Goal: Task Accomplishment & Management: Use online tool/utility

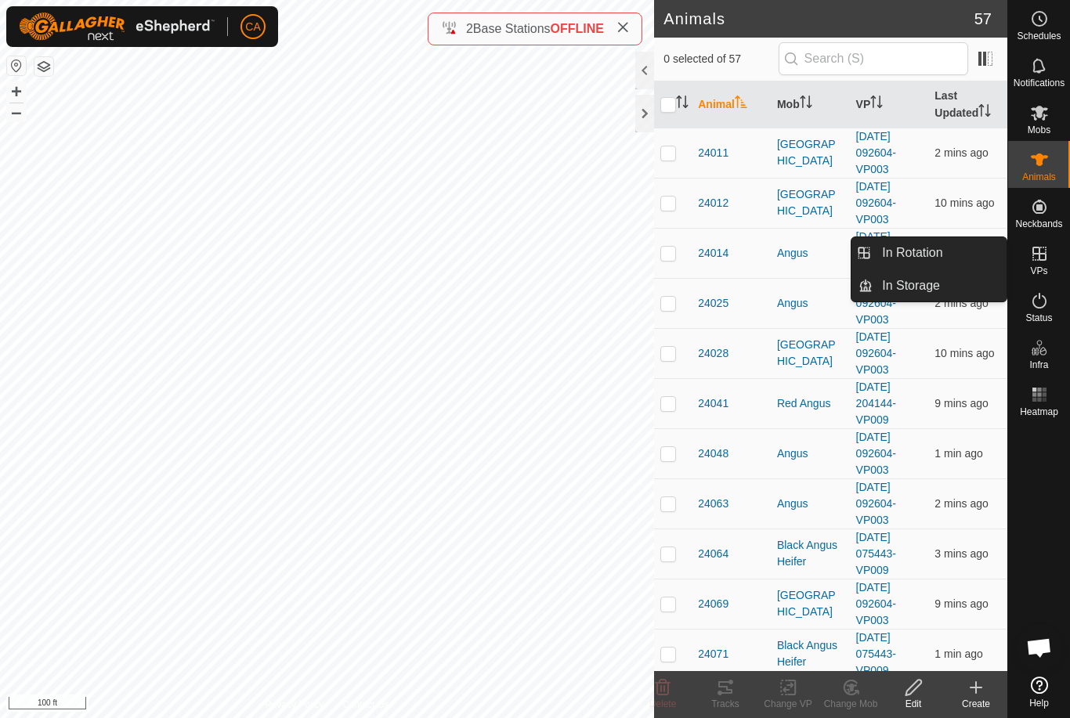
click at [938, 254] on span "In Rotation" at bounding box center [912, 253] width 60 height 19
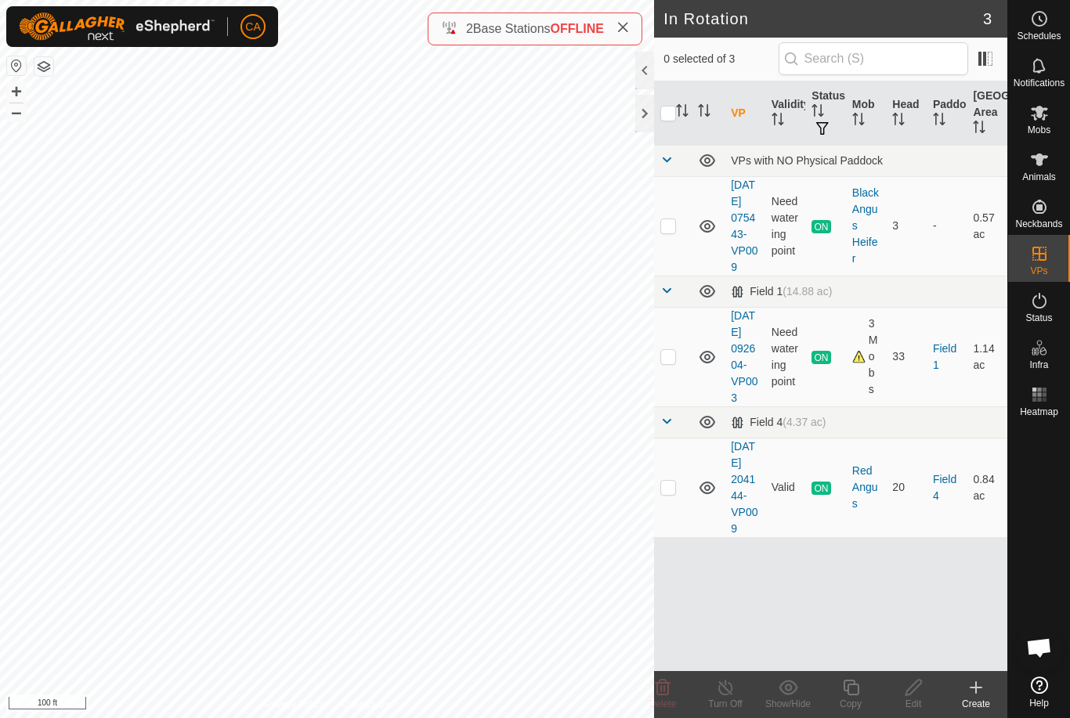
click at [673, 363] on p-checkbox at bounding box center [668, 356] width 16 height 13
checkbox input "true"
click at [857, 696] on icon at bounding box center [851, 687] width 20 height 19
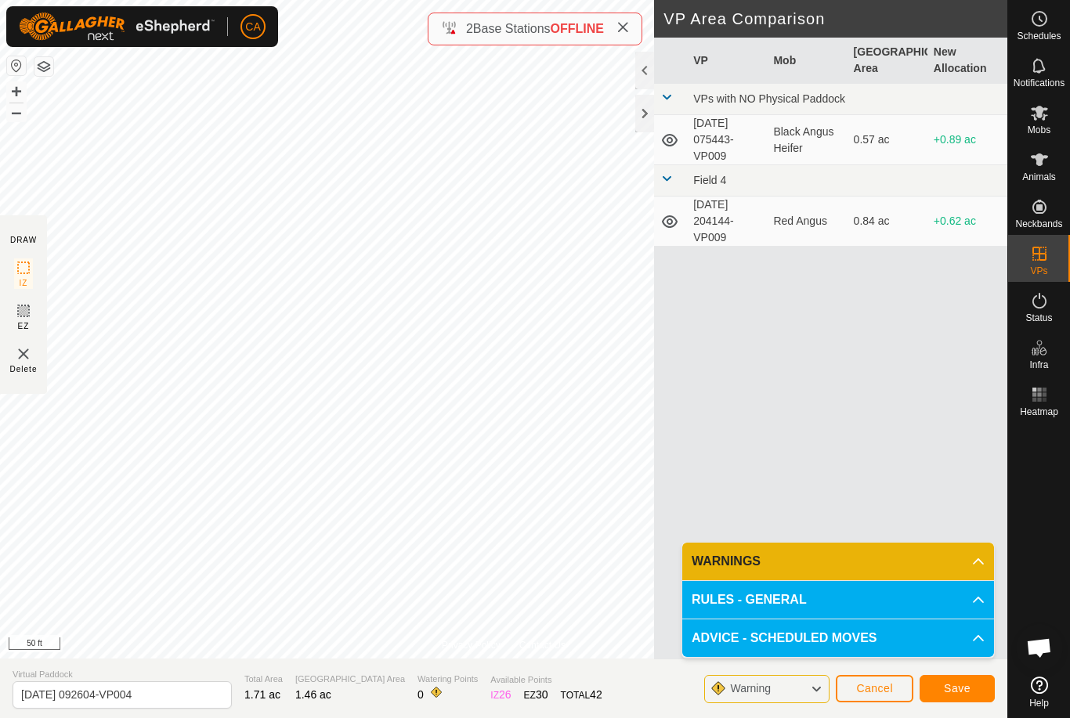
click at [968, 685] on span "Save" at bounding box center [957, 688] width 27 height 13
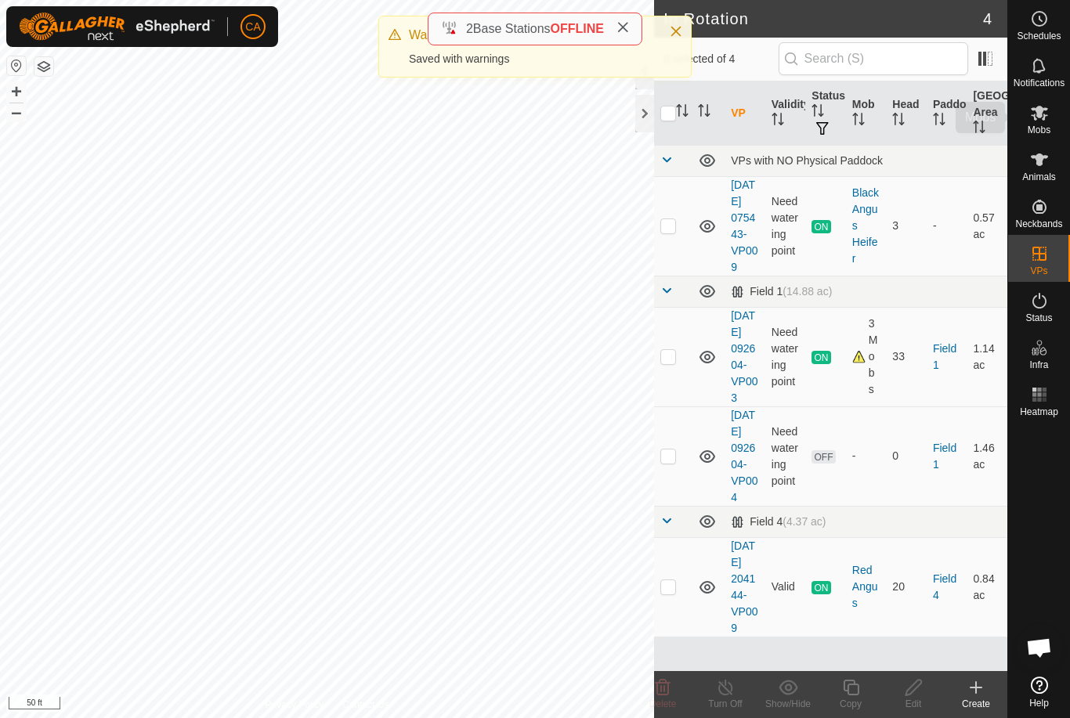
click at [1052, 119] on es-mob-svg-icon at bounding box center [1039, 112] width 28 height 25
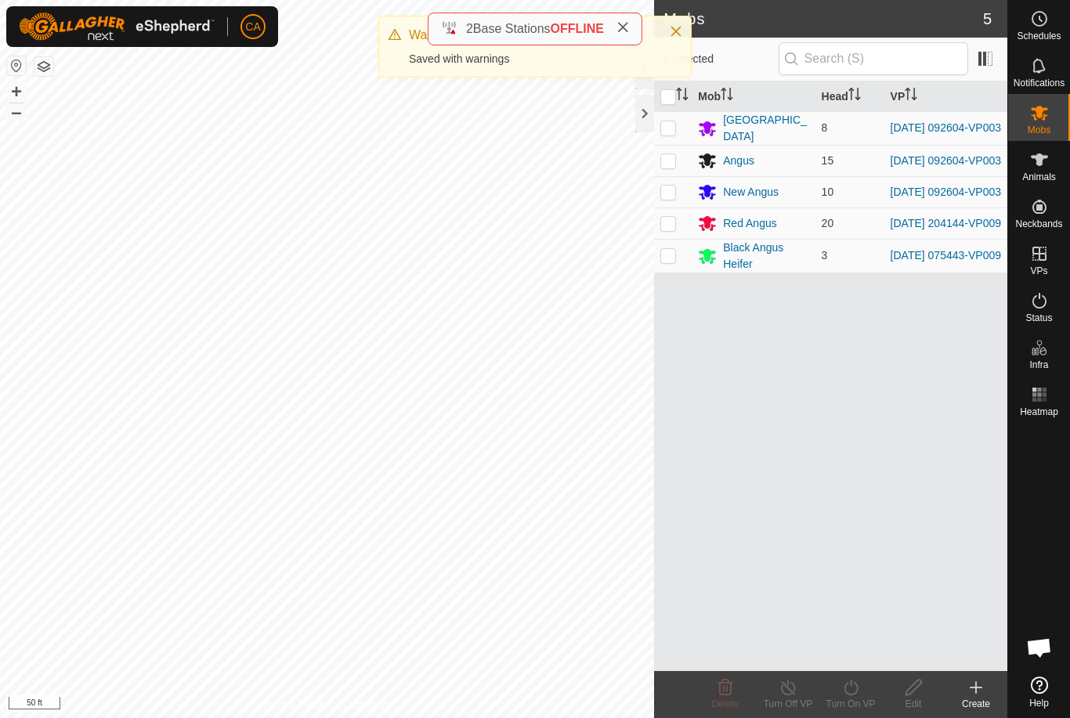
click at [669, 129] on p-checkbox at bounding box center [668, 127] width 16 height 13
checkbox input "false"
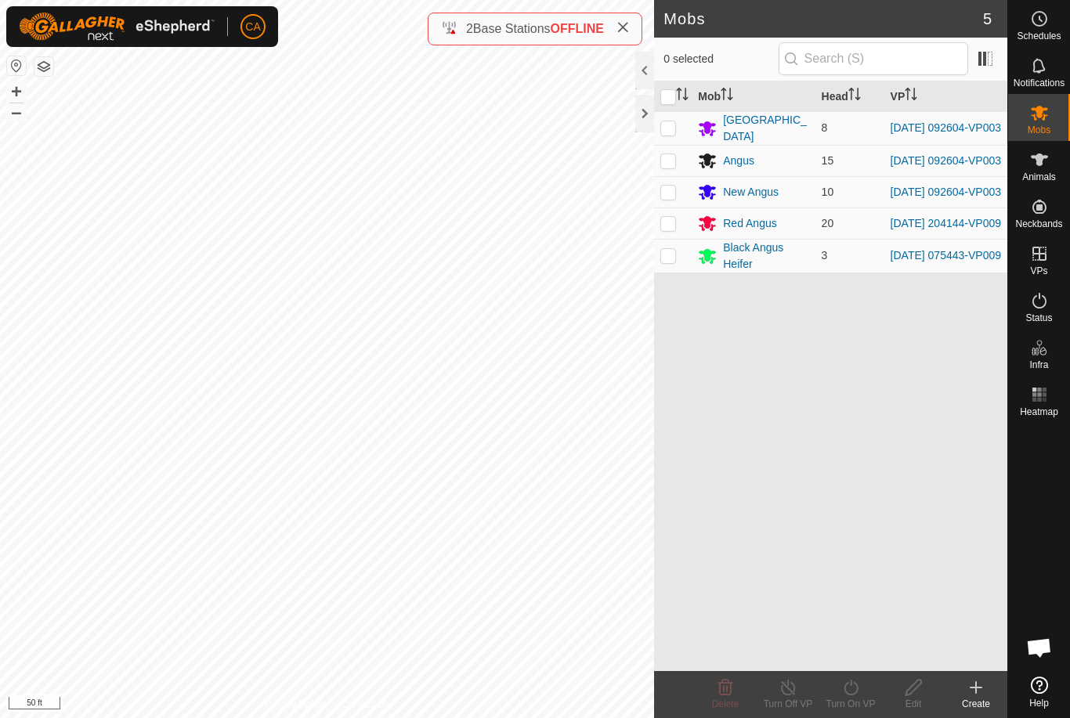
click at [666, 191] on p-checkbox at bounding box center [668, 192] width 16 height 13
checkbox input "true"
click at [663, 167] on p-checkbox at bounding box center [668, 160] width 16 height 13
checkbox input "true"
click at [667, 132] on p-checkbox at bounding box center [668, 127] width 16 height 13
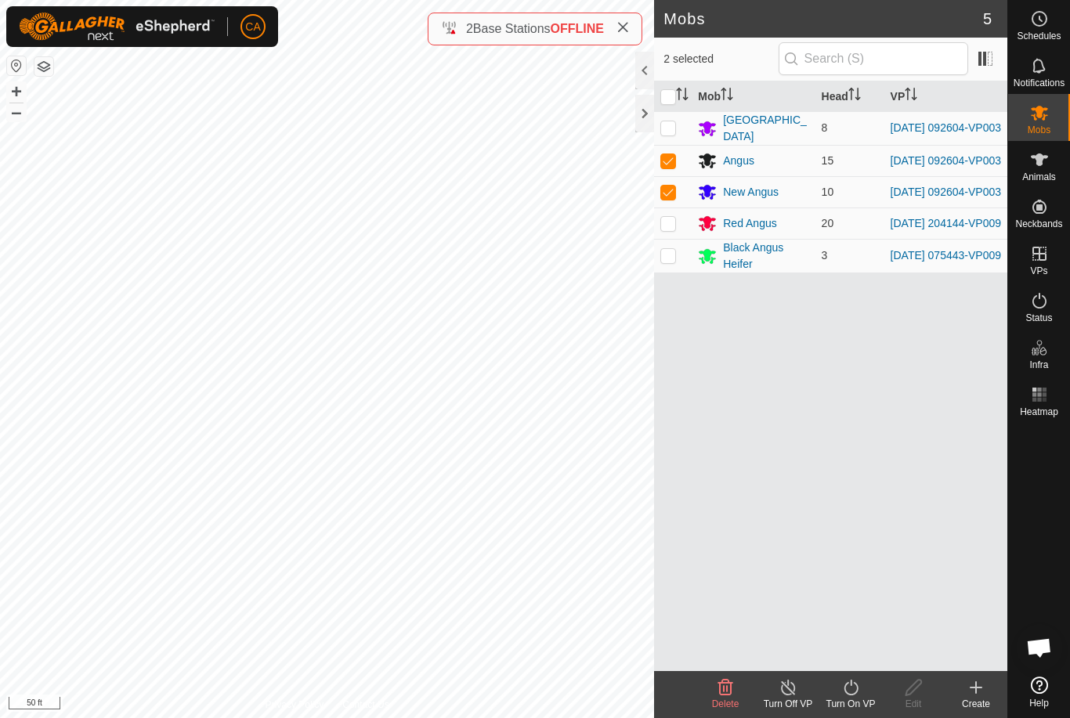
checkbox input "true"
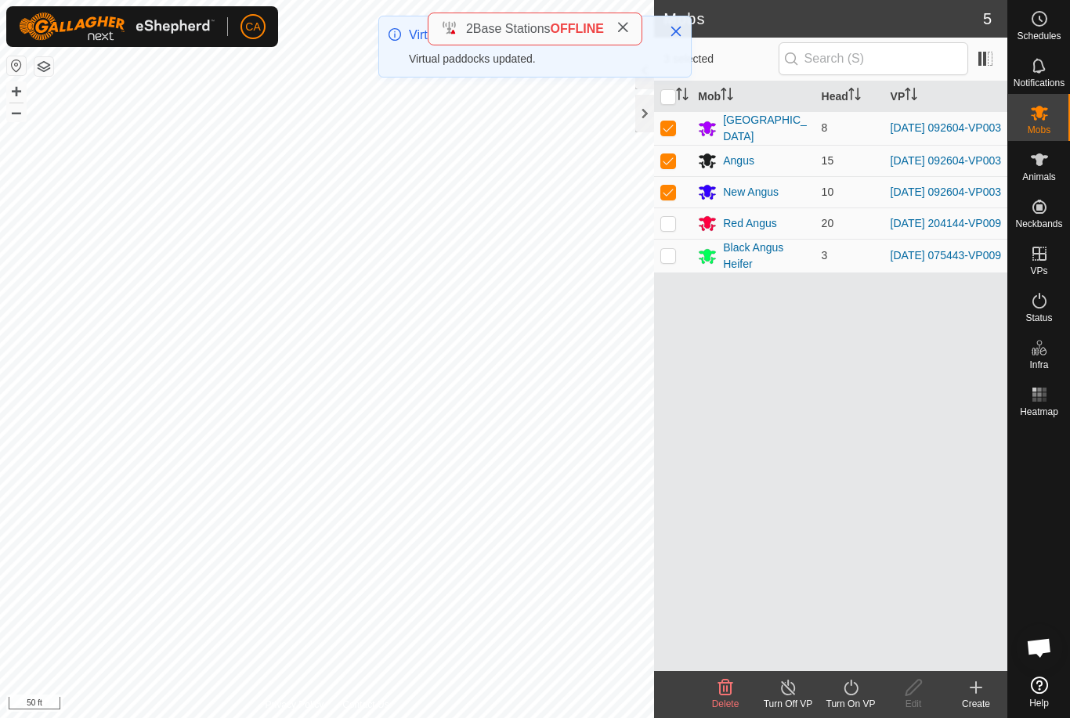
click at [851, 692] on icon at bounding box center [851, 687] width 20 height 19
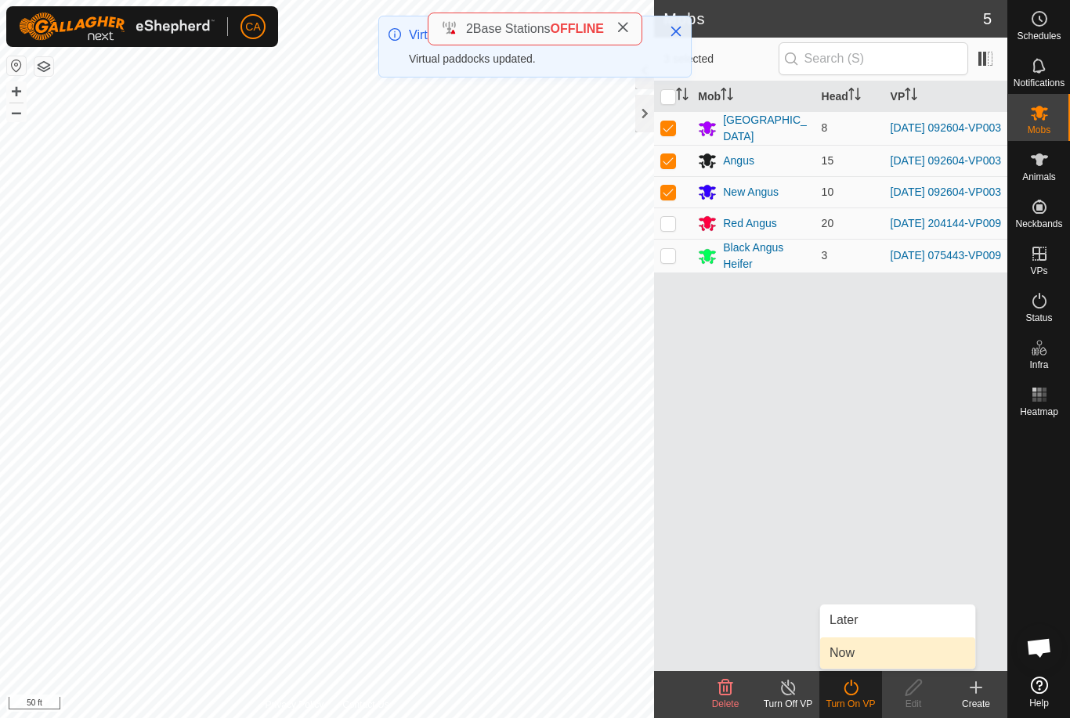
click at [867, 652] on link "Now" at bounding box center [897, 653] width 155 height 31
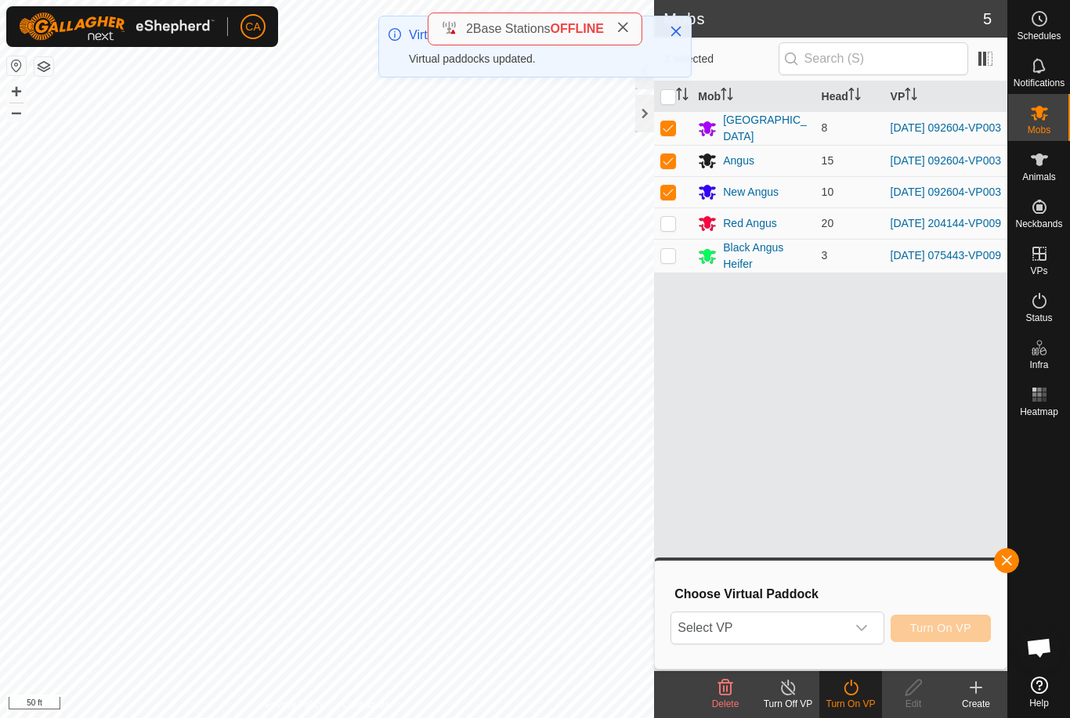
click at [806, 631] on span "Select VP" at bounding box center [758, 628] width 174 height 31
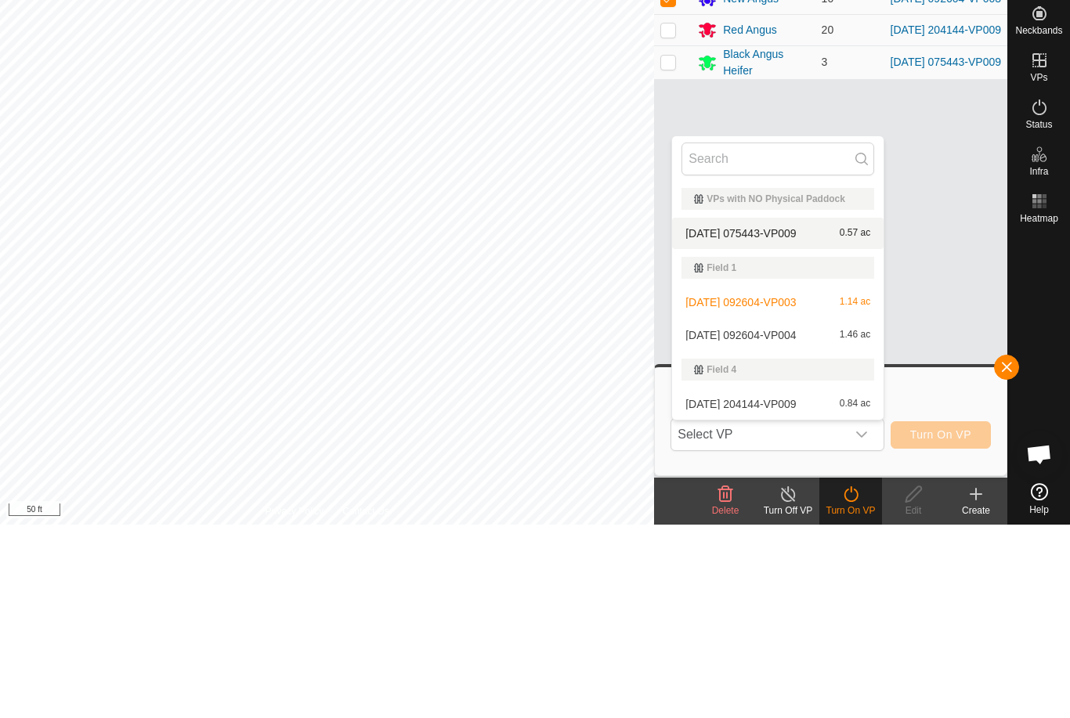
click at [796, 421] on span "[DATE] 075443-VP009" at bounding box center [740, 426] width 110 height 11
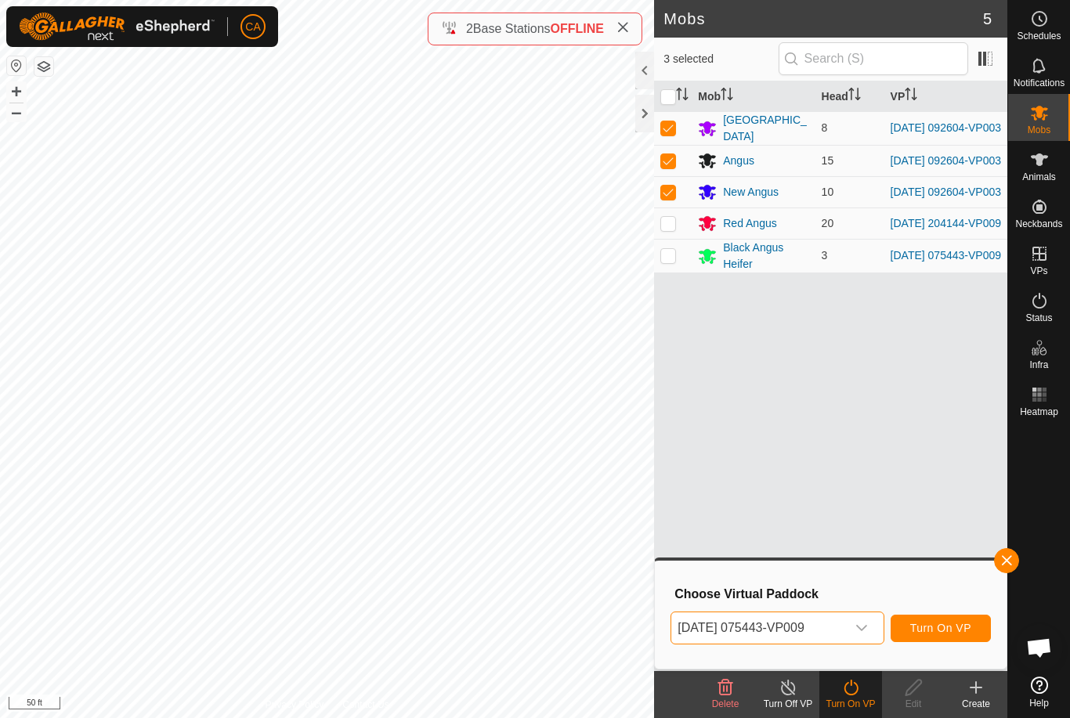
click at [949, 641] on button "Turn On VP" at bounding box center [941, 628] width 100 height 27
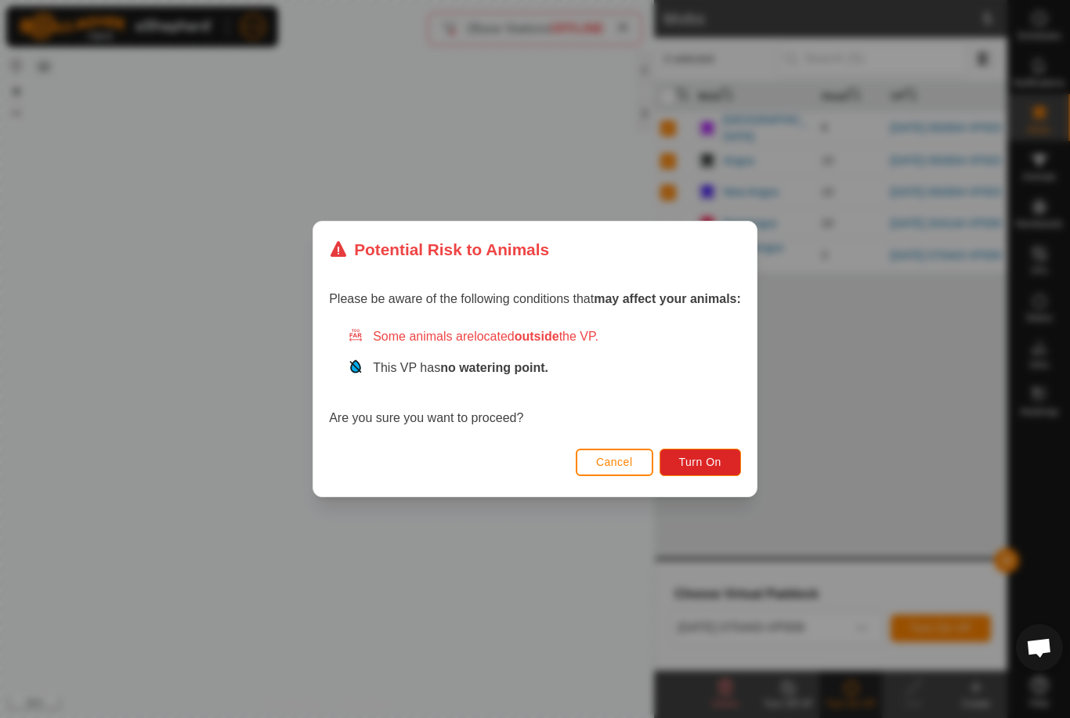
click at [691, 475] on button "Turn On" at bounding box center [700, 462] width 81 height 27
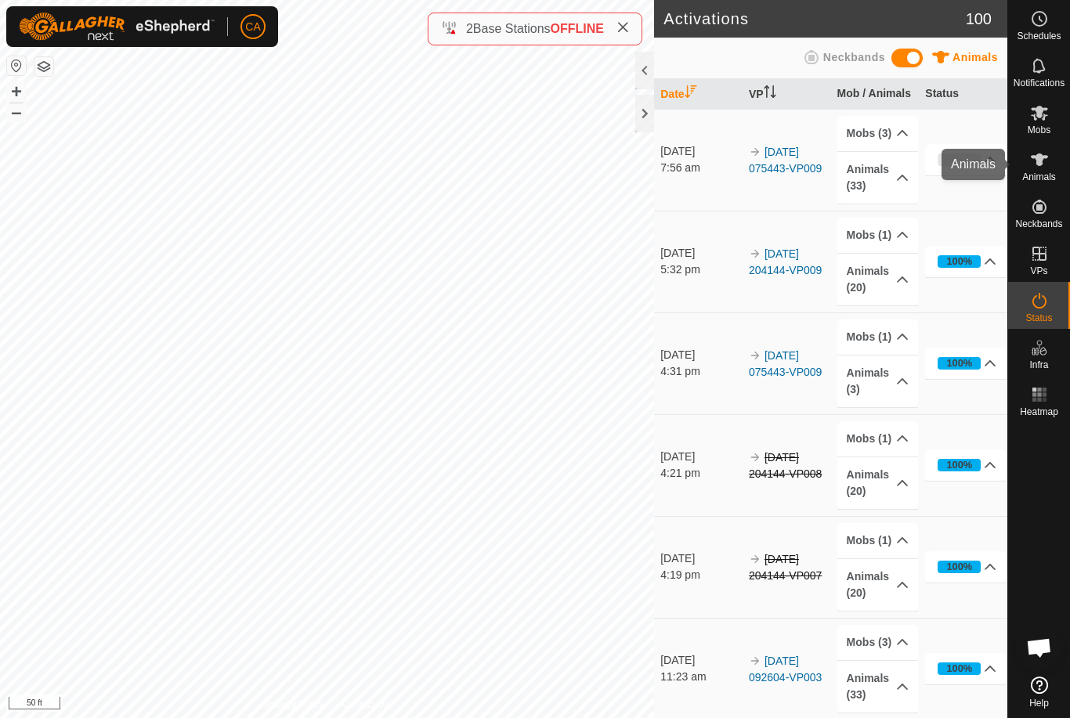
click at [1042, 146] on div "Animals" at bounding box center [1039, 164] width 62 height 47
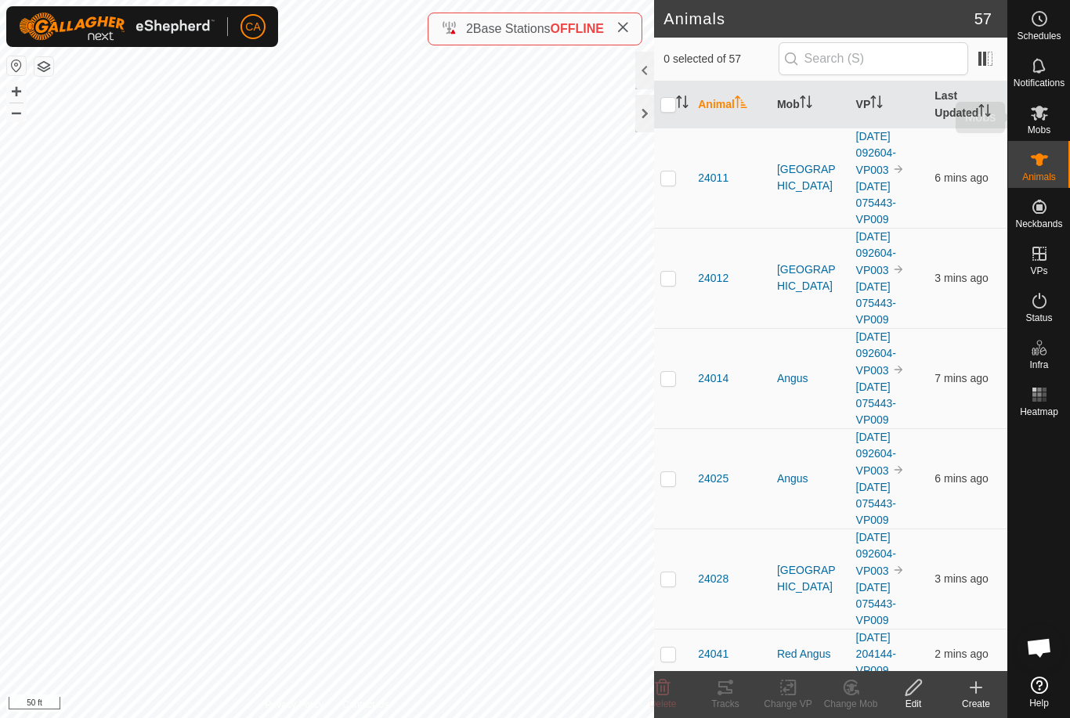
click at [1043, 125] on span "Mobs" at bounding box center [1039, 129] width 23 height 9
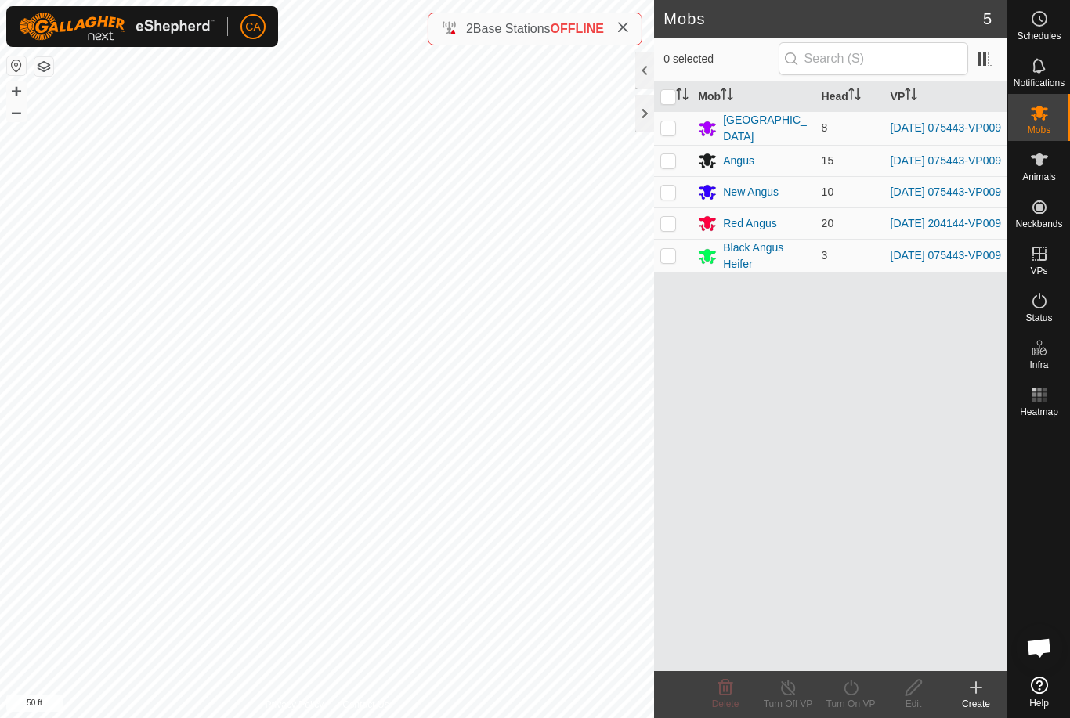
click at [665, 128] on p-checkbox at bounding box center [668, 127] width 16 height 13
checkbox input "true"
click at [664, 164] on p-checkbox at bounding box center [668, 160] width 16 height 13
checkbox input "true"
click at [664, 198] on p-checkbox at bounding box center [668, 192] width 16 height 13
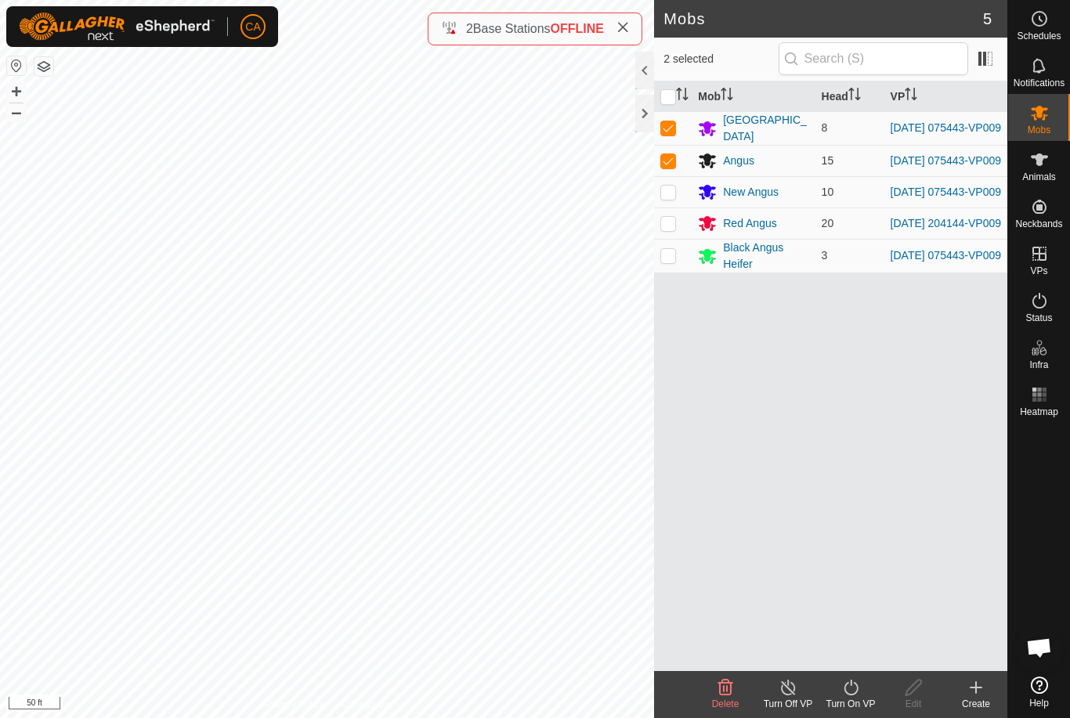
checkbox input "true"
click at [864, 689] on turn-on-svg-icon at bounding box center [850, 687] width 63 height 19
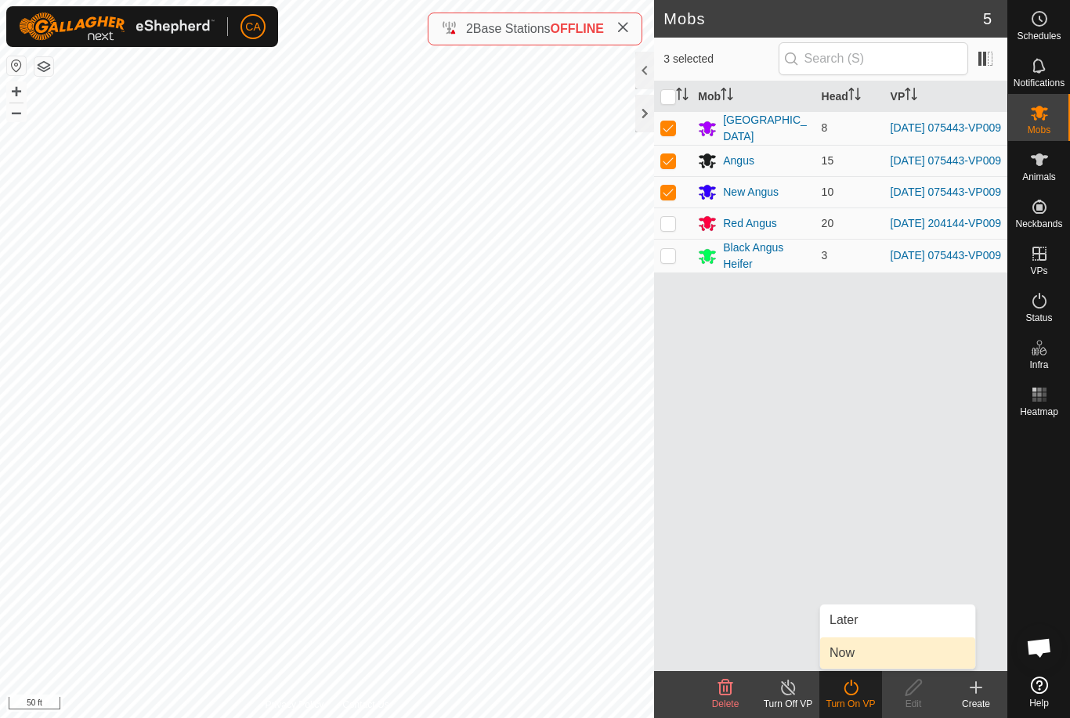
click at [857, 659] on link "Now" at bounding box center [897, 653] width 155 height 31
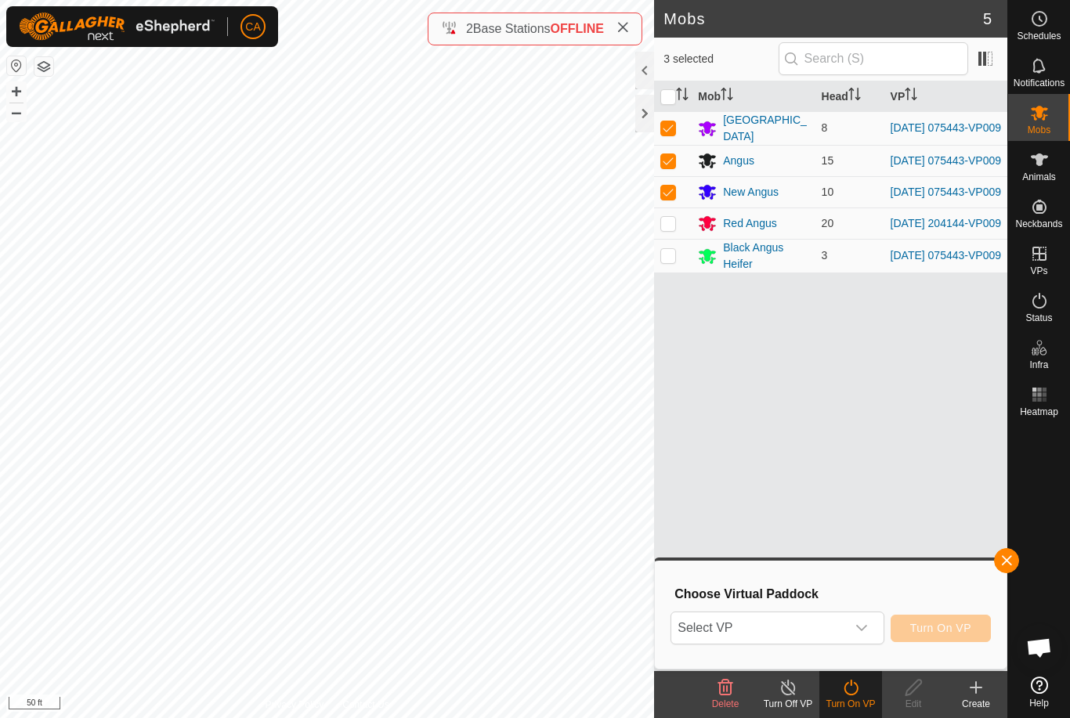
click at [815, 635] on span "Select VP" at bounding box center [758, 628] width 174 height 31
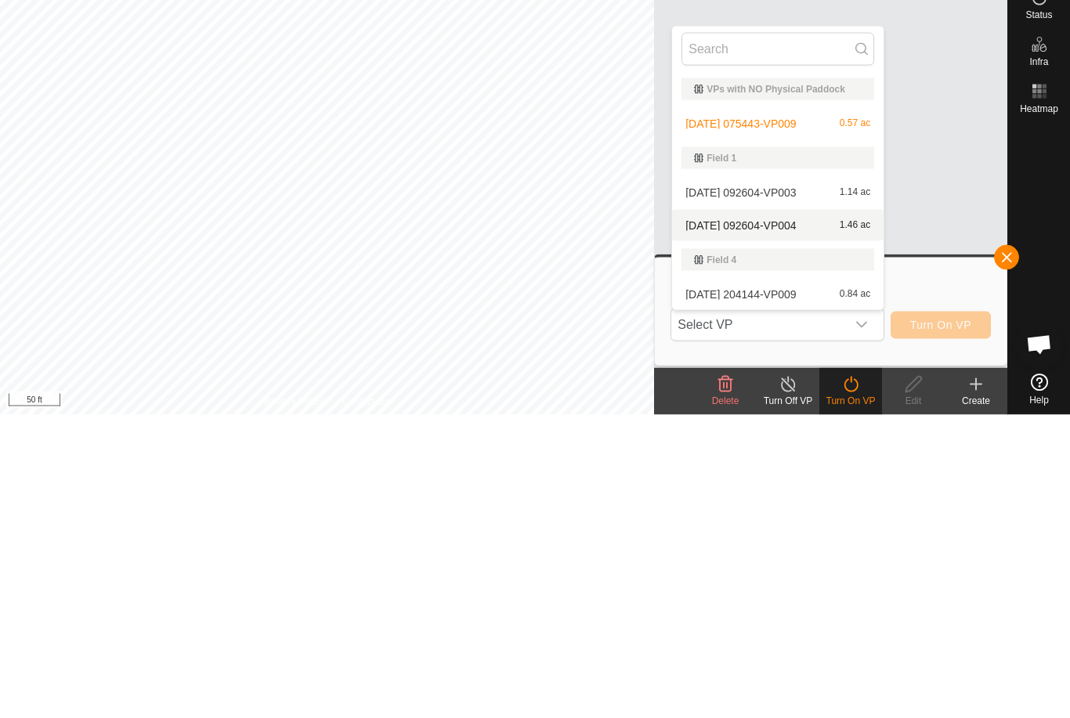
click at [790, 523] on span "[DATE] 092604-VP004" at bounding box center [740, 528] width 110 height 11
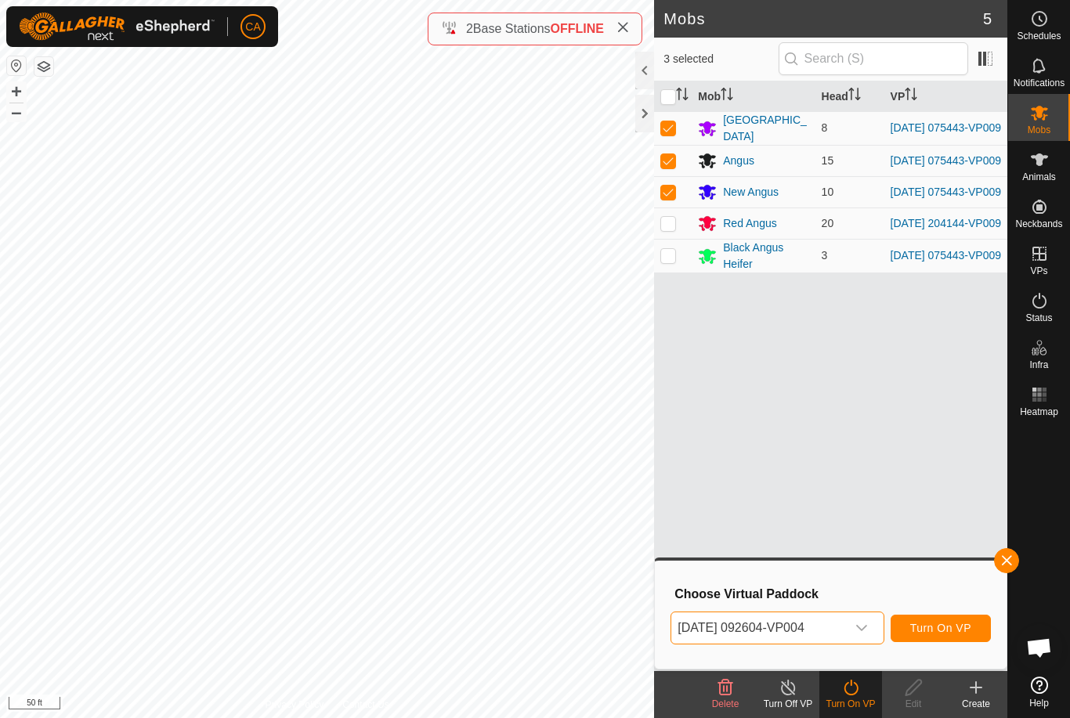
click at [955, 640] on button "Turn On VP" at bounding box center [941, 628] width 100 height 27
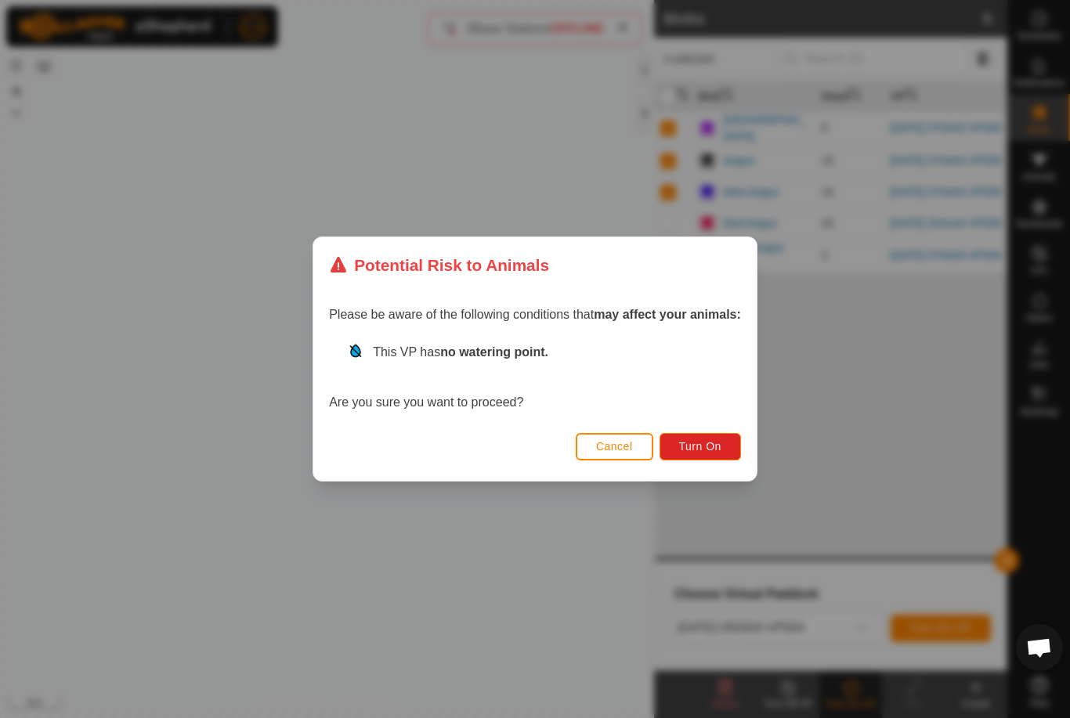
click at [713, 443] on span "Turn On" at bounding box center [700, 446] width 42 height 13
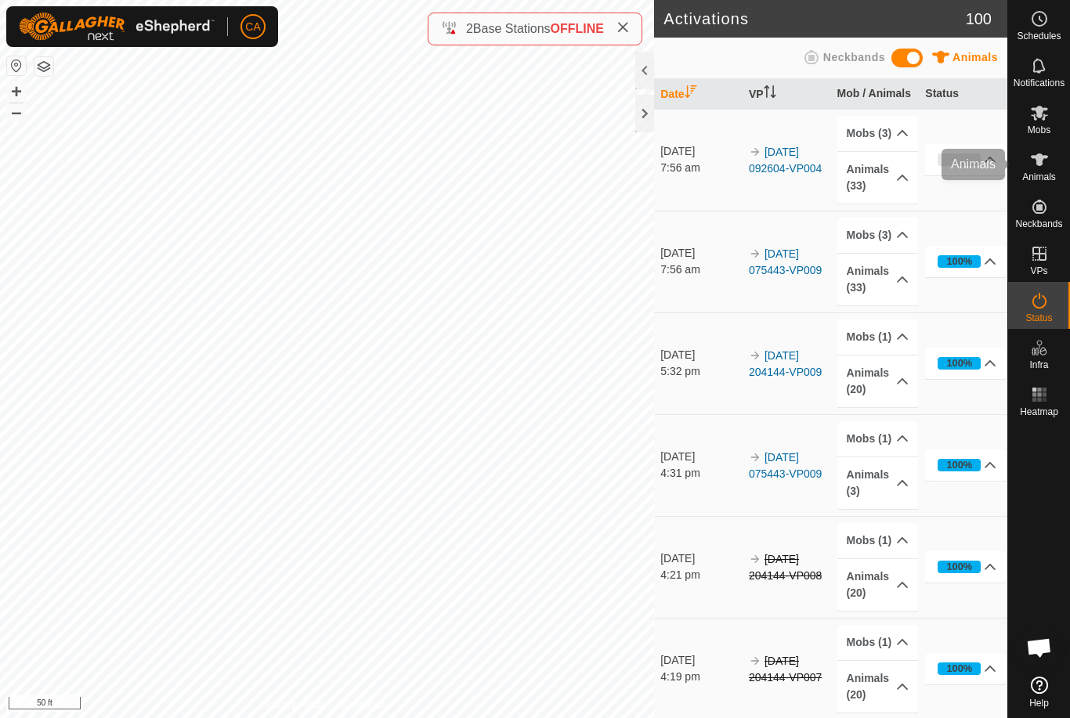
click at [1039, 168] on icon at bounding box center [1039, 159] width 19 height 19
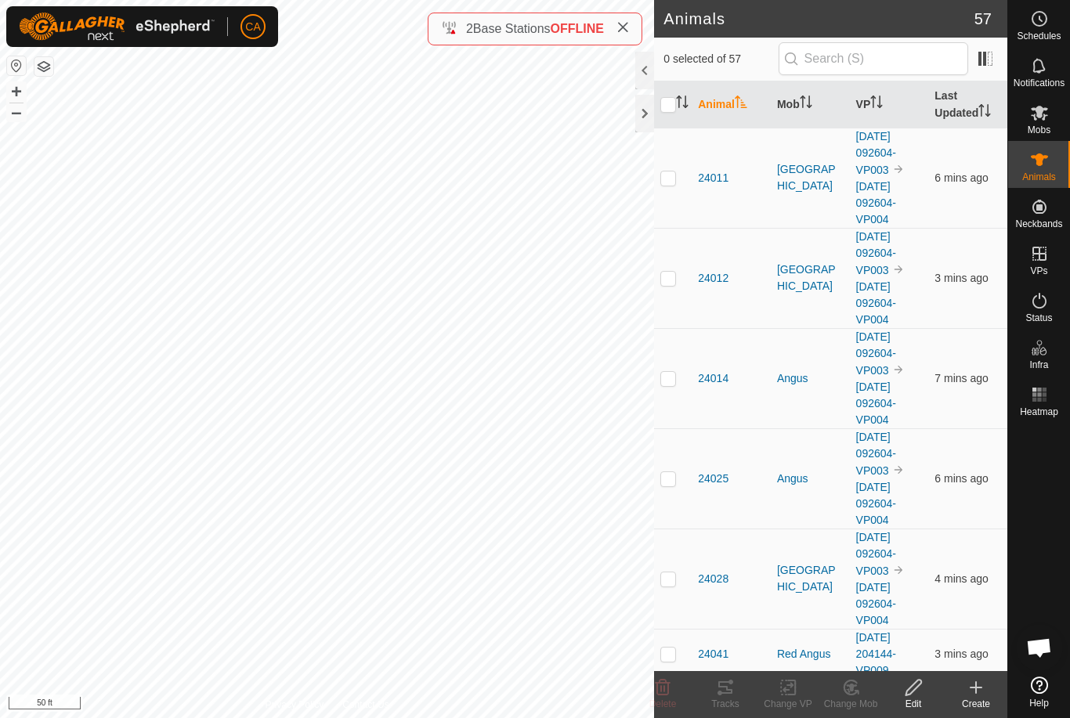
click at [671, 104] on input "checkbox" at bounding box center [668, 105] width 16 height 16
checkbox input "true"
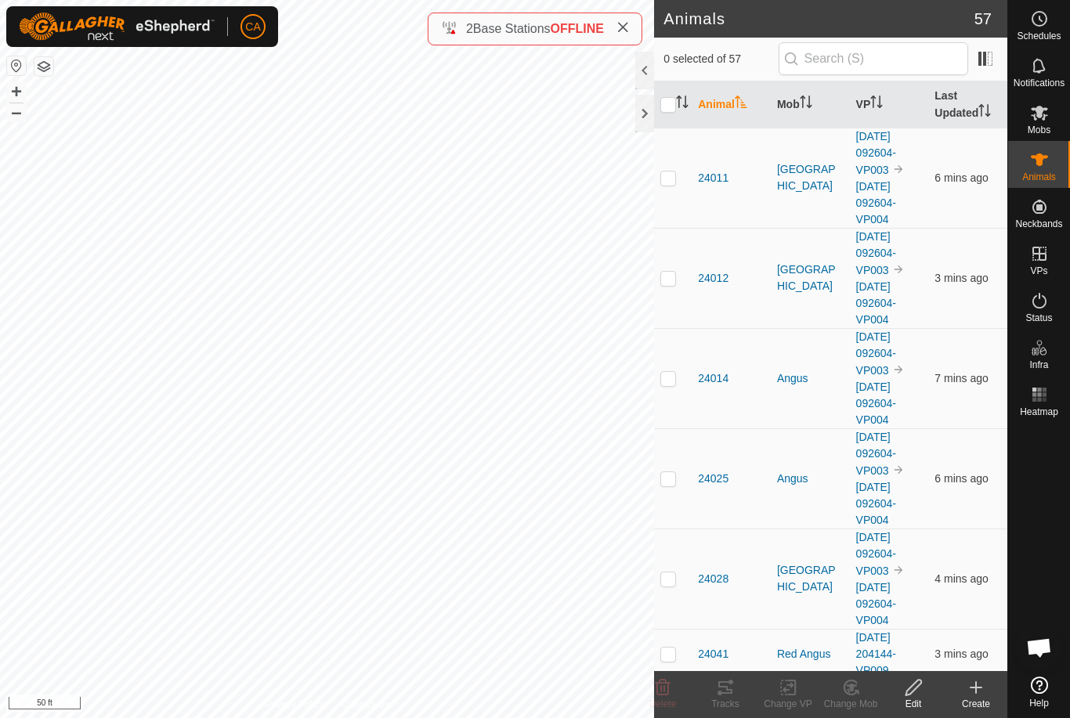
checkbox input "true"
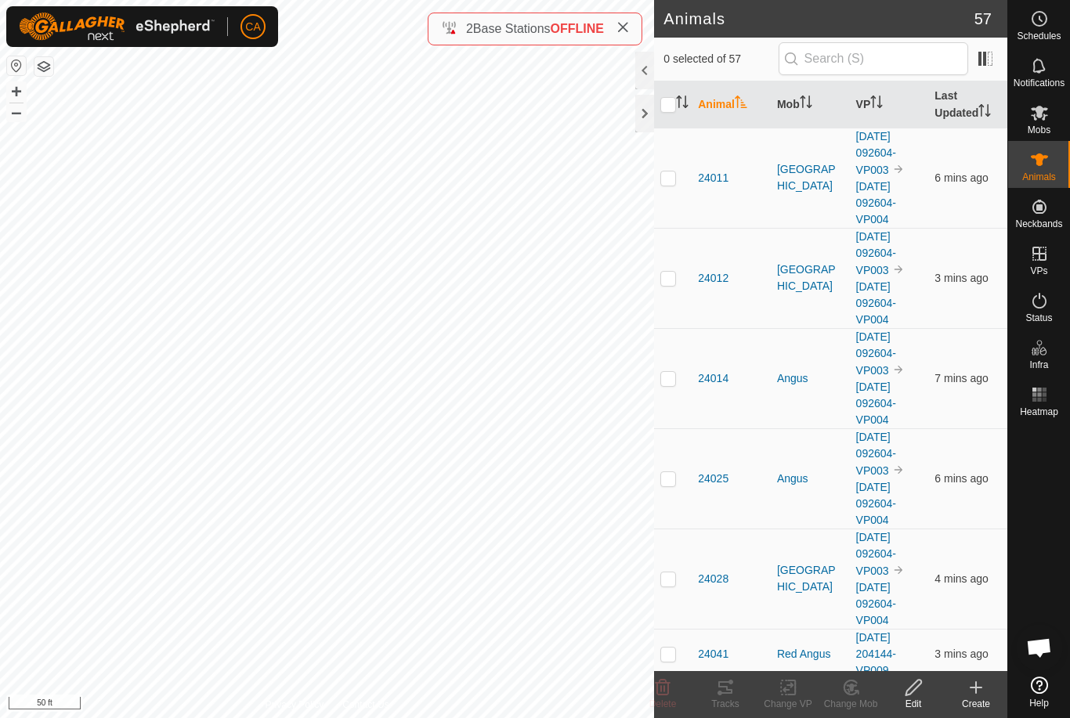
checkbox input "true"
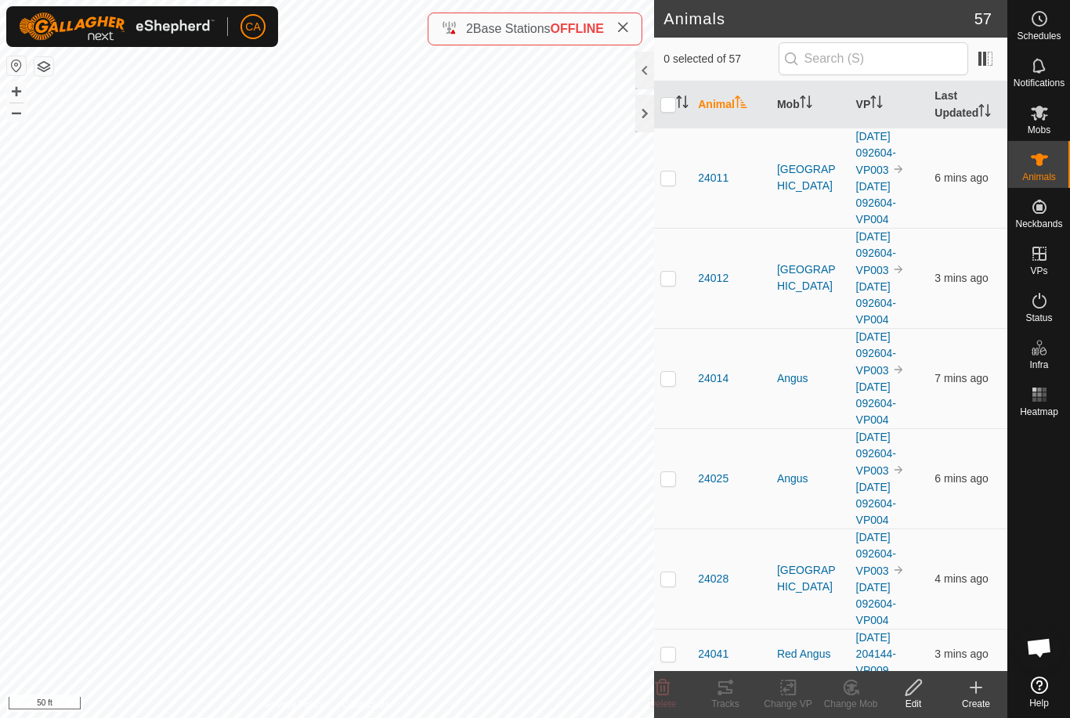
checkbox input "true"
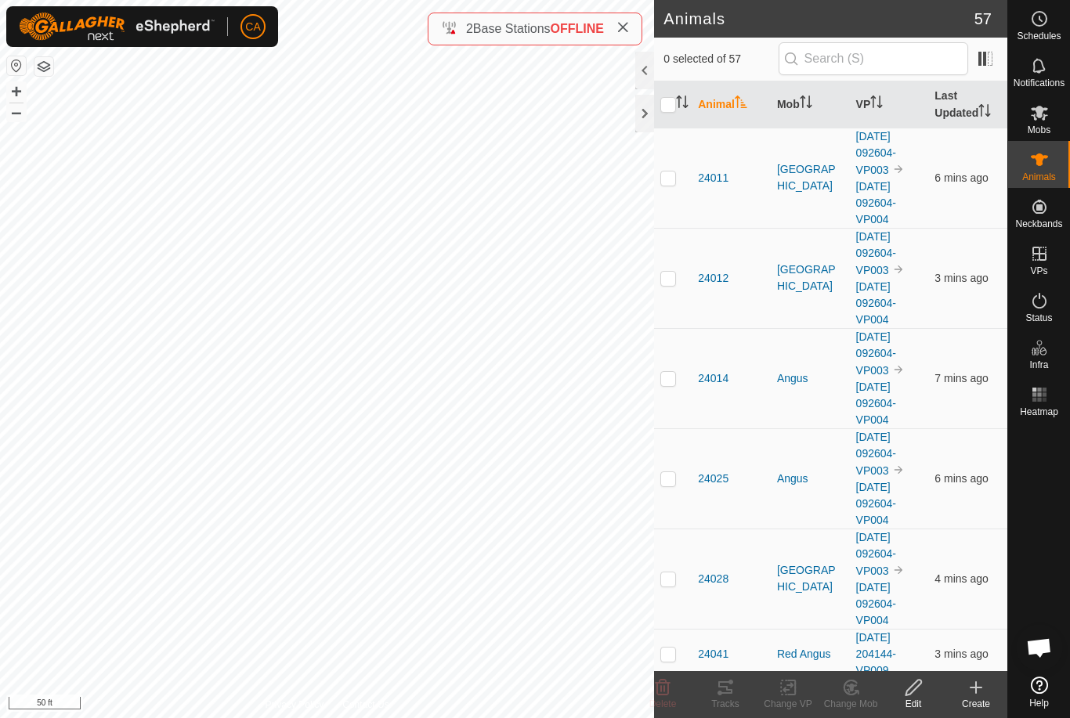
checkbox input "true"
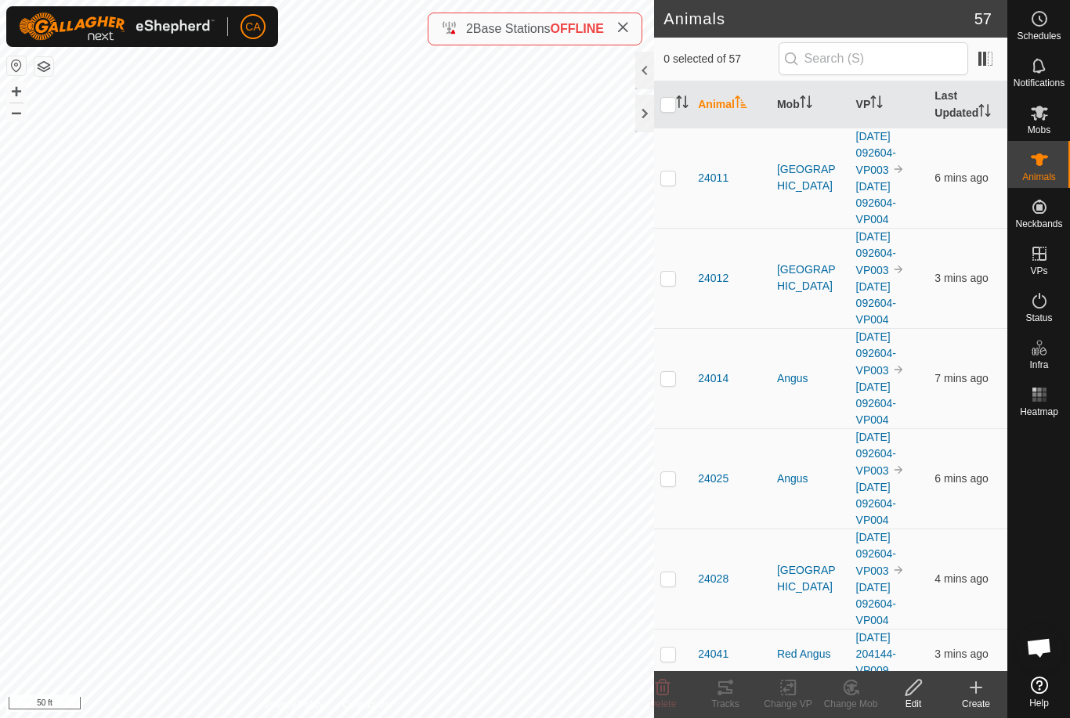
checkbox input "true"
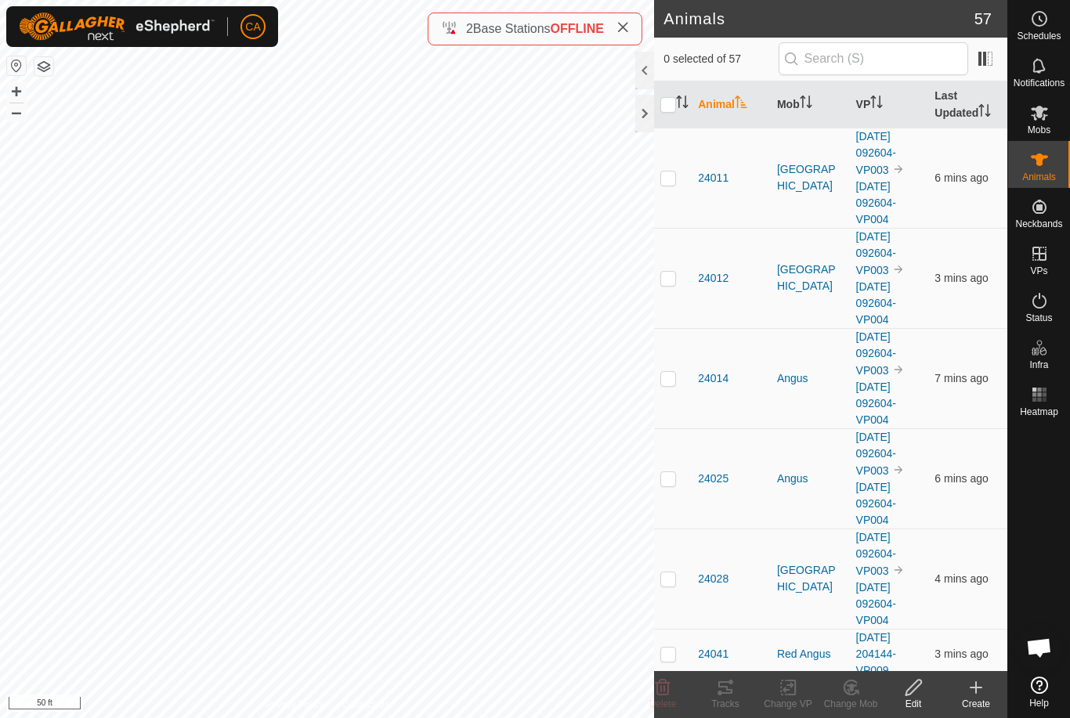
checkbox input "true"
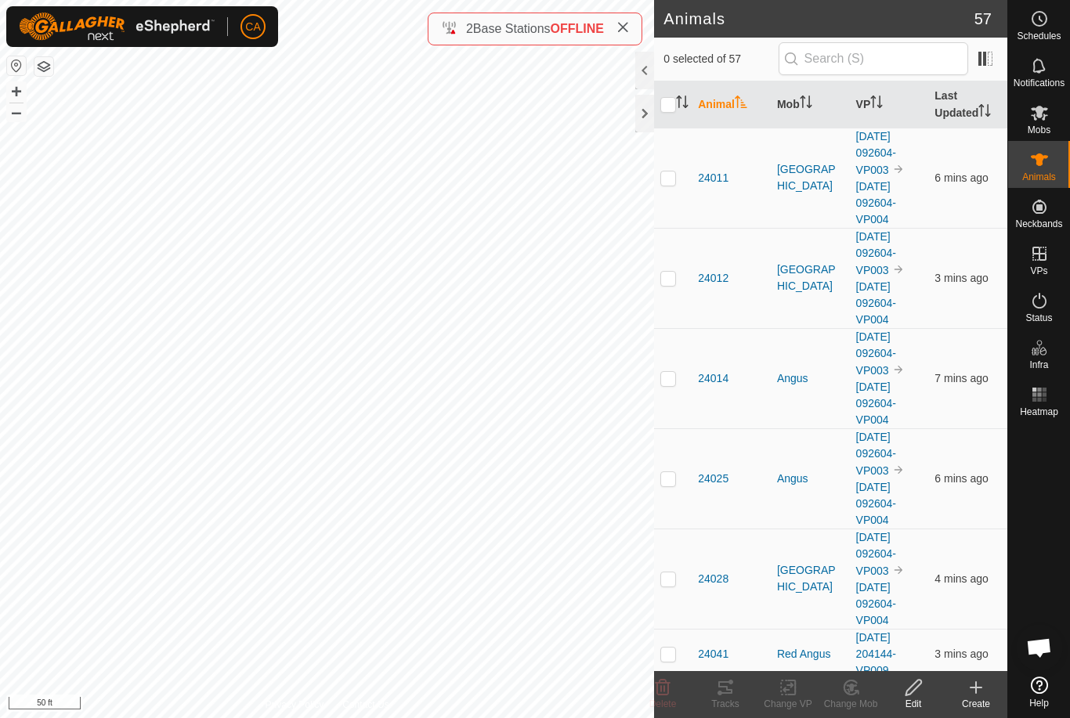
checkbox input "true"
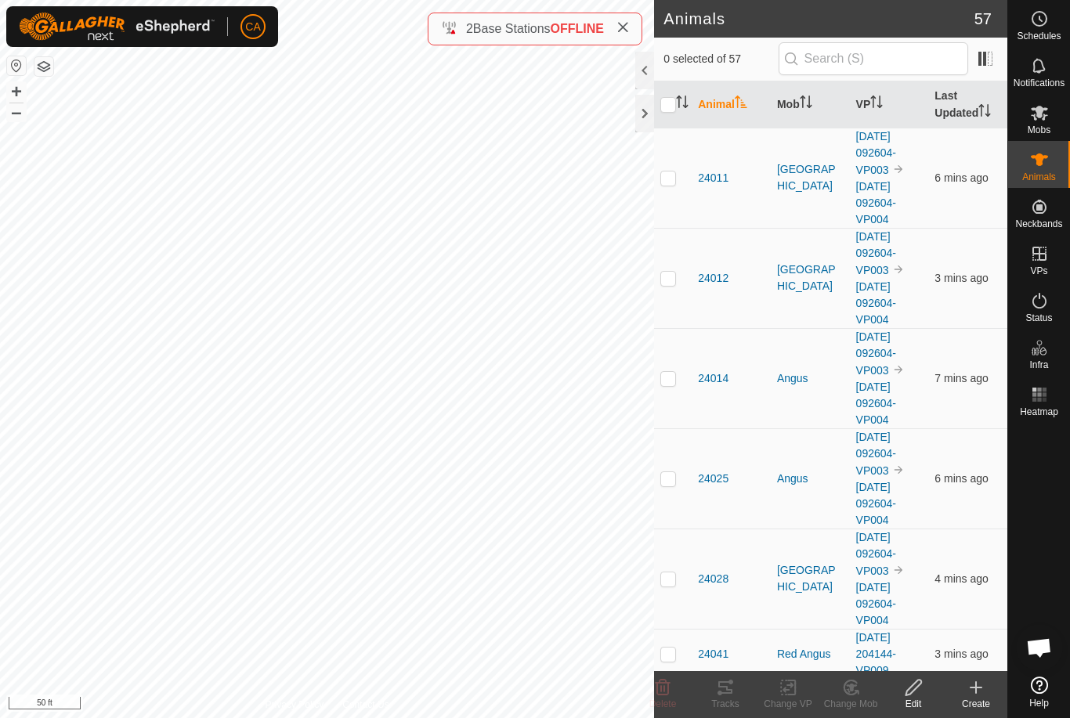
checkbox input "true"
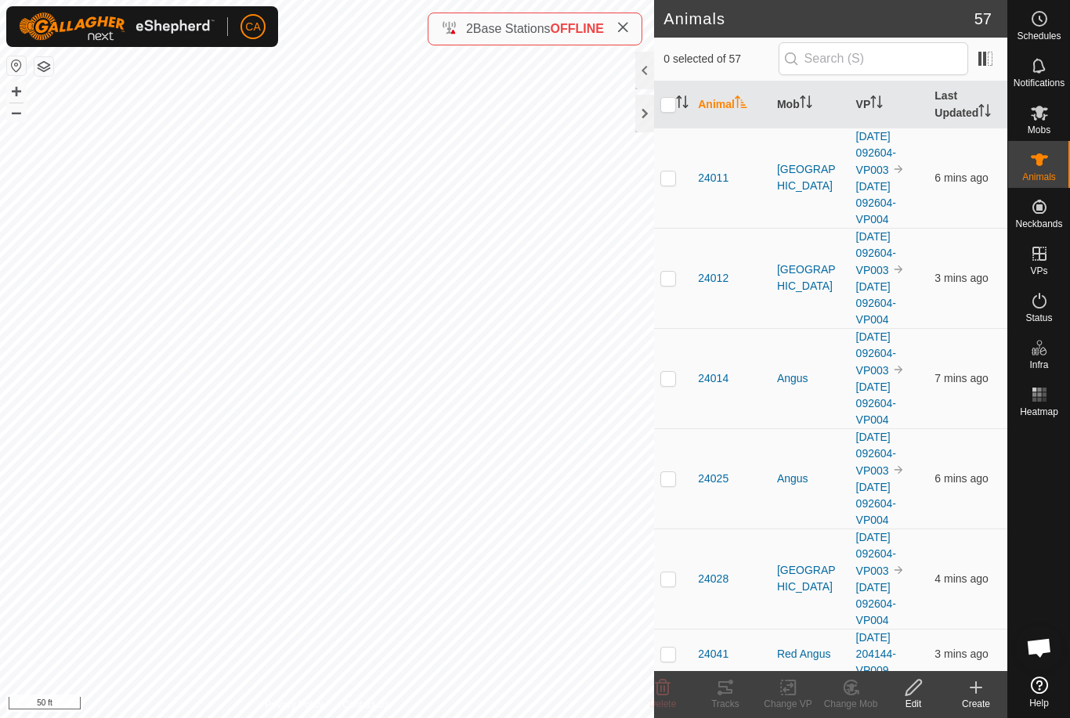
checkbox input "true"
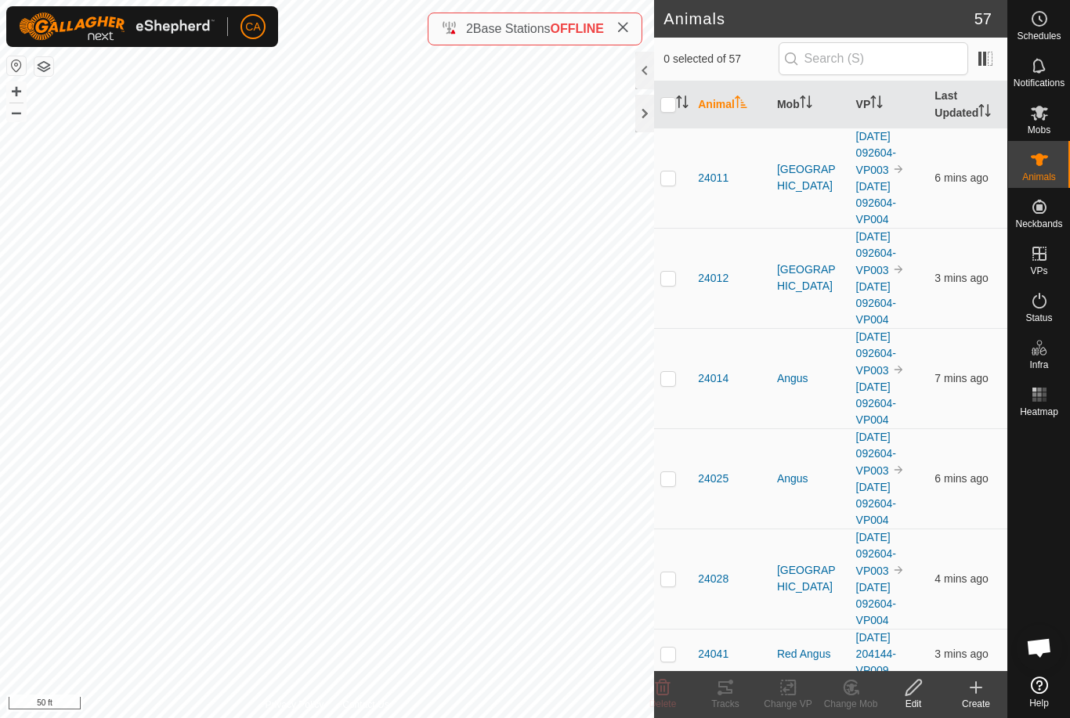
checkbox input "true"
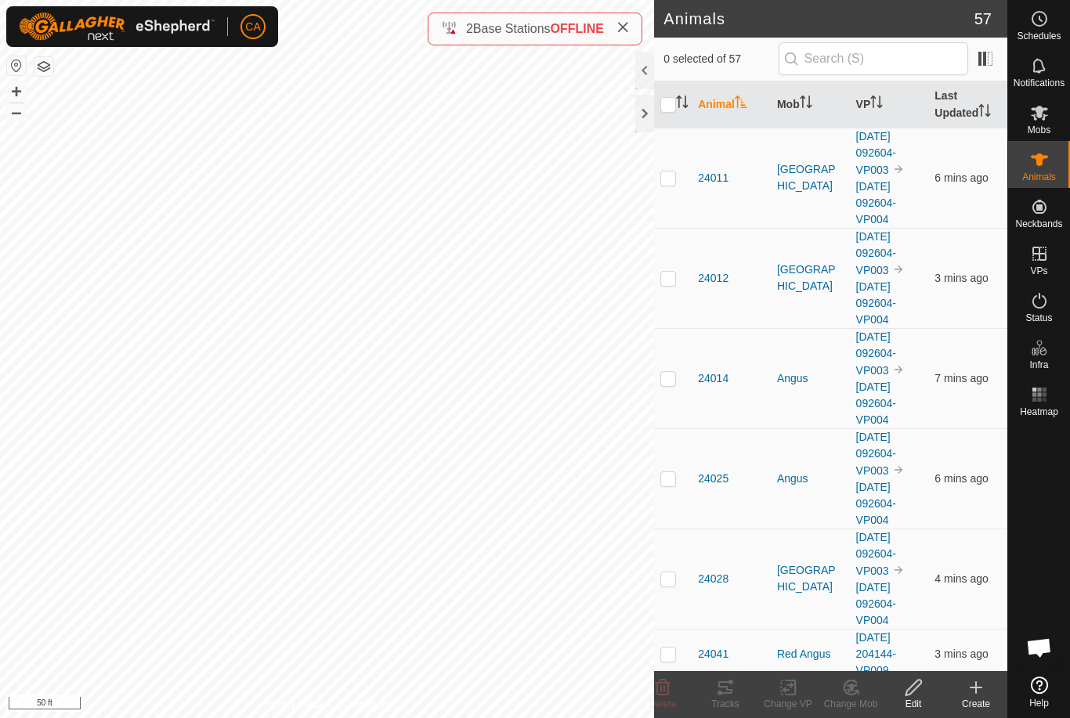
checkbox input "true"
click at [674, 99] on input "checkbox" at bounding box center [668, 105] width 16 height 16
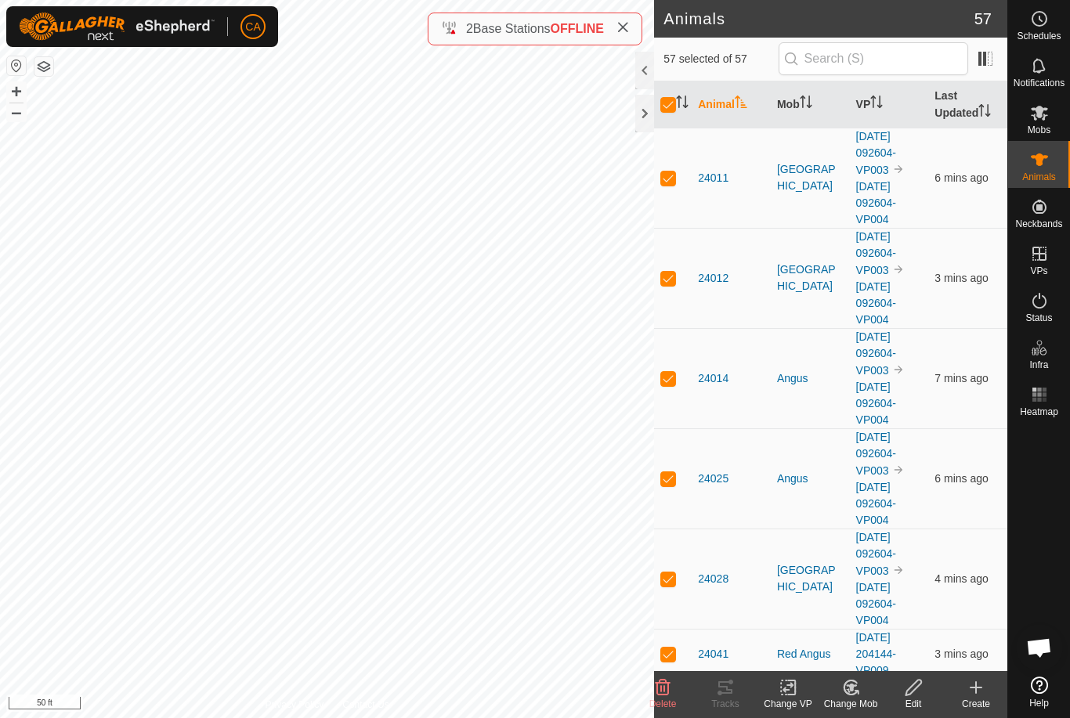
checkbox input "false"
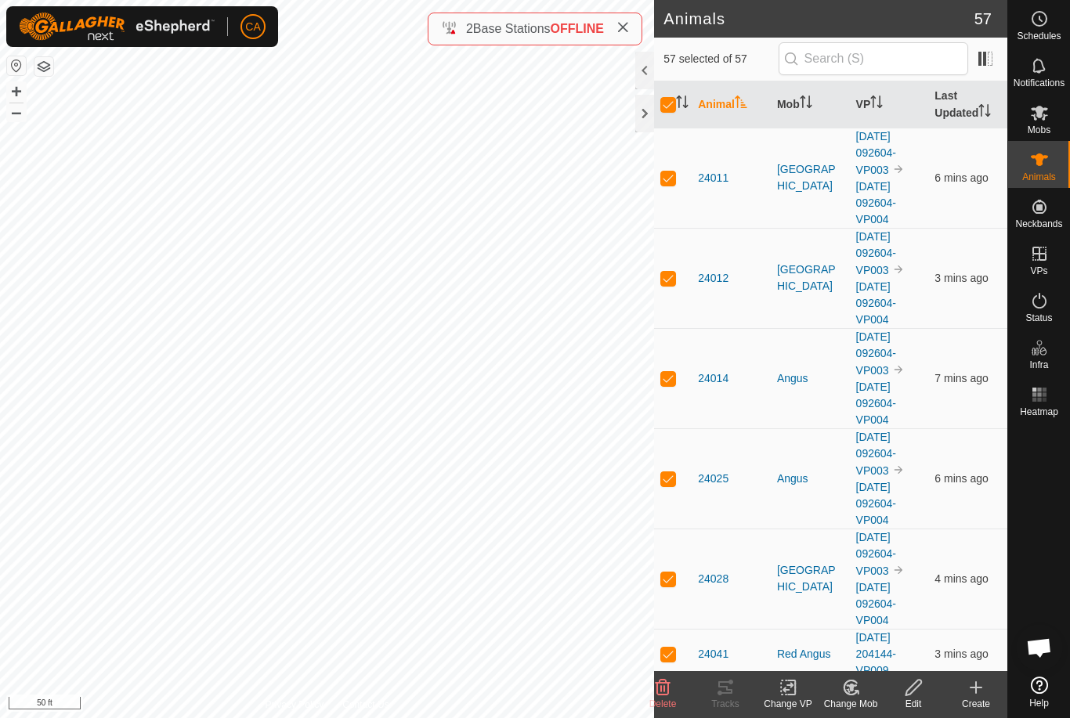
checkbox input "false"
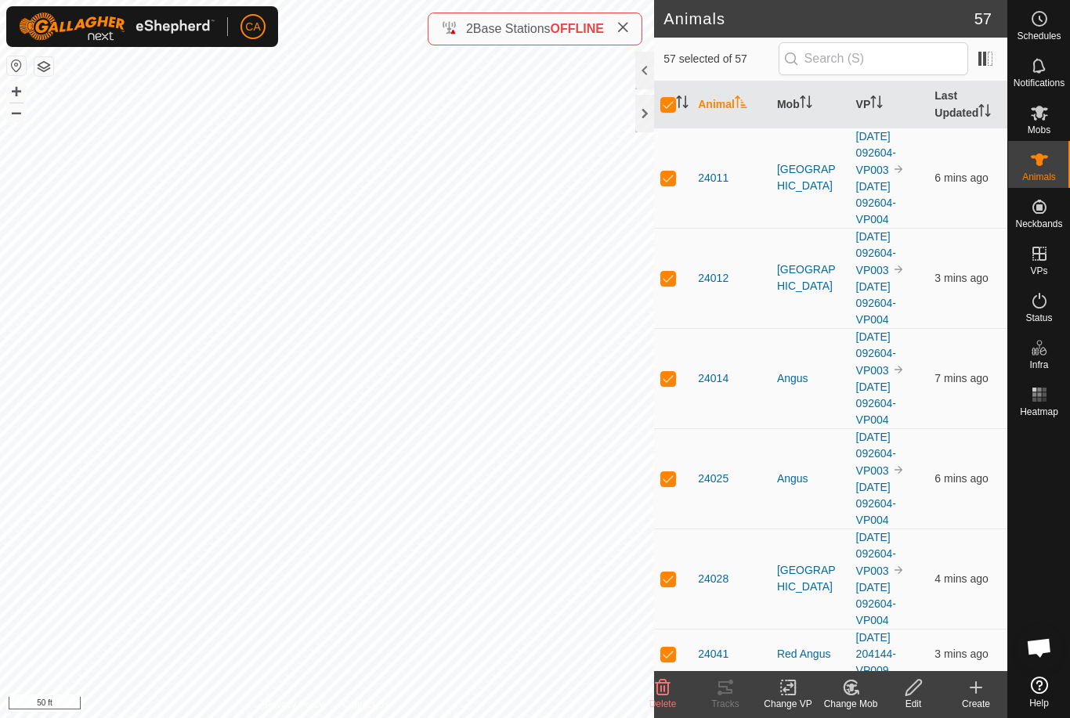
checkbox input "false"
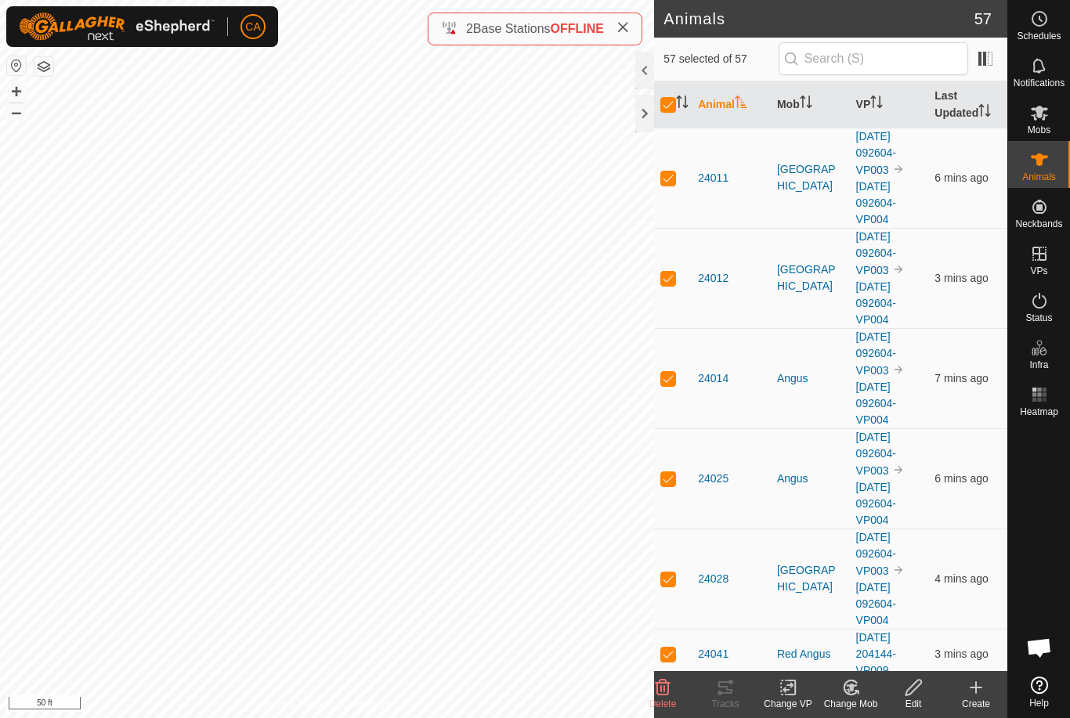
checkbox input "false"
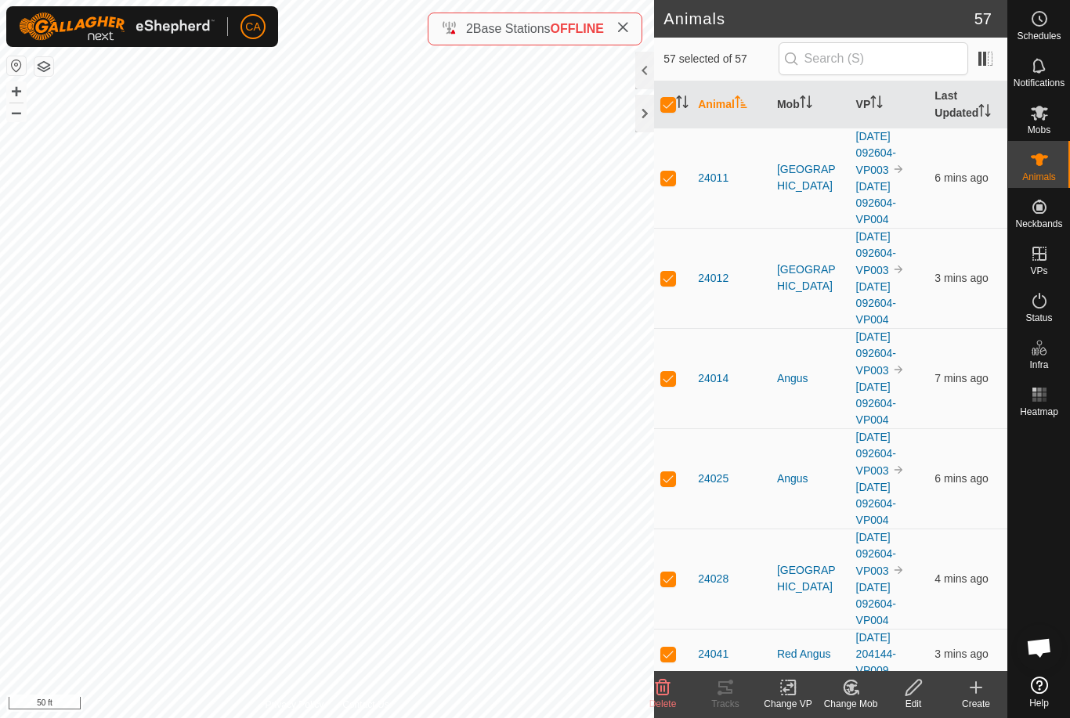
checkbox input "false"
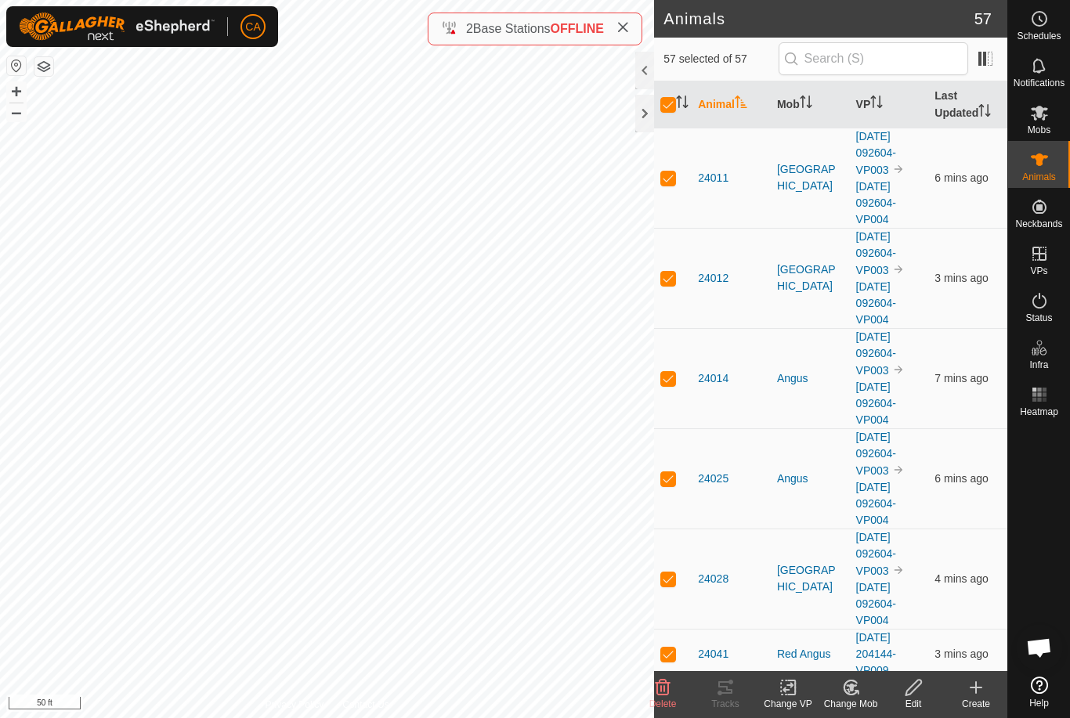
checkbox input "false"
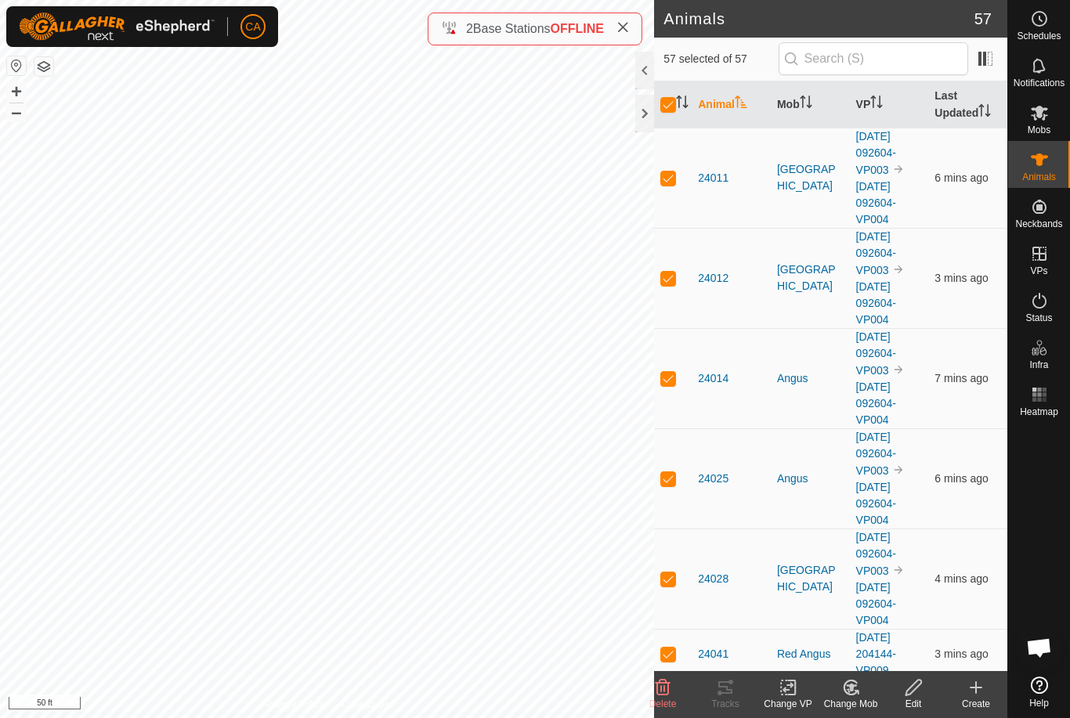
checkbox input "false"
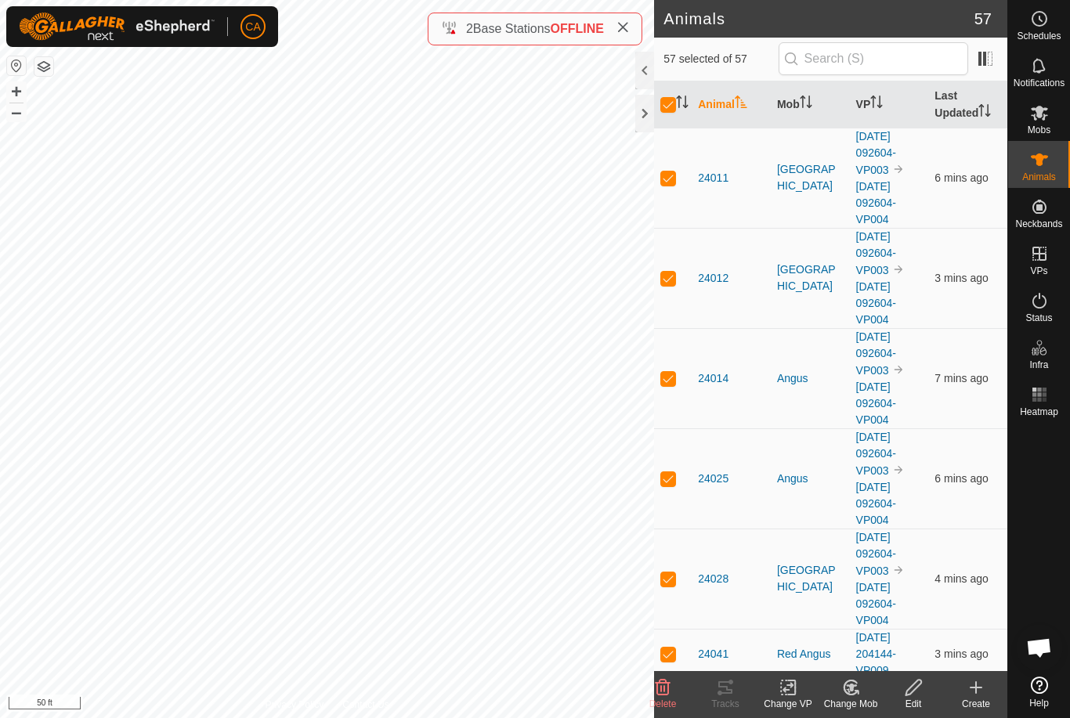
checkbox input "false"
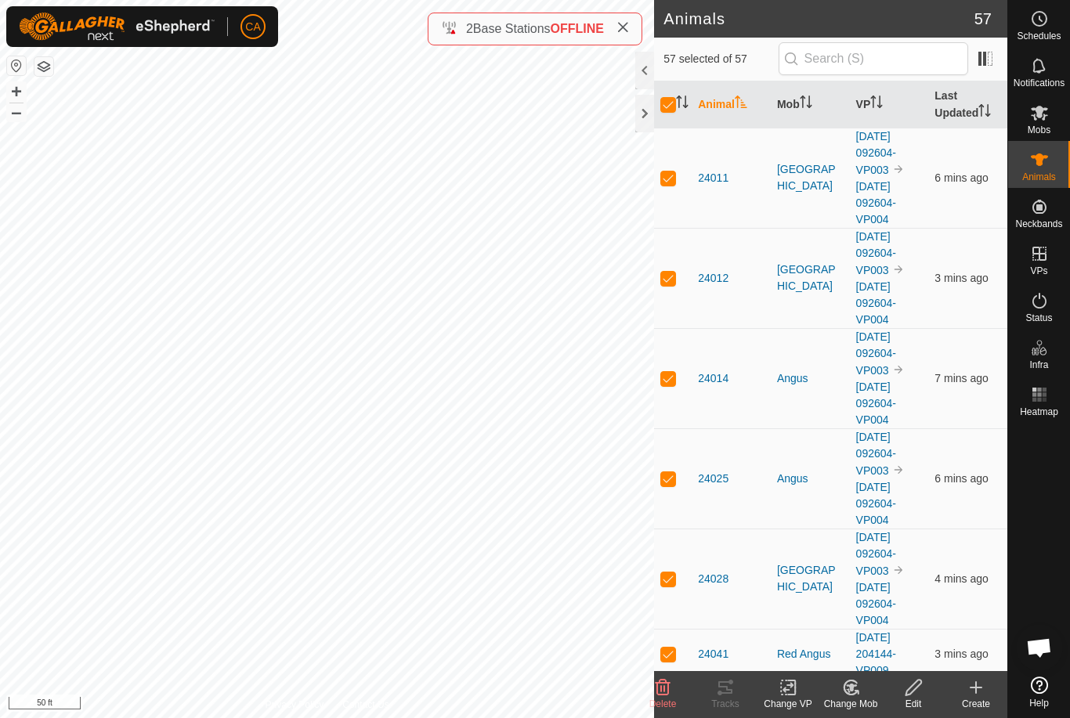
checkbox input "false"
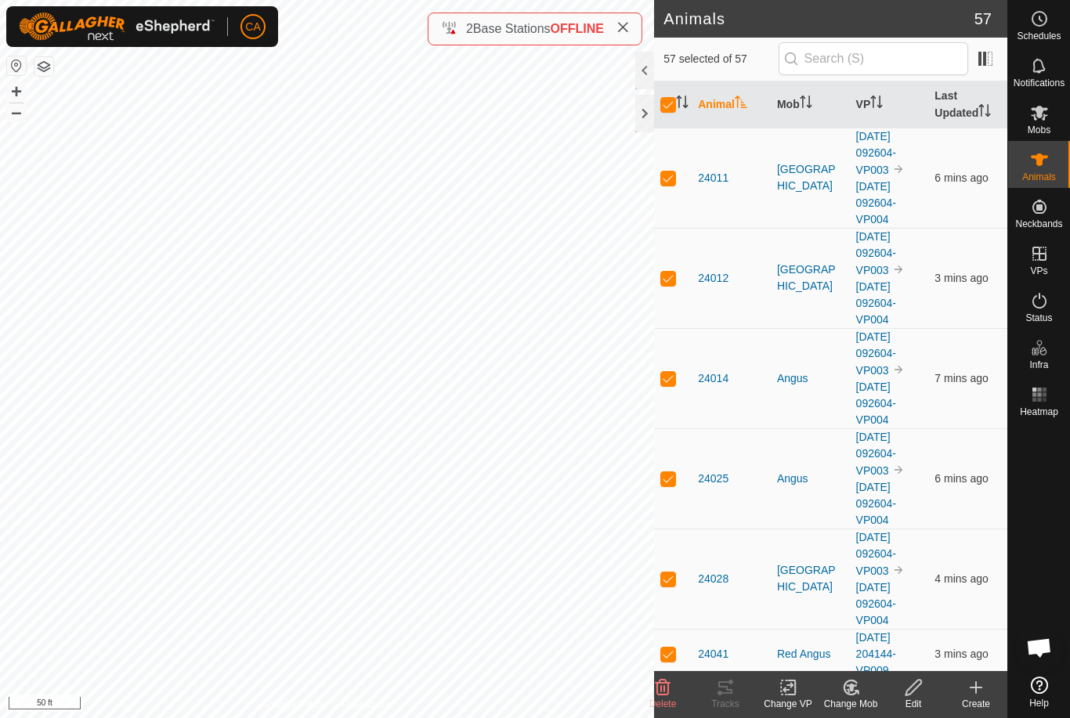
checkbox input "false"
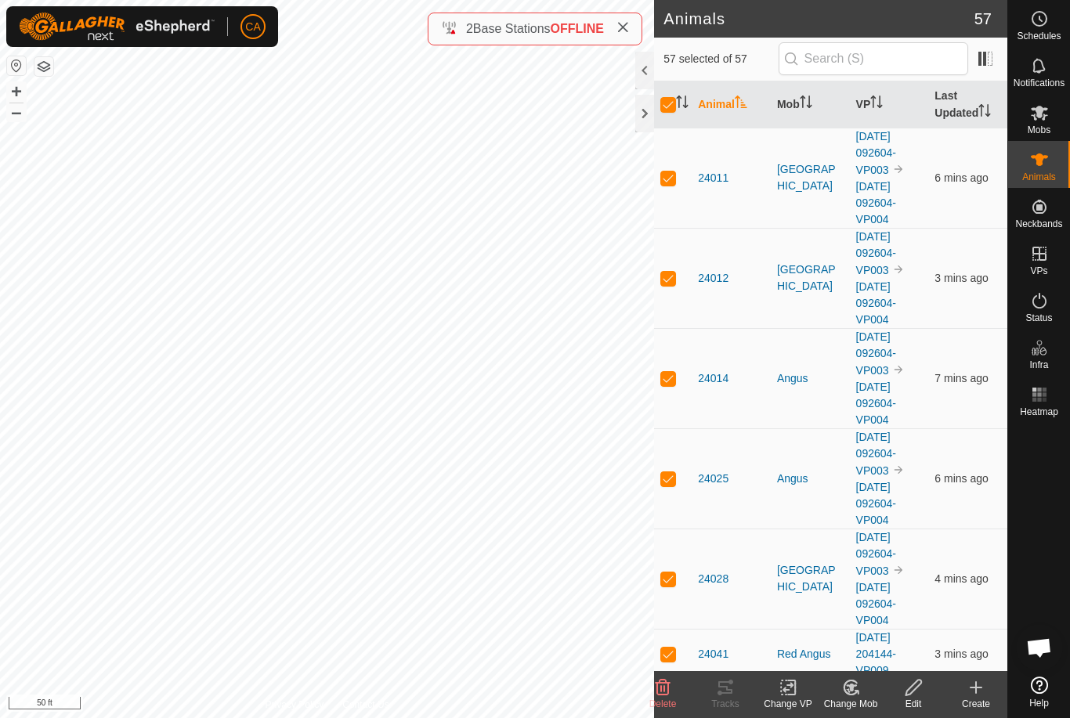
checkbox input "false"
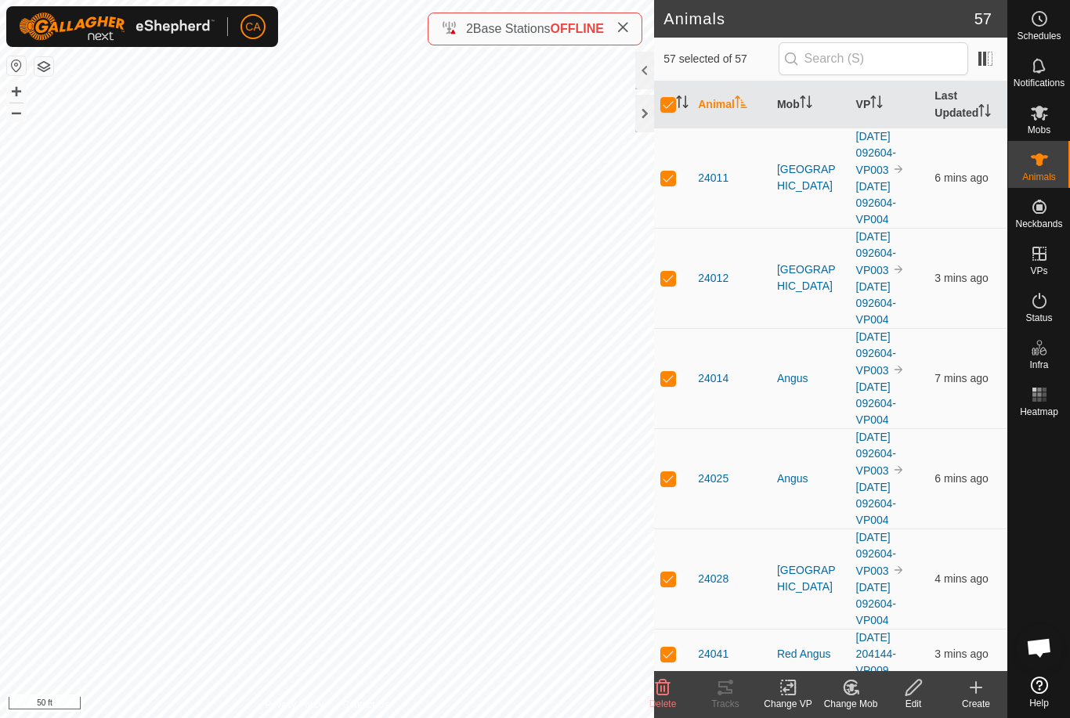
checkbox input "false"
click at [797, 101] on th "Mob" at bounding box center [810, 104] width 79 height 47
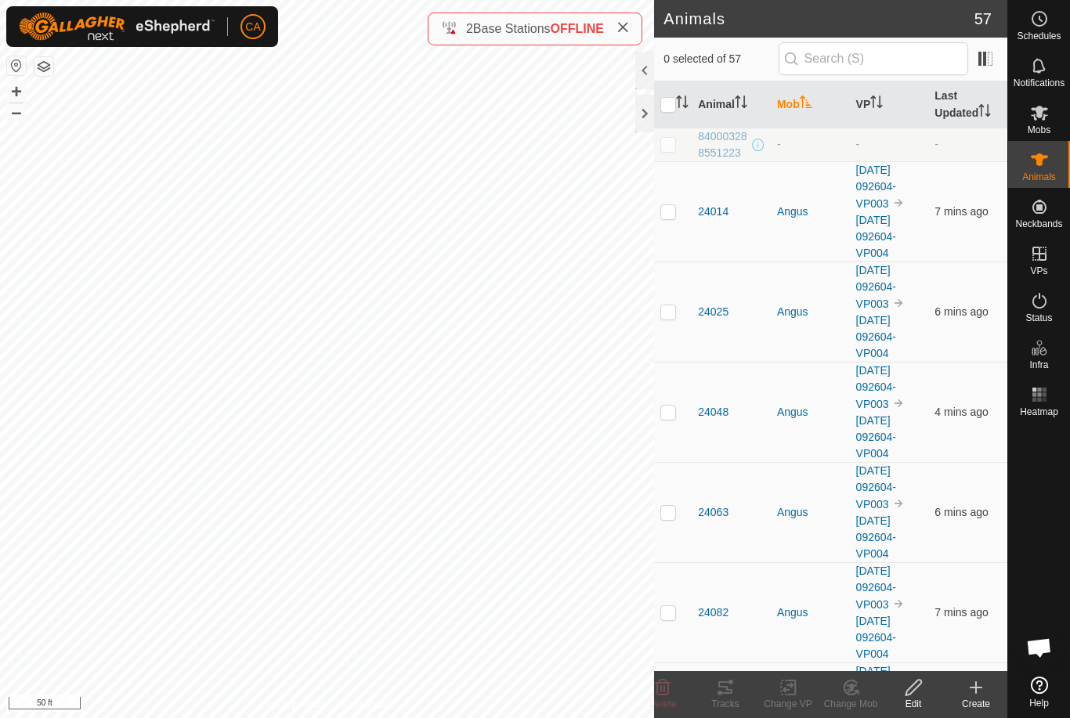
click at [800, 107] on th "Mob" at bounding box center [810, 104] width 79 height 47
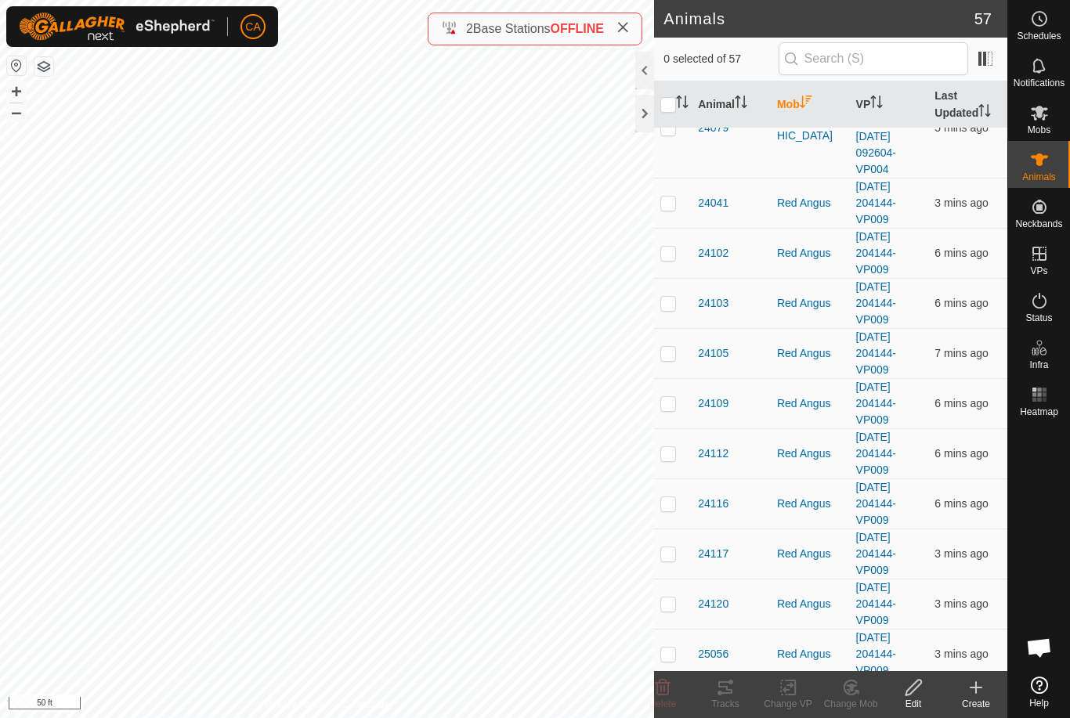
scroll to position [707, 0]
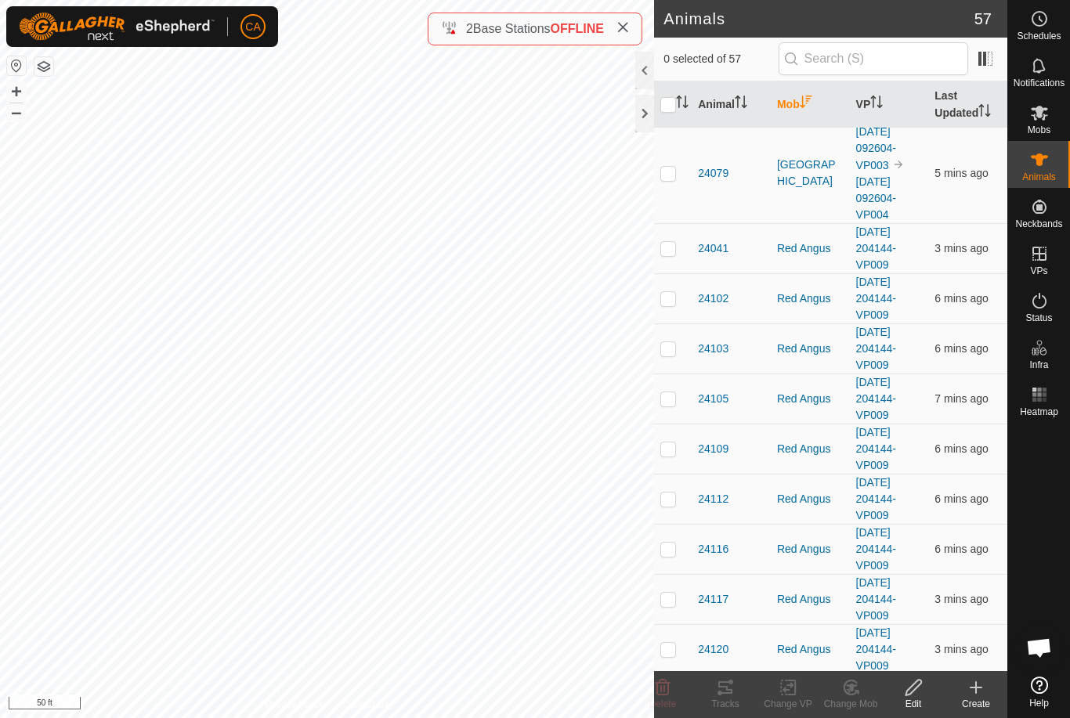
click at [674, 248] on p-checkbox at bounding box center [668, 248] width 16 height 13
checkbox input "true"
click at [674, 296] on p-checkbox at bounding box center [668, 298] width 16 height 13
checkbox input "true"
click at [661, 353] on p-checkbox at bounding box center [668, 348] width 16 height 13
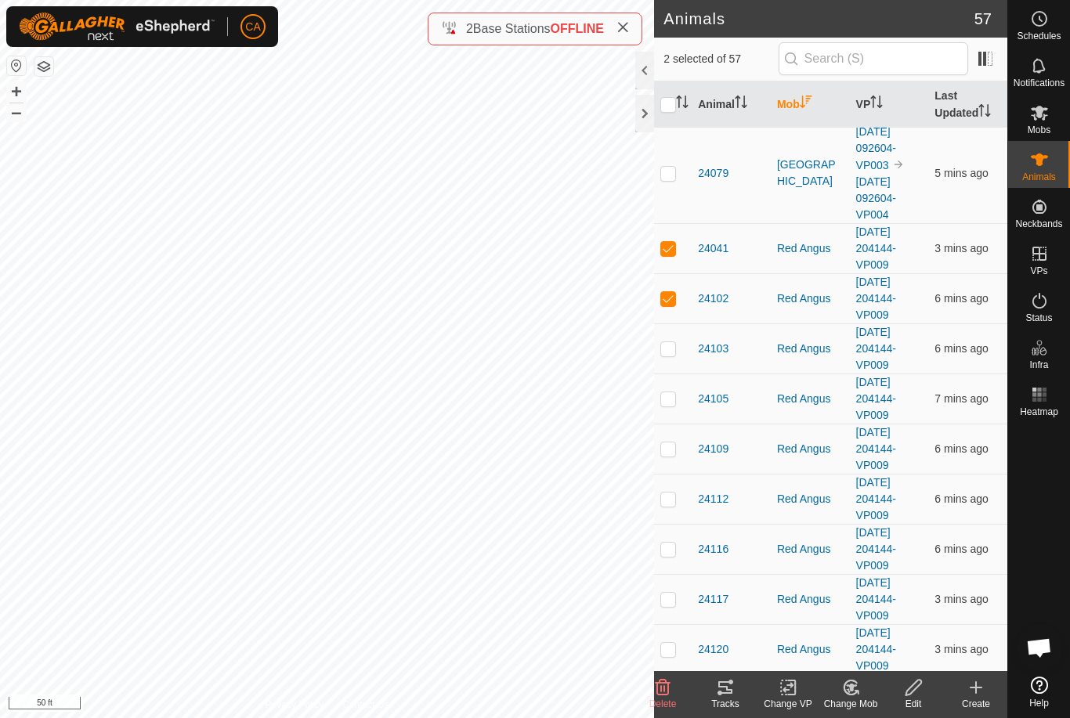
checkbox input "true"
click at [661, 406] on td at bounding box center [673, 399] width 38 height 50
checkbox input "true"
click at [669, 461] on td at bounding box center [673, 449] width 38 height 50
checkbox input "true"
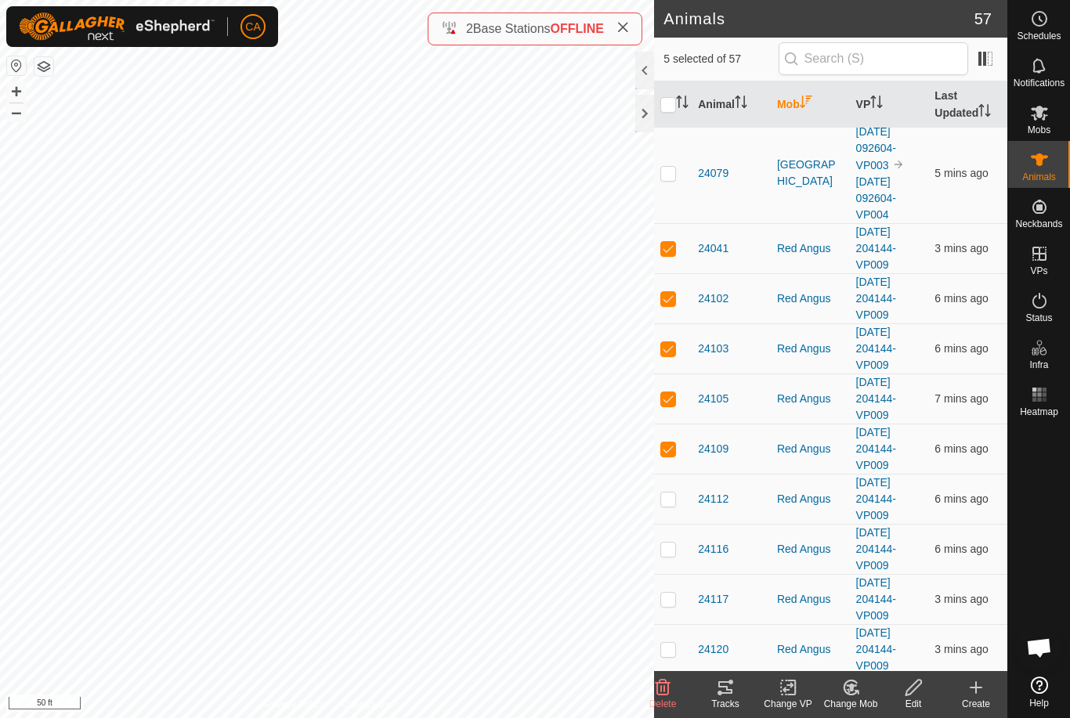
click at [671, 503] on p-checkbox at bounding box center [668, 499] width 16 height 13
checkbox input "true"
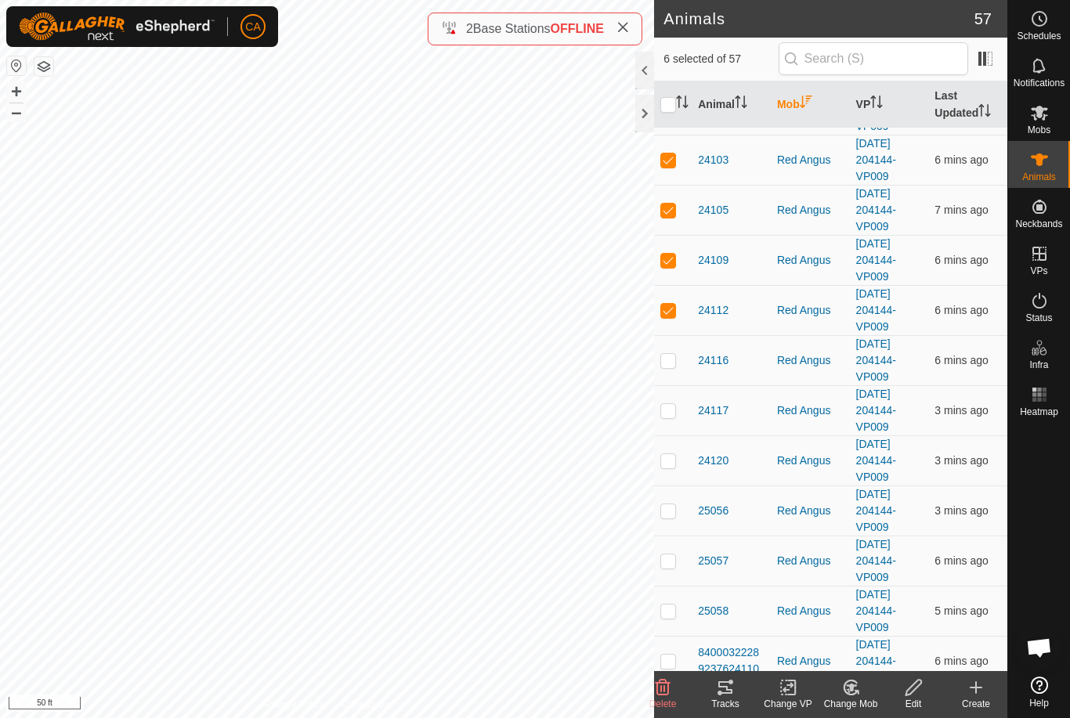
click at [676, 413] on p-checkbox at bounding box center [668, 410] width 16 height 13
checkbox input "true"
click at [672, 354] on p-checkbox at bounding box center [668, 360] width 16 height 13
checkbox input "true"
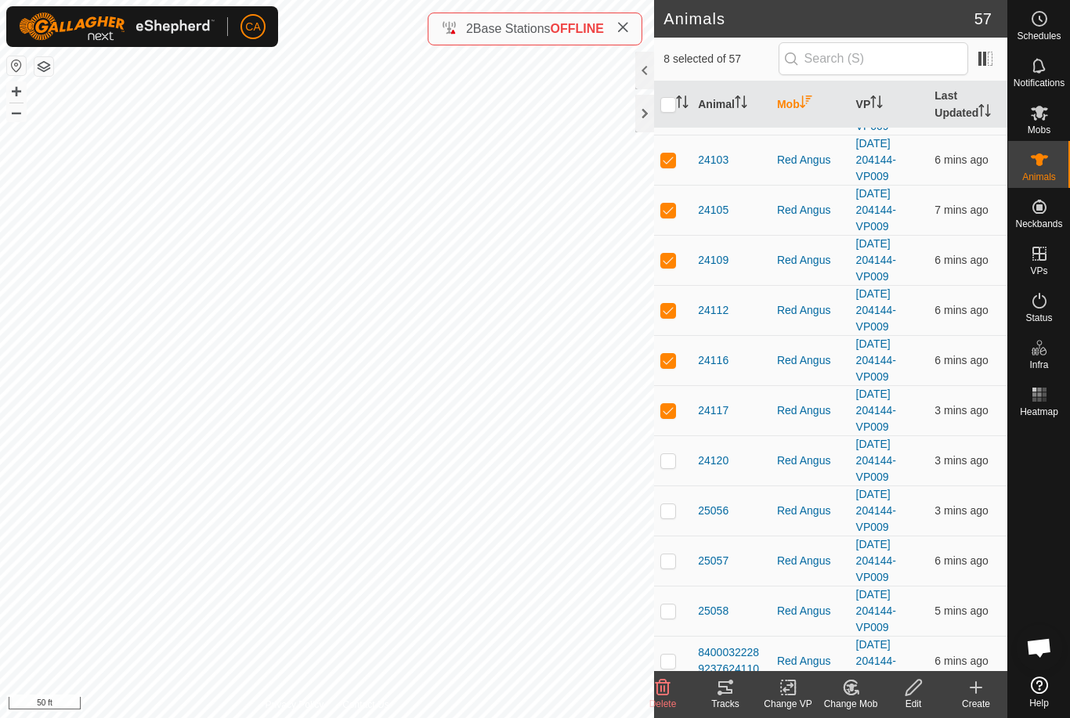
click at [662, 456] on p-checkbox at bounding box center [668, 460] width 16 height 13
checkbox input "true"
click at [661, 498] on td at bounding box center [673, 511] width 38 height 50
checkbox input "true"
click at [663, 559] on p-checkbox at bounding box center [668, 561] width 16 height 13
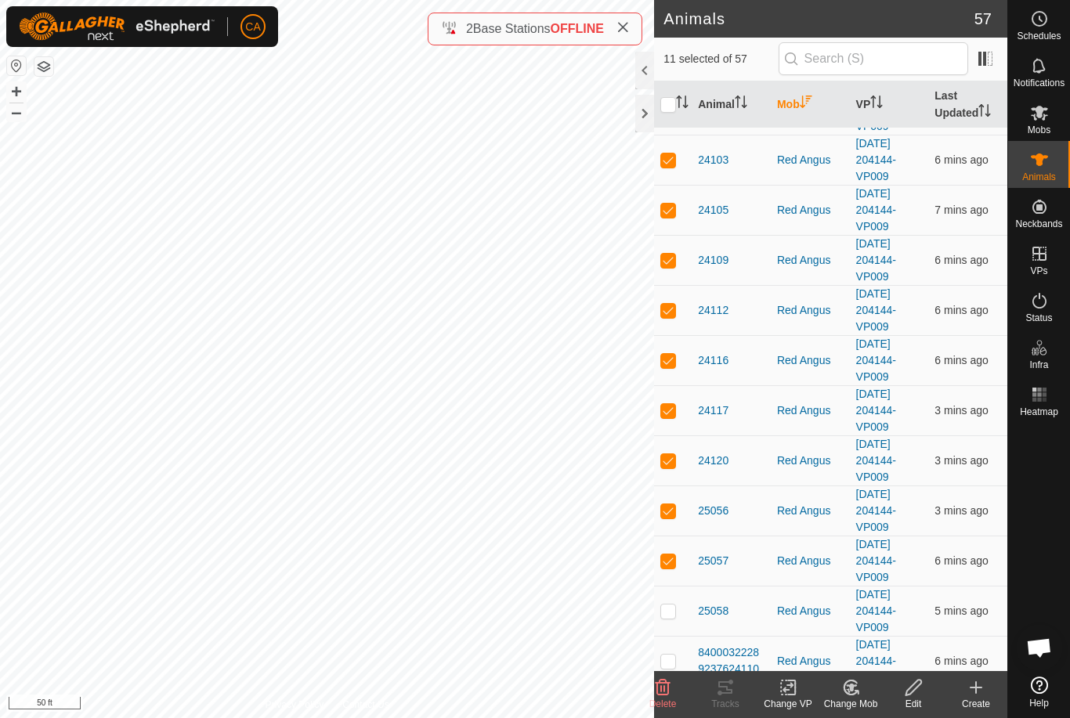
click at [671, 552] on td at bounding box center [673, 561] width 38 height 50
checkbox input "false"
click at [741, 697] on div "Tracks" at bounding box center [725, 704] width 63 height 14
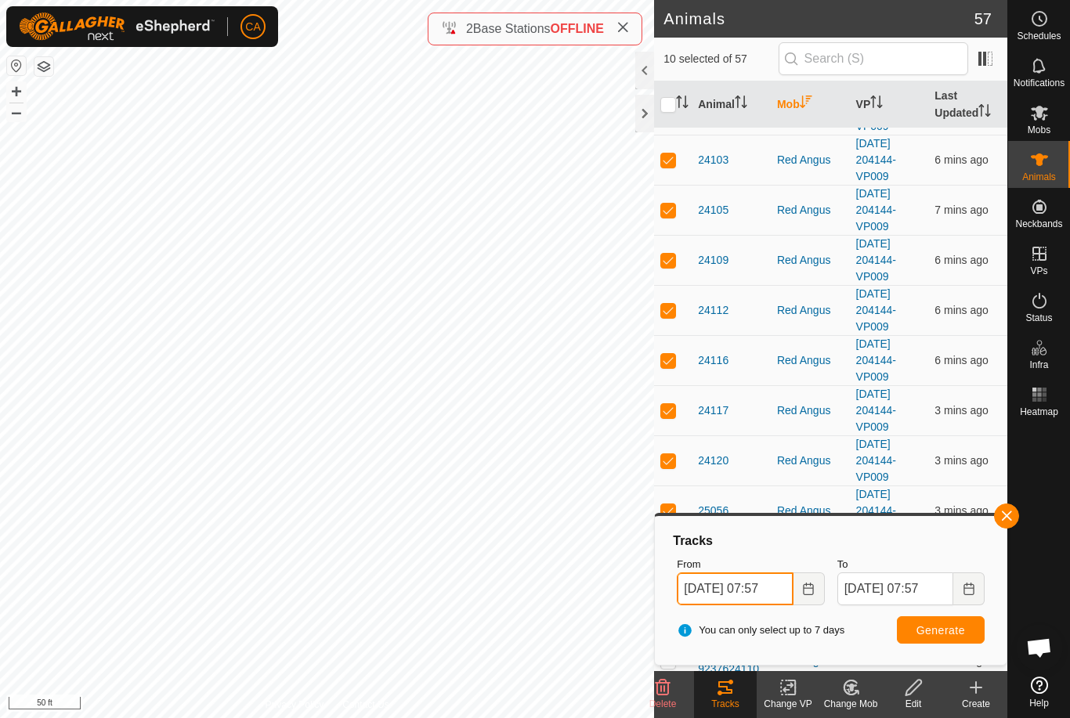
click at [755, 585] on input "[DATE] 07:57" at bounding box center [735, 589] width 116 height 33
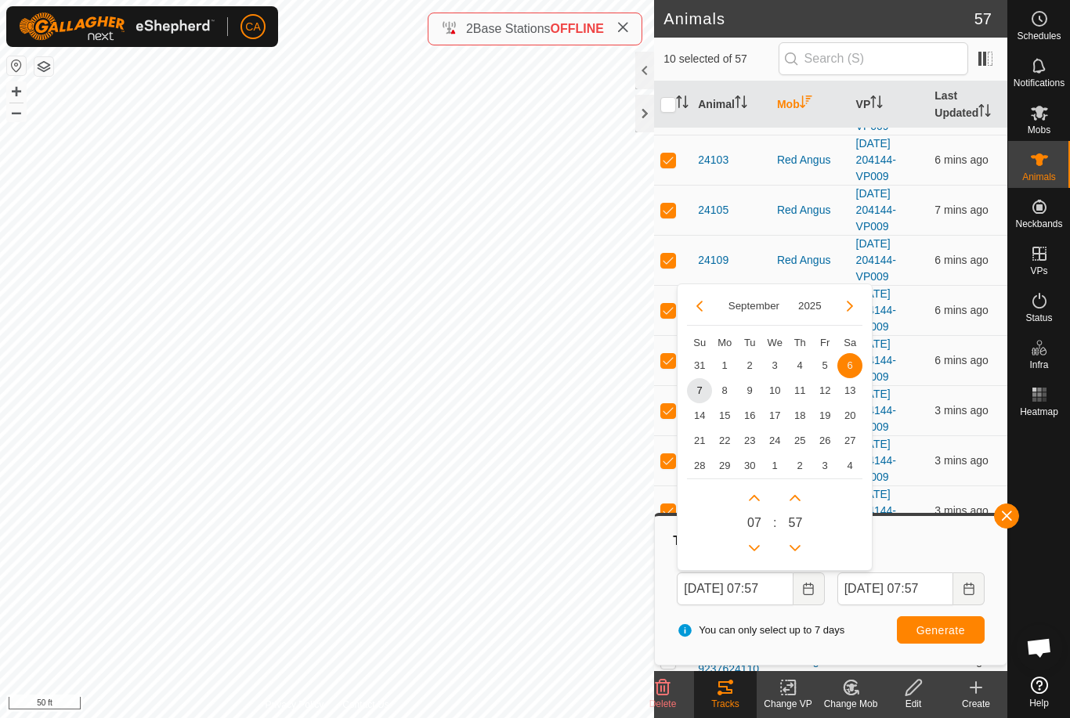
click at [704, 391] on span "7" at bounding box center [699, 390] width 25 height 25
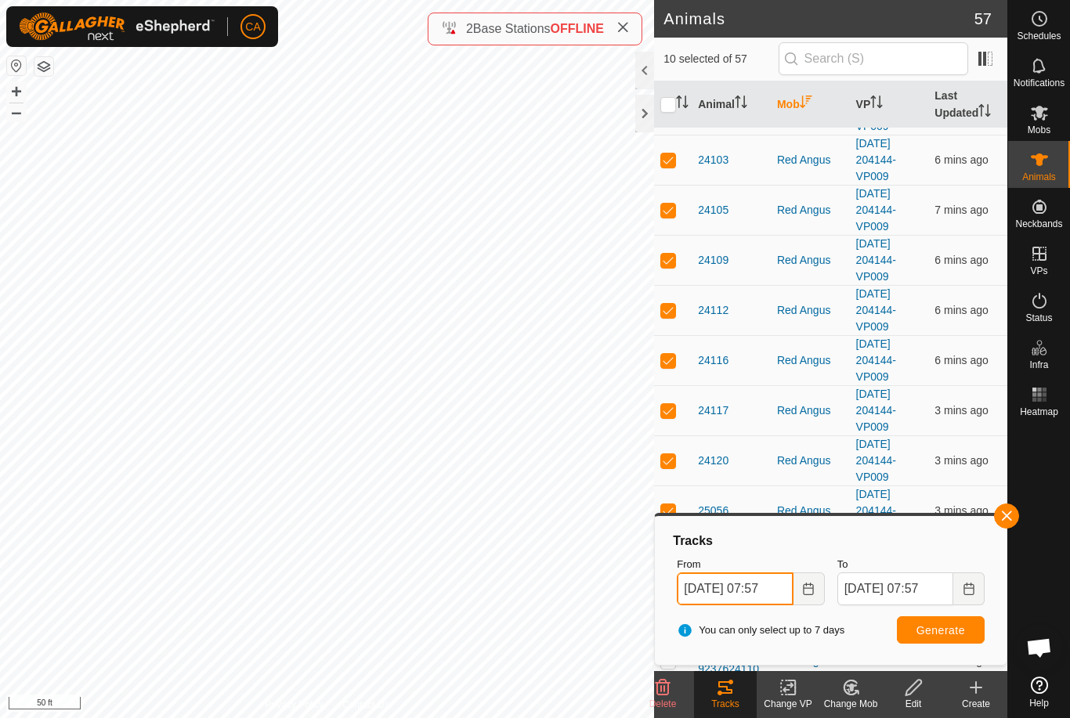
click at [747, 598] on input "[DATE] 07:57" at bounding box center [735, 589] width 116 height 33
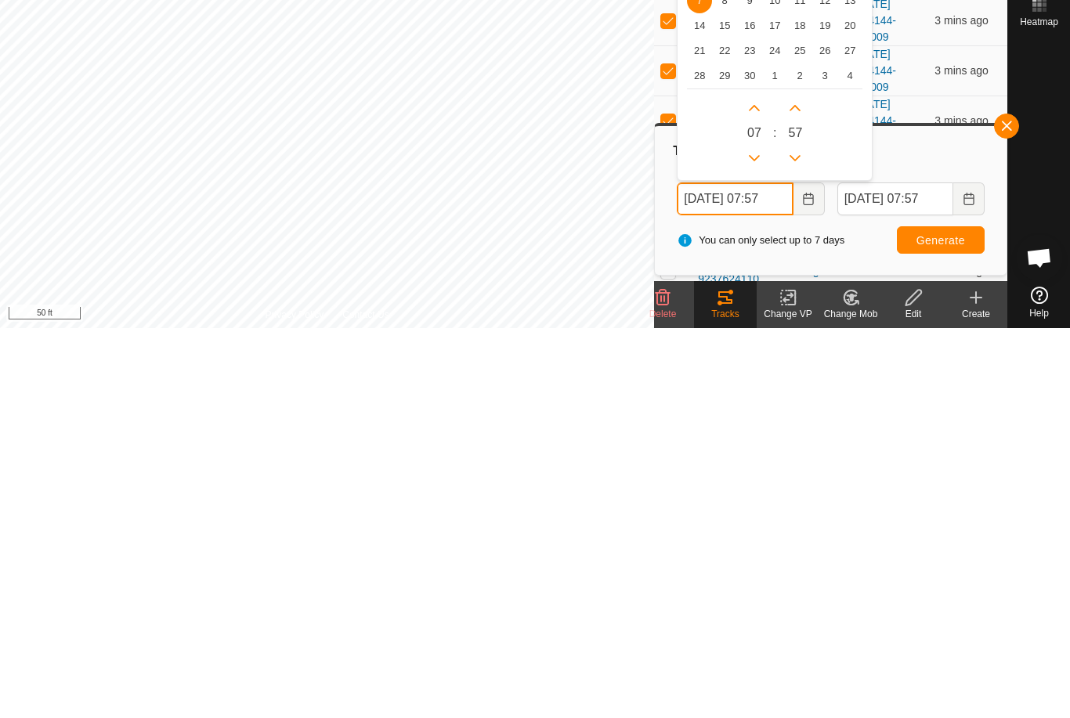
click at [749, 542] on icon "Previous Hour" at bounding box center [754, 548] width 13 height 13
click at [749, 536] on button "Previous Hour" at bounding box center [754, 548] width 25 height 25
click at [750, 536] on button "Previous Hour" at bounding box center [754, 548] width 25 height 25
click at [750, 542] on icon "Previous Hour" at bounding box center [754, 548] width 13 height 13
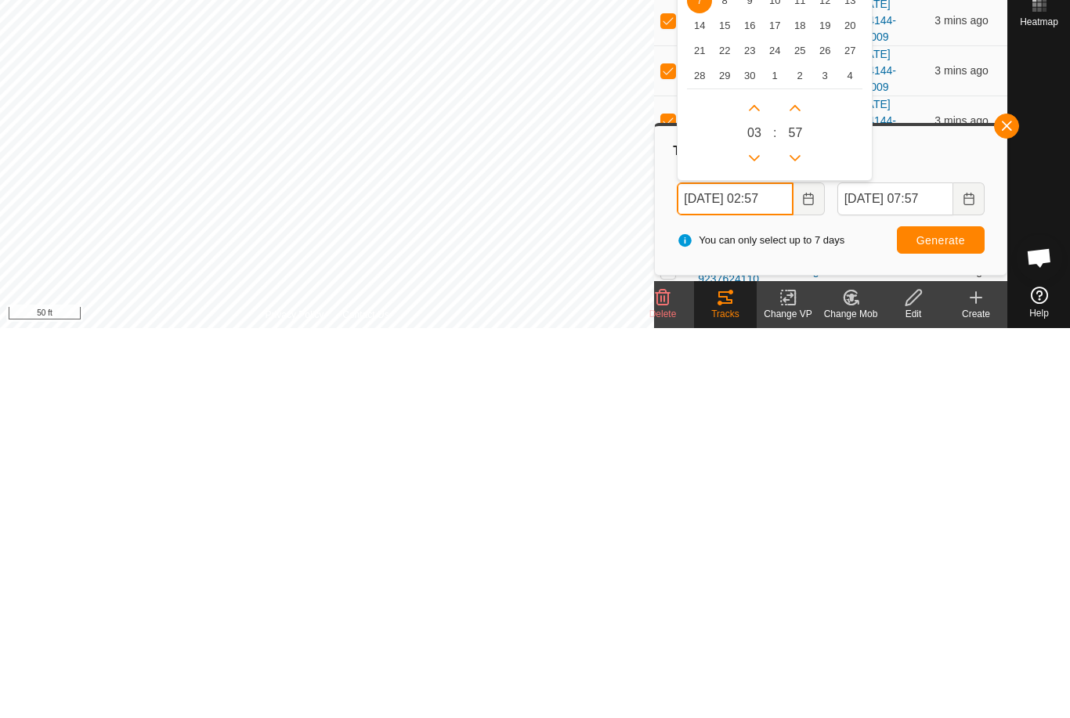
click at [749, 542] on icon "Previous Hour" at bounding box center [754, 548] width 13 height 13
click at [748, 536] on button "Previous Hour" at bounding box center [754, 548] width 25 height 25
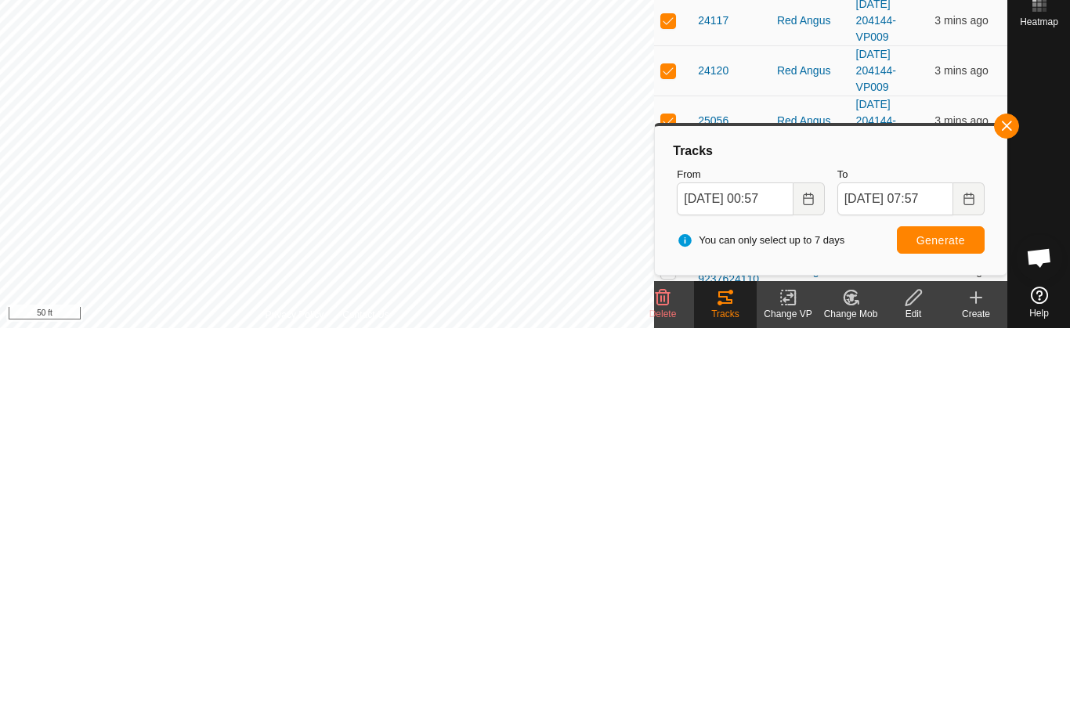
click at [947, 624] on span "Generate" at bounding box center [940, 630] width 49 height 13
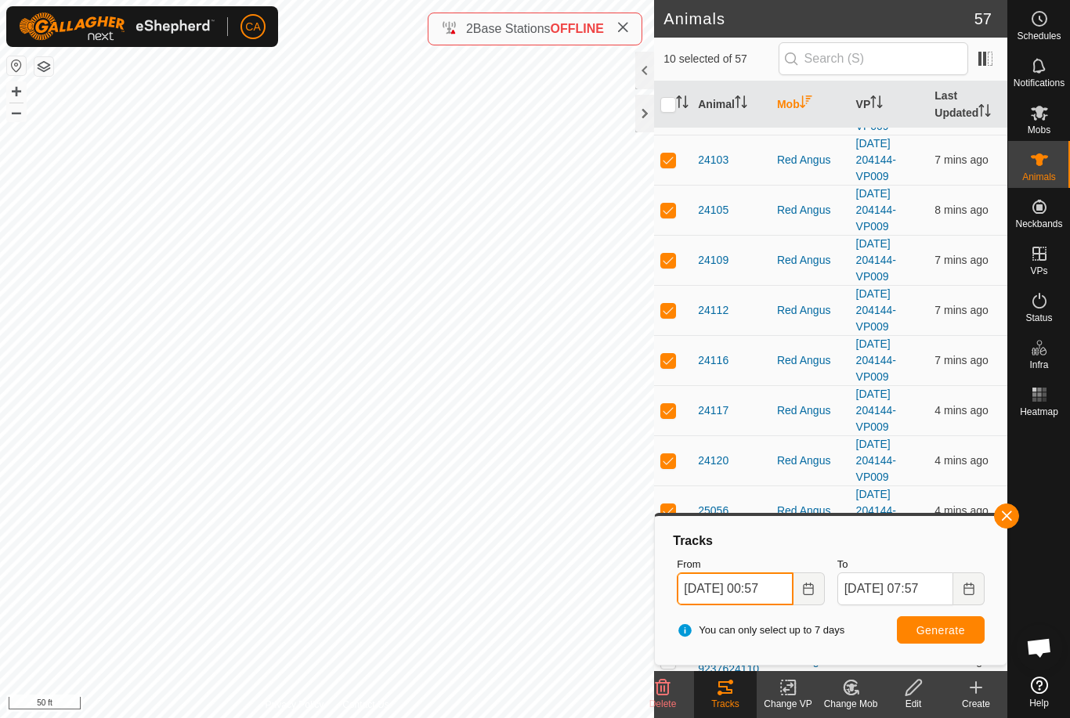
click at [758, 587] on input "[DATE] 00:57" at bounding box center [735, 589] width 116 height 33
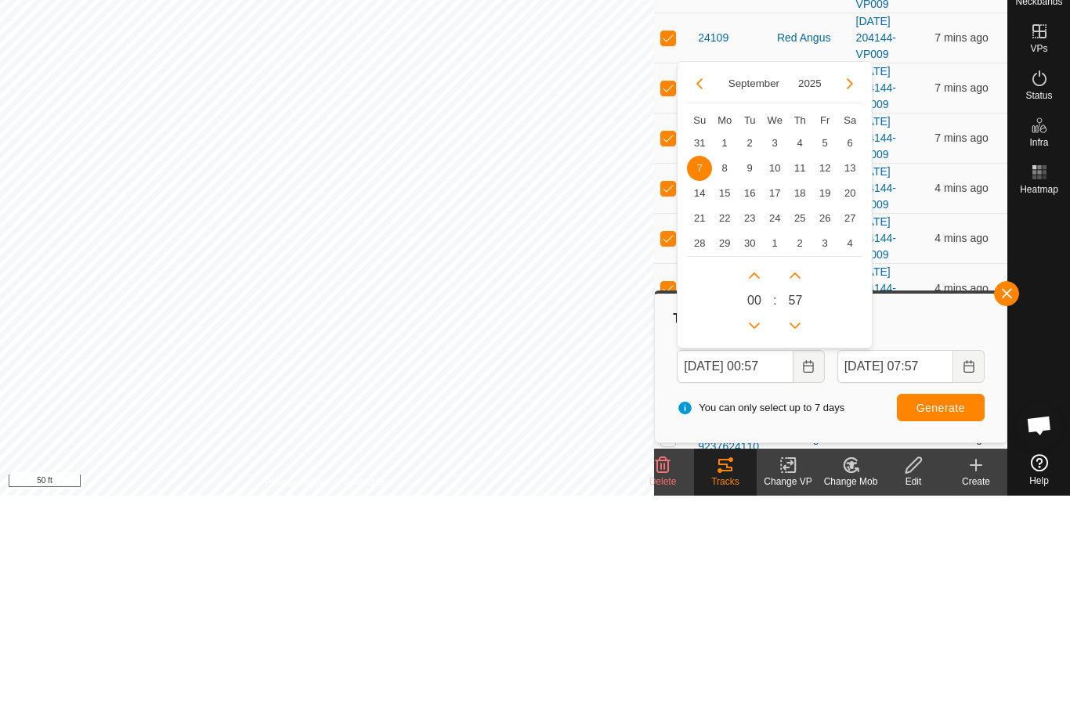
click at [856, 378] on span "13" at bounding box center [849, 390] width 25 height 25
type input "[DATE] 00:57"
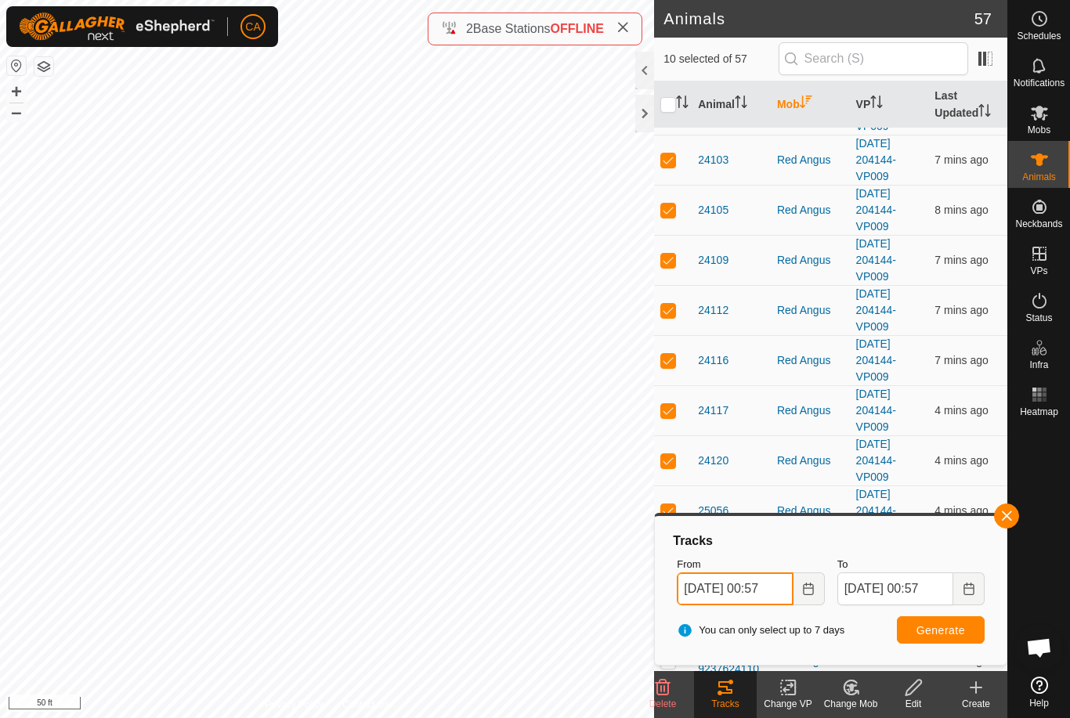
click at [750, 591] on input "[DATE] 00:57" at bounding box center [735, 589] width 116 height 33
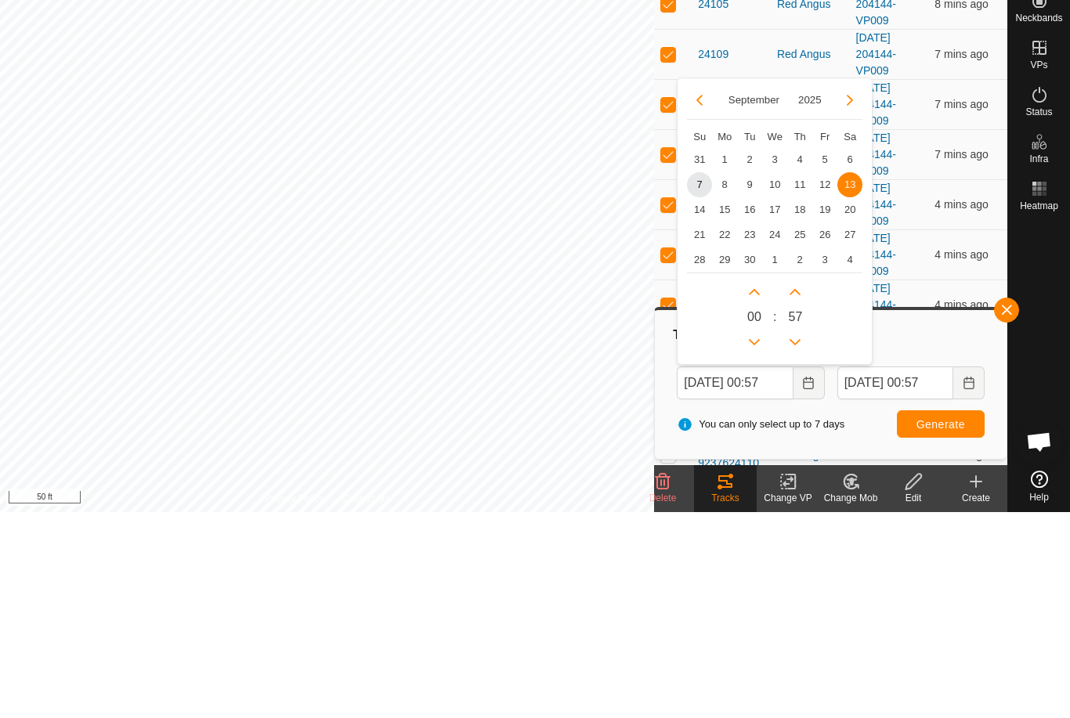
click at [853, 353] on span "6" at bounding box center [849, 365] width 25 height 25
type input "[DATE] 00:57"
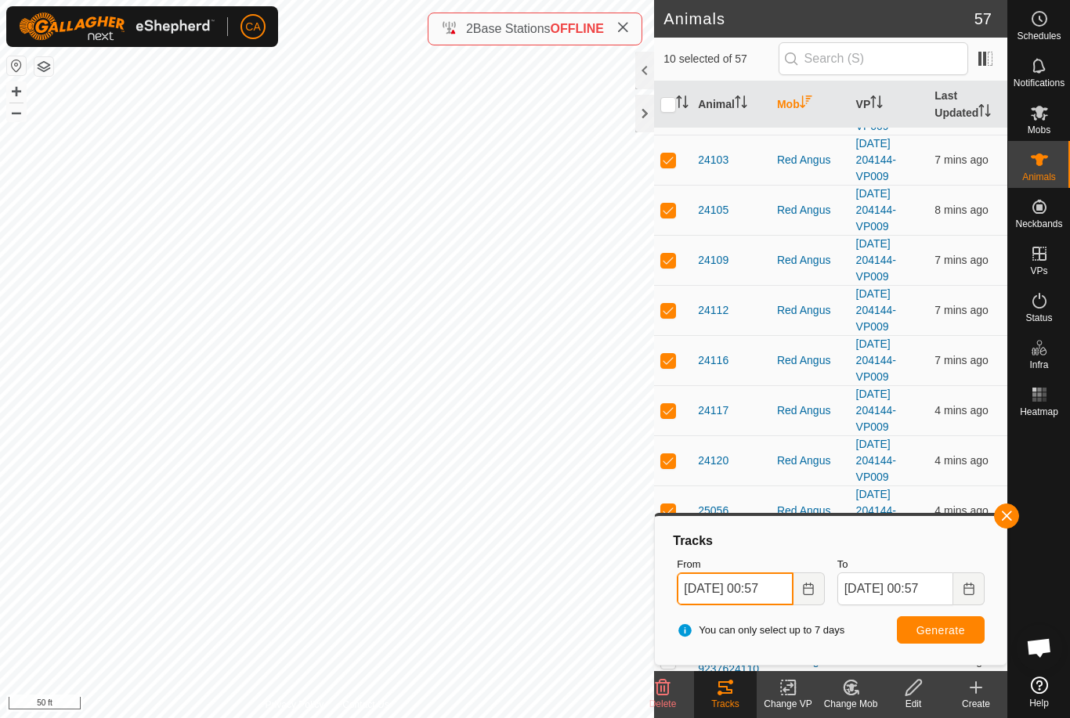
click at [755, 591] on input "[DATE] 00:57" at bounding box center [735, 589] width 116 height 33
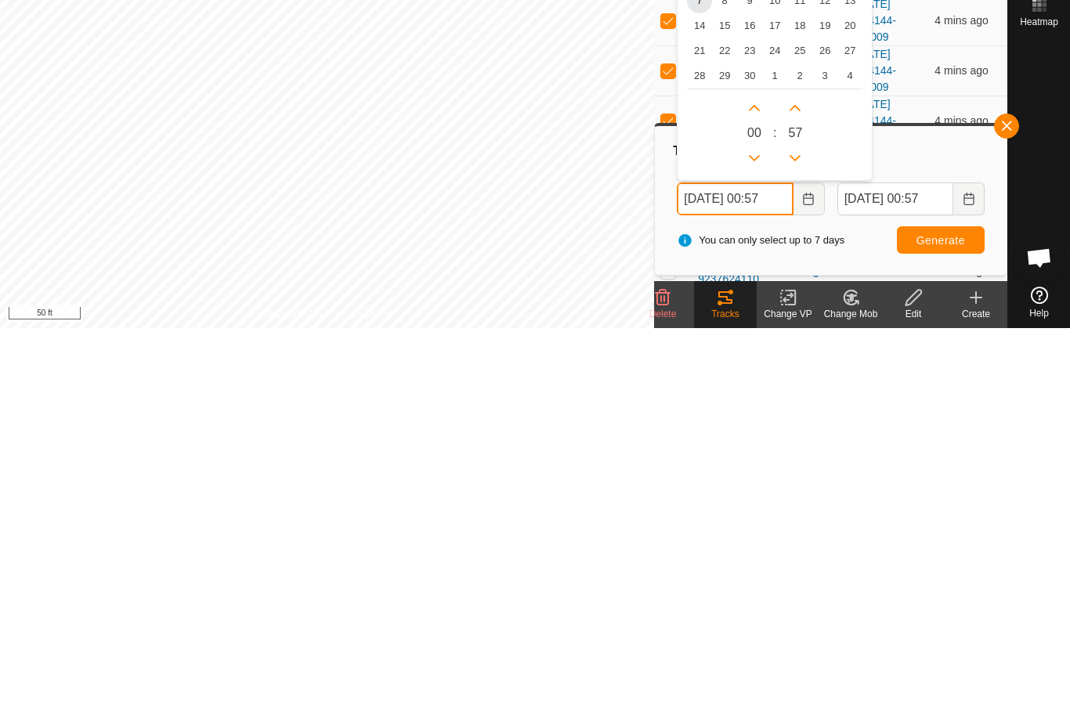
click at [764, 536] on button "Previous Hour" at bounding box center [754, 548] width 25 height 25
click at [765, 536] on p-button "Previous Hour" at bounding box center [754, 548] width 25 height 25
click at [759, 536] on button "Previous Hour" at bounding box center [754, 548] width 25 height 25
click at [758, 536] on button "Previous Hour" at bounding box center [754, 548] width 25 height 25
click at [754, 536] on button "Previous Hour" at bounding box center [754, 548] width 25 height 25
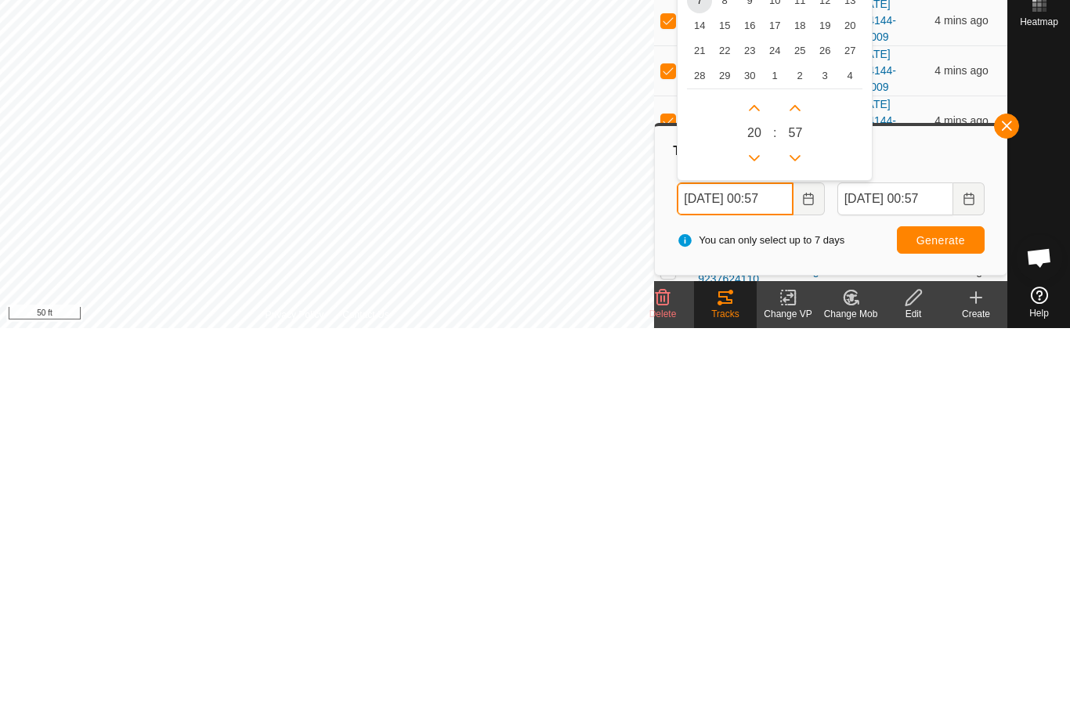
click at [760, 492] on icon "Next Hour" at bounding box center [754, 498] width 13 height 13
click at [759, 495] on icon "Next Hour" at bounding box center [754, 498] width 11 height 6
click at [762, 486] on button "Next Hour" at bounding box center [754, 498] width 25 height 25
click at [761, 486] on button "Next Hour" at bounding box center [754, 498] width 25 height 25
click at [767, 486] on button "Next Hour" at bounding box center [754, 498] width 25 height 25
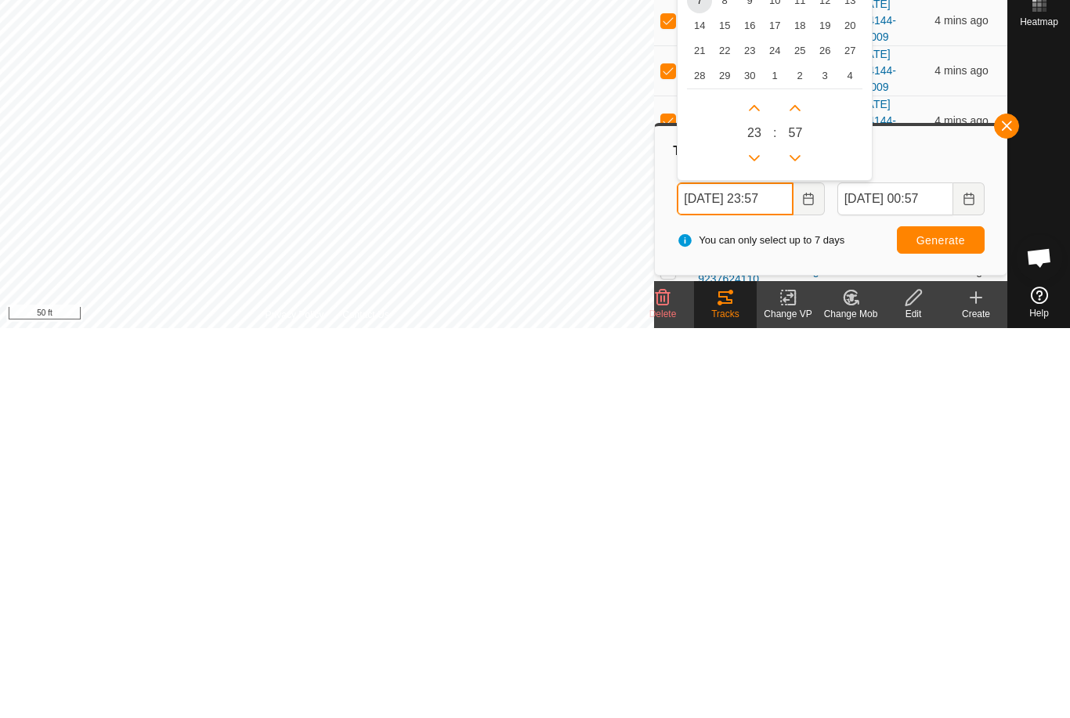
click at [766, 486] on button "Next Hour" at bounding box center [754, 498] width 25 height 25
click at [765, 486] on button "Next Hour" at bounding box center [754, 498] width 25 height 25
click at [769, 479] on div "0 1 : 57" at bounding box center [774, 520] width 175 height 82
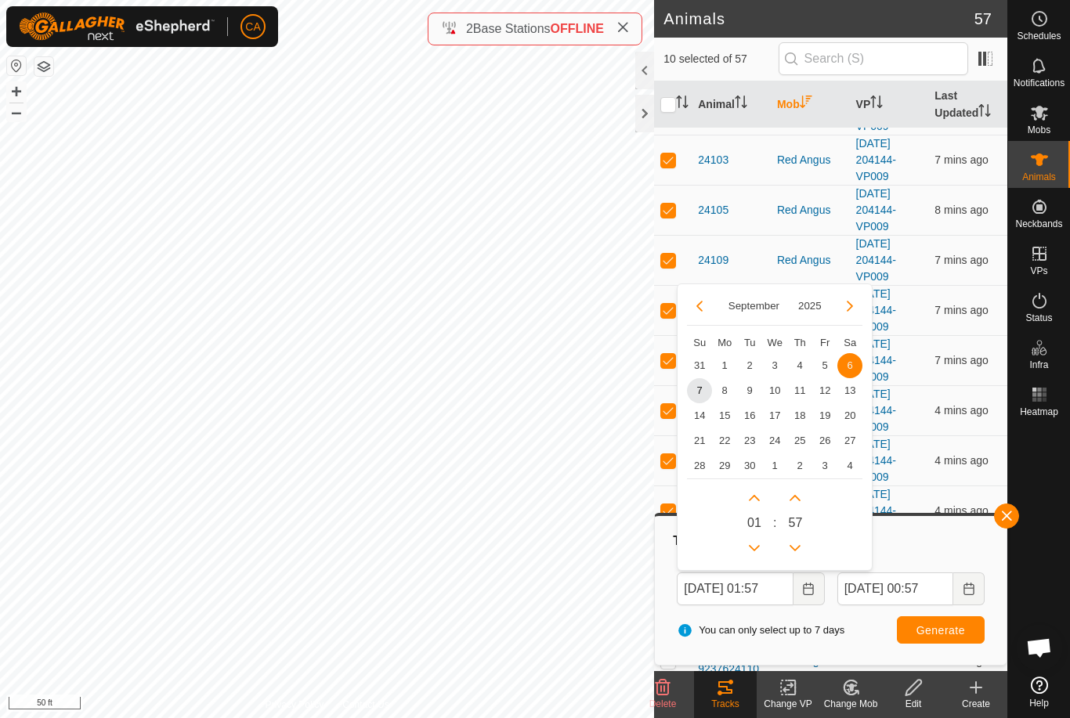
click at [759, 501] on icon "Next Hour" at bounding box center [754, 498] width 13 height 13
click at [759, 501] on button "Next Hour" at bounding box center [754, 498] width 25 height 25
click at [762, 503] on button "Next Hour" at bounding box center [754, 498] width 25 height 25
click at [760, 507] on button "Next Hour" at bounding box center [754, 498] width 25 height 25
click at [759, 507] on button "Next Hour" at bounding box center [754, 498] width 25 height 25
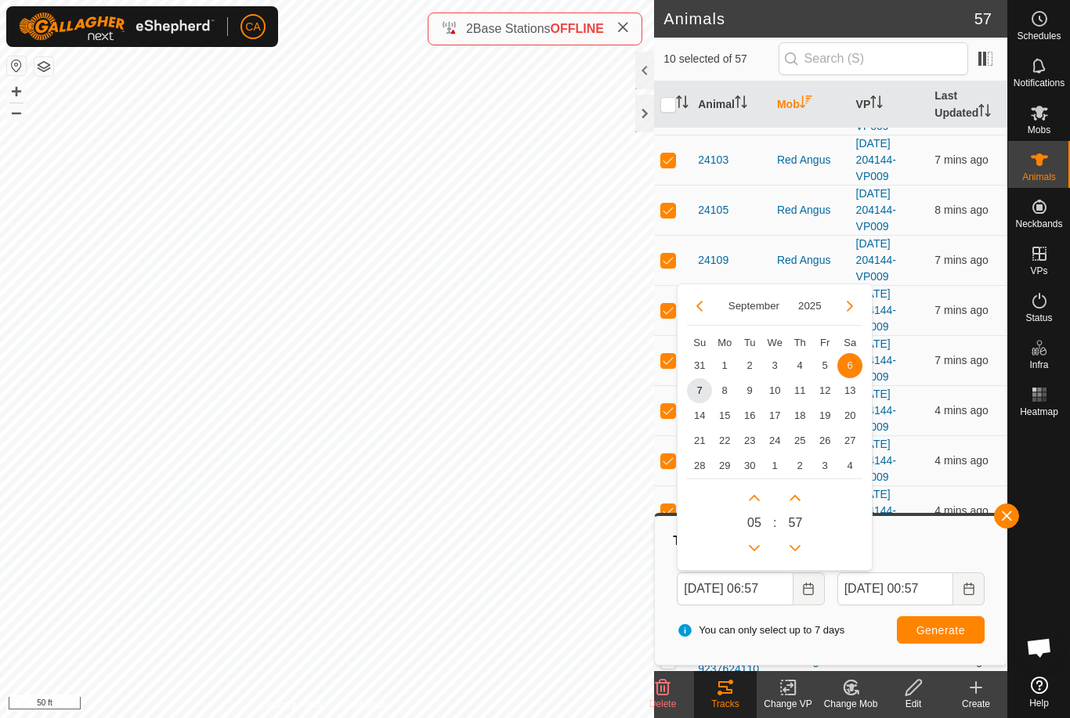
click at [759, 506] on button "Next Hour" at bounding box center [754, 498] width 25 height 25
click at [759, 505] on button "Next Hour" at bounding box center [754, 498] width 25 height 25
click at [757, 505] on button "Next Hour" at bounding box center [754, 498] width 25 height 25
click at [756, 505] on button "Next Hour" at bounding box center [754, 498] width 25 height 25
click at [759, 505] on button "Next Hour" at bounding box center [754, 498] width 25 height 25
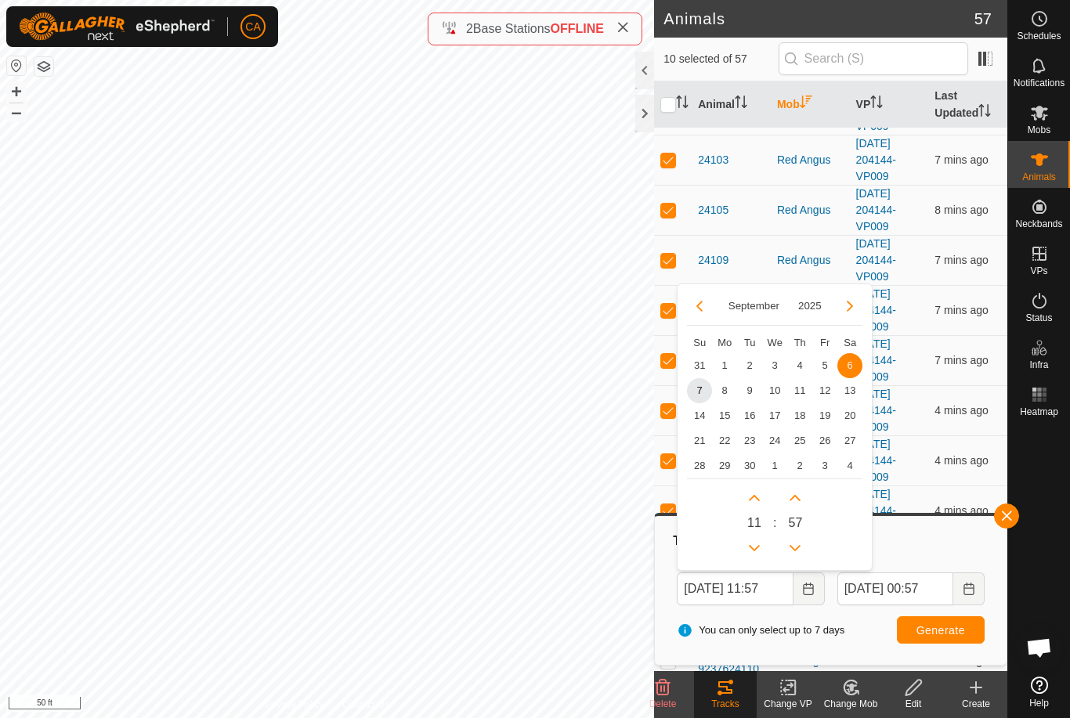
click at [759, 505] on button "Next Hour" at bounding box center [754, 498] width 25 height 25
click at [759, 504] on button "Next Hour" at bounding box center [754, 498] width 25 height 25
click at [761, 505] on button "Next Hour" at bounding box center [754, 498] width 25 height 25
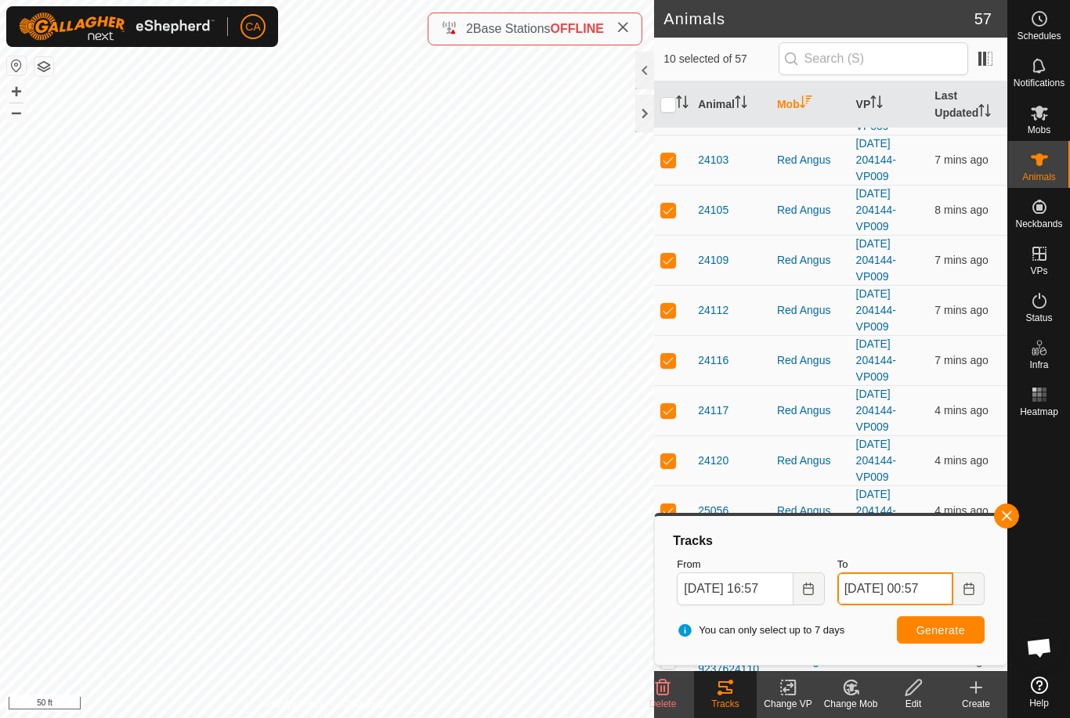
click at [921, 593] on input "[DATE] 00:57" at bounding box center [895, 589] width 116 height 33
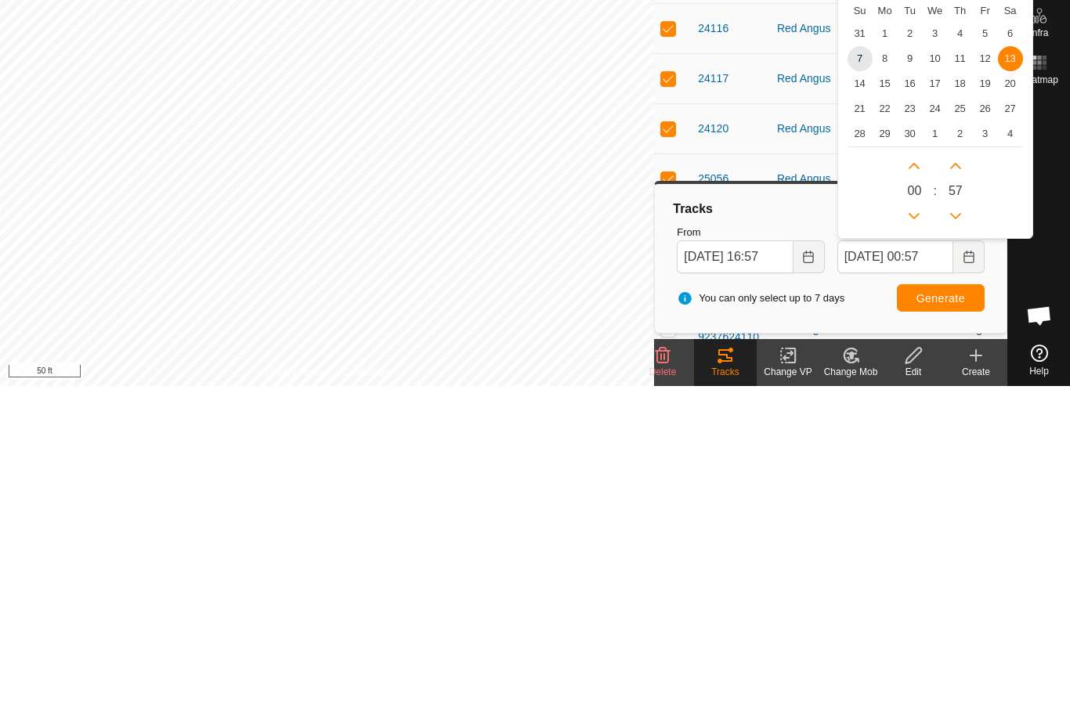
click at [864, 403] on span "14" at bounding box center [860, 415] width 25 height 25
type input "[DATE] 00:57"
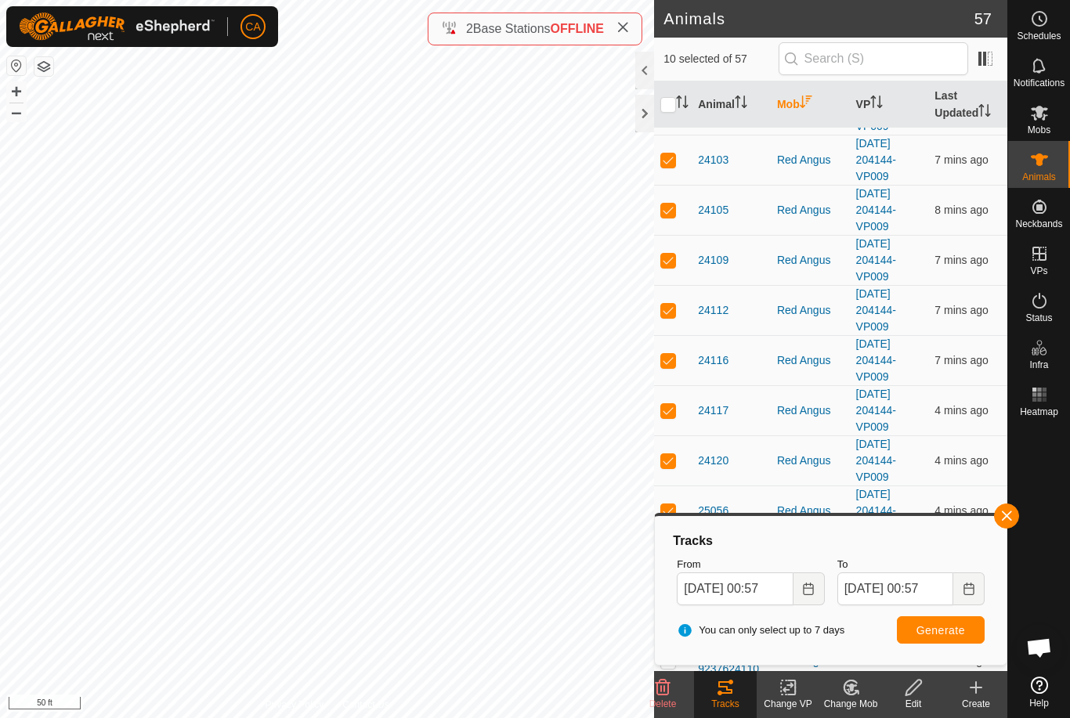
click at [949, 627] on span "Generate" at bounding box center [940, 630] width 49 height 13
click at [762, 589] on input "[DATE] 00:57" at bounding box center [735, 589] width 116 height 33
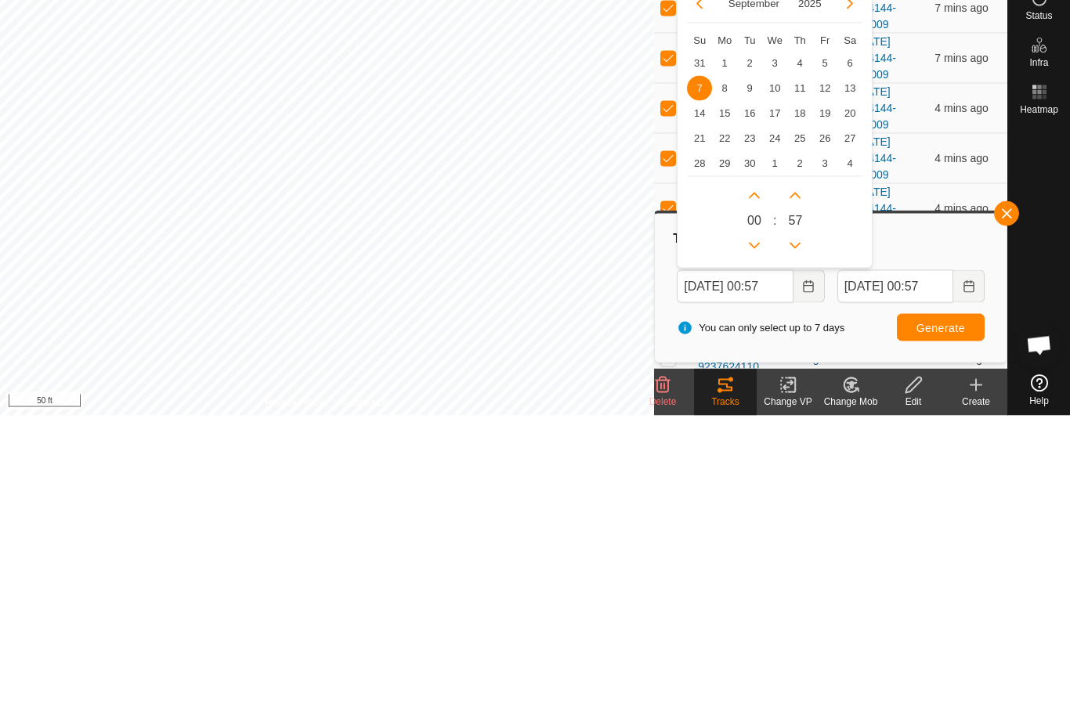
click at [855, 378] on span "13" at bounding box center [849, 390] width 25 height 25
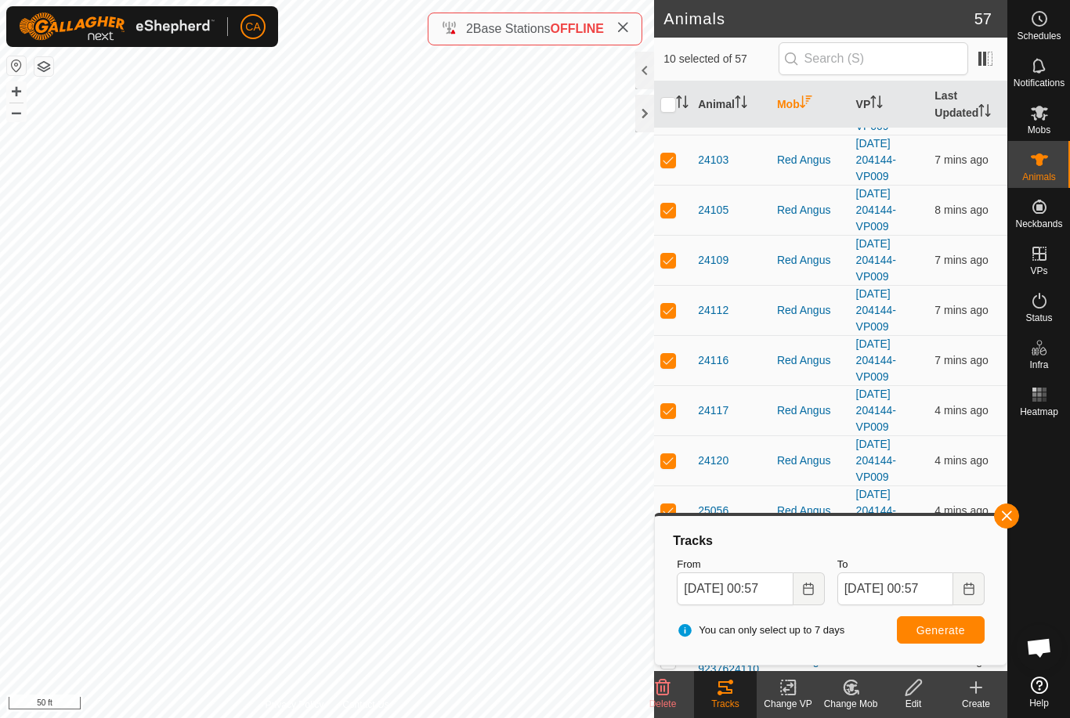
click at [953, 633] on span "Generate" at bounding box center [940, 630] width 49 height 13
click at [769, 589] on input "[DATE] 00:57" at bounding box center [735, 589] width 116 height 33
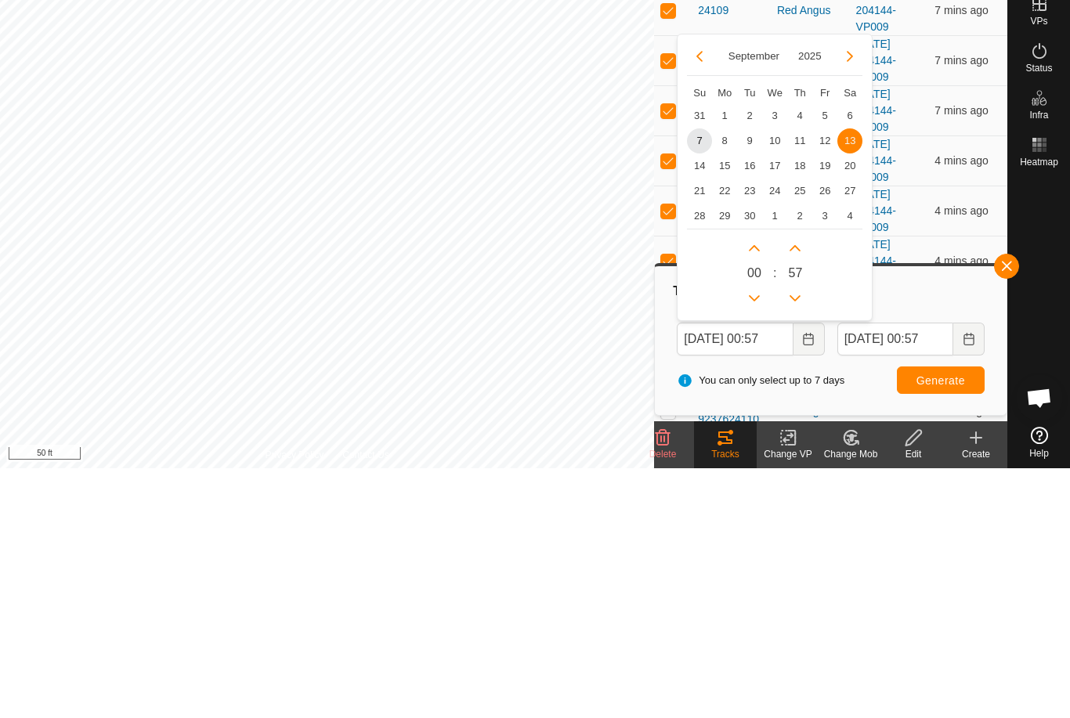
click at [863, 284] on div "[DATE] Su Mo Tu We Th Fr Sa 31 1 2 3 4 5 6 7 8 9 10 11 12 13 13 14 15 16 17 18 …" at bounding box center [775, 428] width 196 height 288
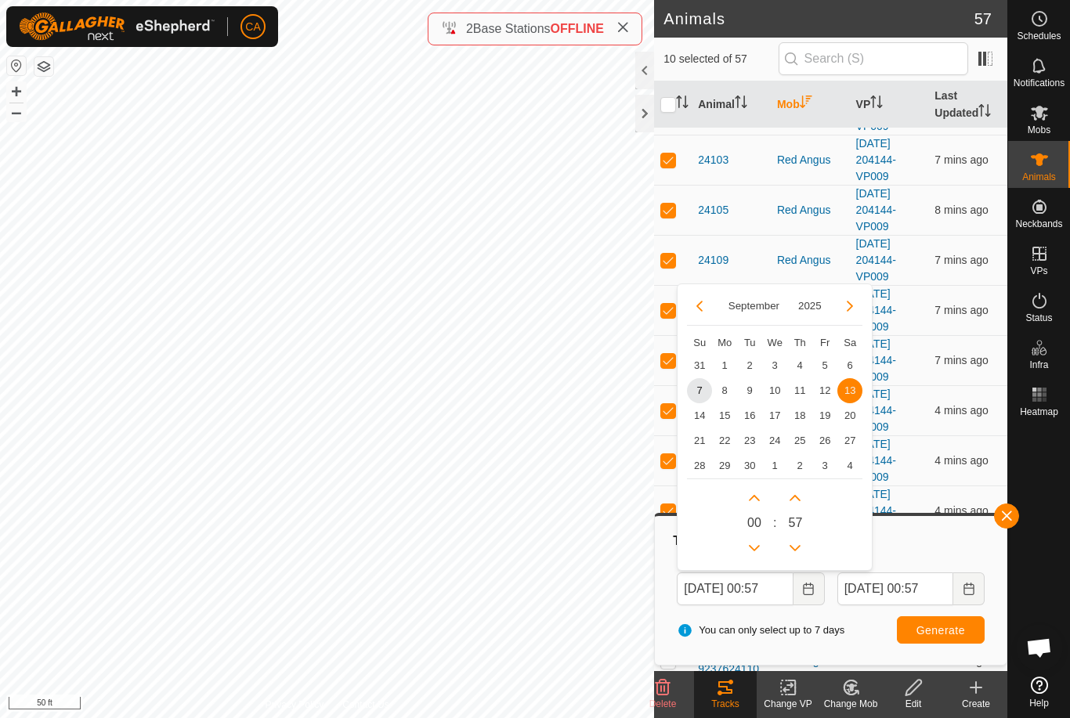
click at [864, 358] on div "[DATE] Su Mo Tu We Th Fr Sa 31 1 2 3 4 5 6 7 8 9 10 11 12 13 13 14 15 16 17 18 …" at bounding box center [775, 428] width 196 height 288
click at [855, 360] on span "6" at bounding box center [849, 365] width 25 height 25
type input "[DATE] 00:57"
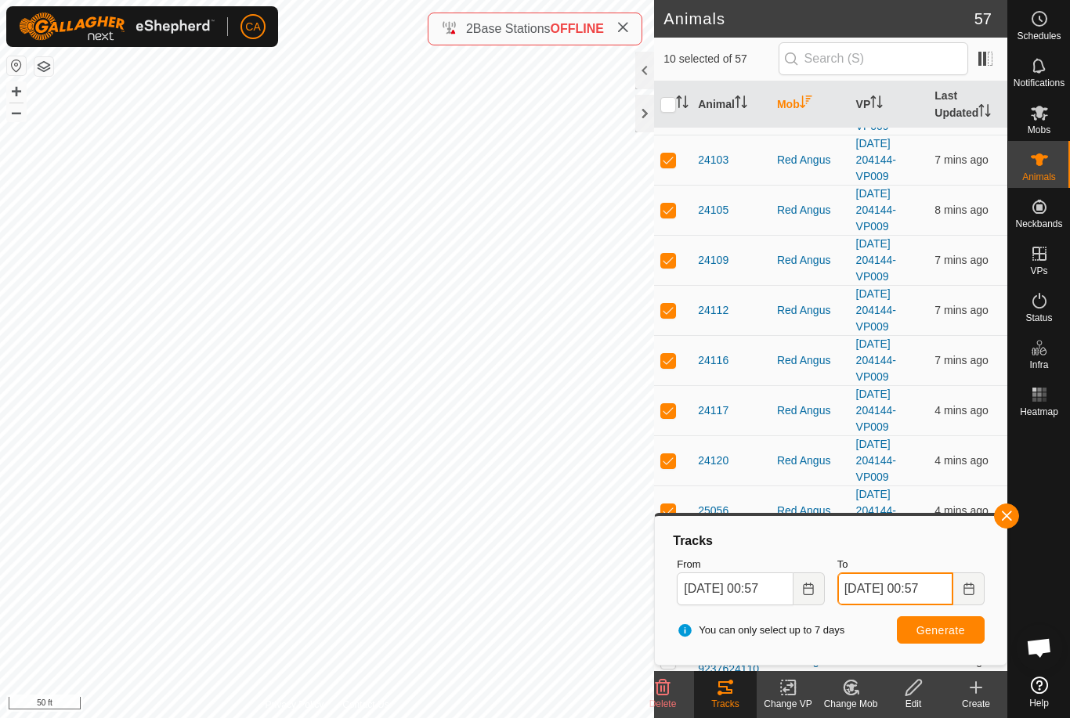
click at [917, 587] on input "[DATE] 00:57" at bounding box center [895, 589] width 116 height 33
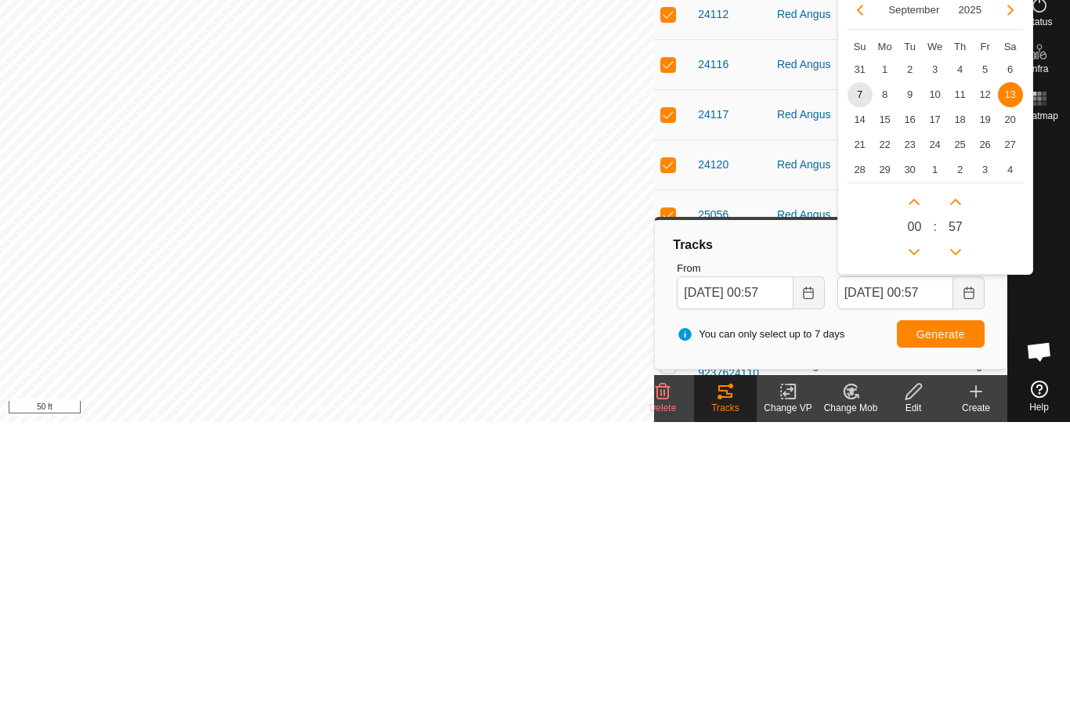
click at [862, 378] on span "7" at bounding box center [860, 390] width 25 height 25
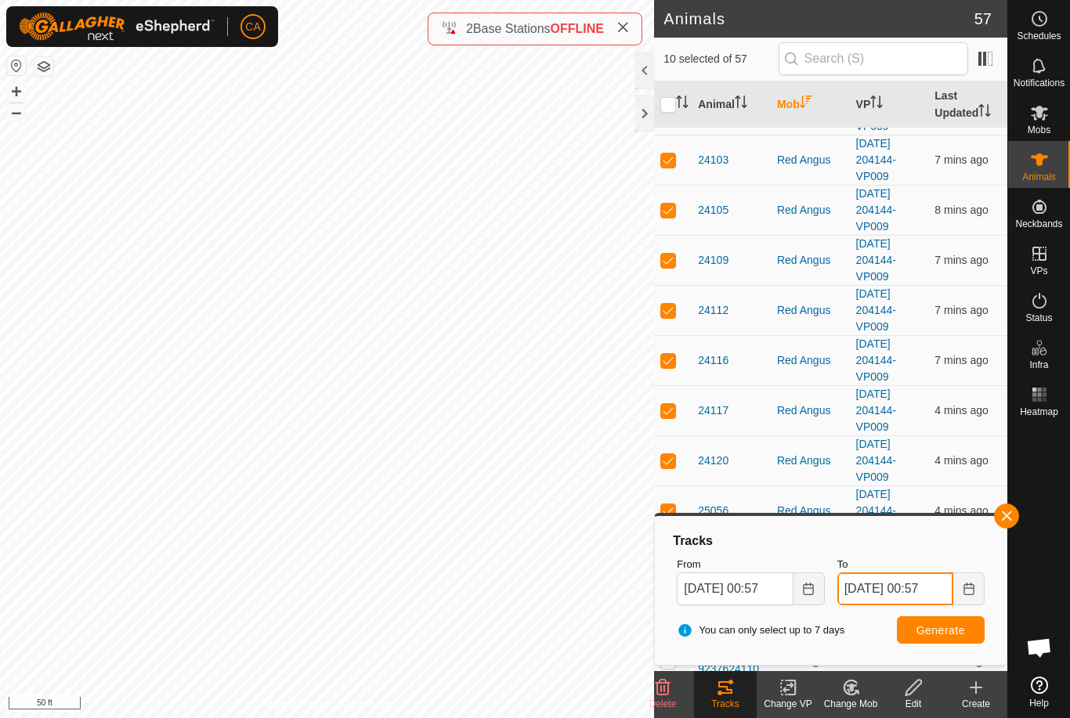
click at [917, 591] on input "[DATE] 00:57" at bounding box center [895, 589] width 116 height 33
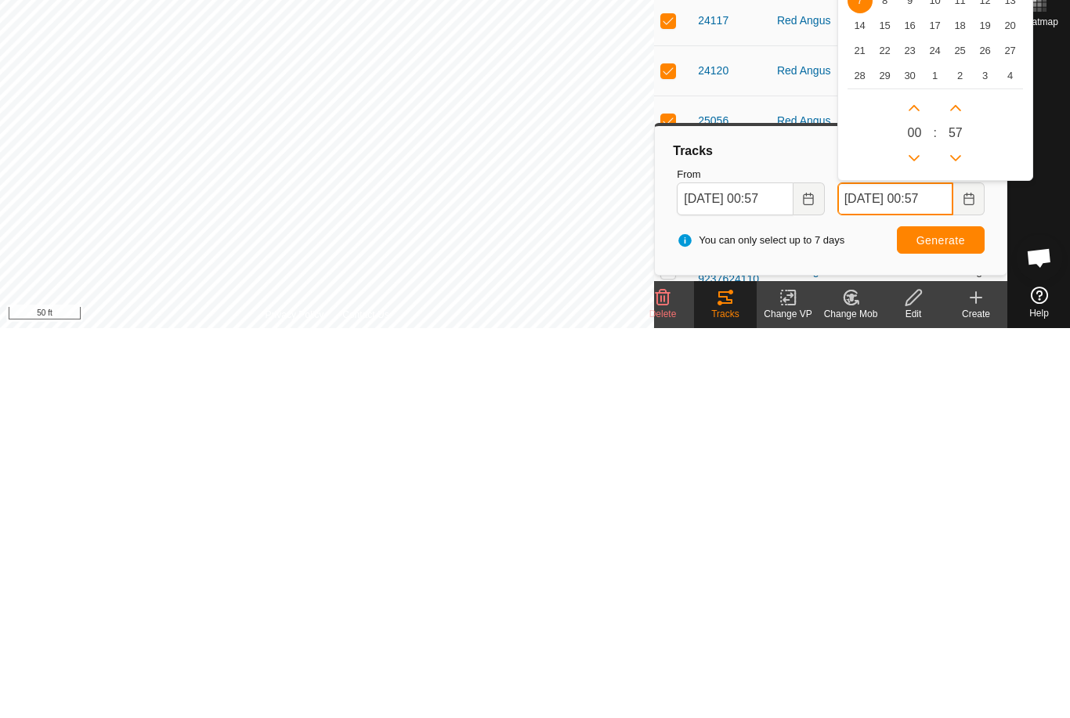
click at [923, 536] on button "Previous Hour" at bounding box center [914, 548] width 25 height 25
click at [920, 492] on icon "Next Hour" at bounding box center [914, 498] width 13 height 13
click at [921, 486] on button "Next Hour" at bounding box center [914, 498] width 25 height 25
click at [920, 492] on icon "Next Hour" at bounding box center [914, 498] width 13 height 13
click at [920, 486] on button "Next Hour" at bounding box center [914, 498] width 25 height 25
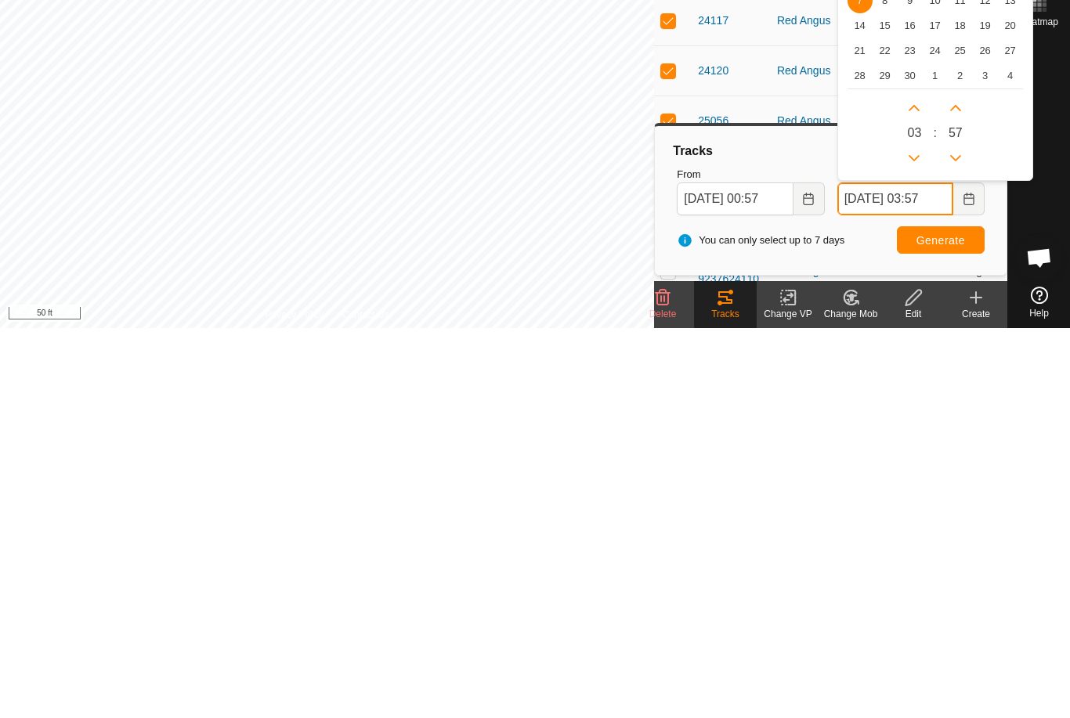
click at [918, 486] on button "Next Hour" at bounding box center [914, 498] width 25 height 25
click at [917, 486] on button "Next Hour" at bounding box center [914, 498] width 25 height 25
type input "[DATE] 05:57"
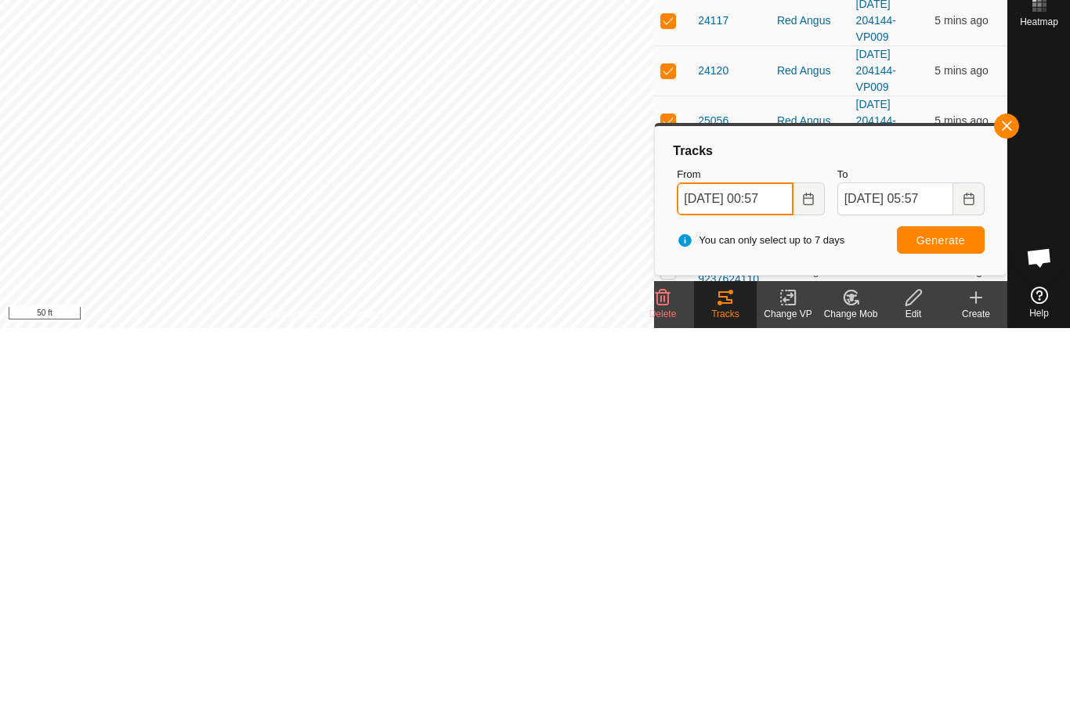
click at [775, 573] on span "[DATE] 00:57" at bounding box center [750, 589] width 147 height 33
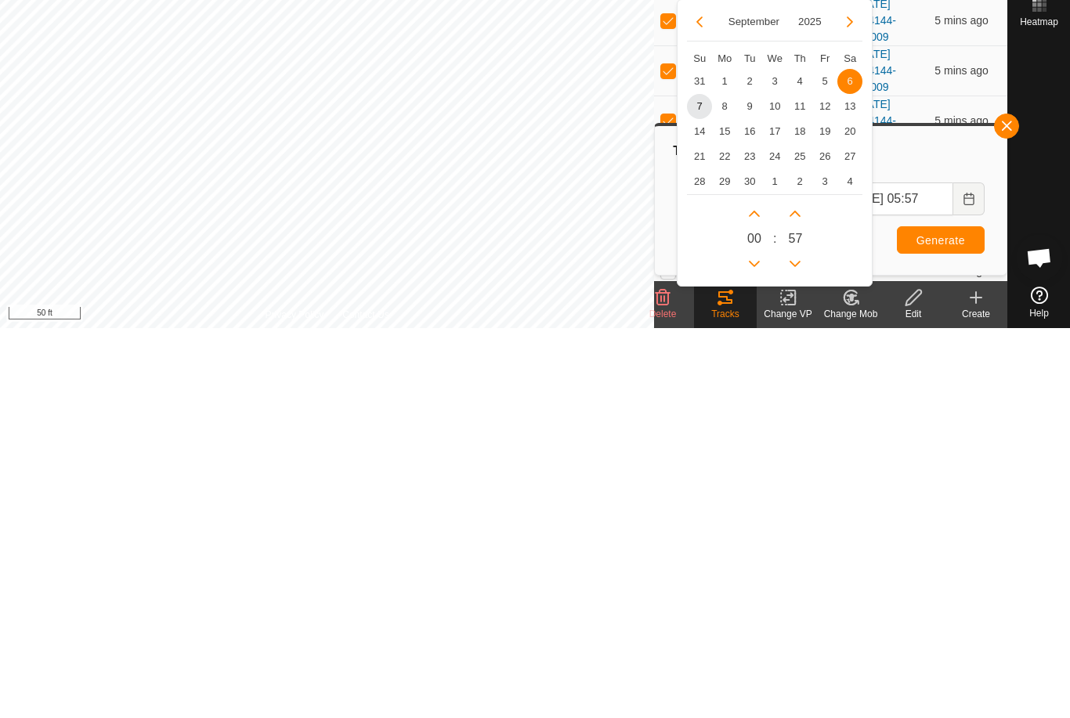
click at [755, 651] on icon "Previous Hour" at bounding box center [754, 654] width 11 height 6
click at [756, 648] on icon "Previous Hour" at bounding box center [754, 654] width 13 height 13
click at [756, 642] on button "Previous Hour" at bounding box center [754, 654] width 25 height 25
click at [755, 642] on button "Previous Hour" at bounding box center [754, 654] width 25 height 25
click at [754, 648] on icon "Previous Hour" at bounding box center [754, 654] width 13 height 13
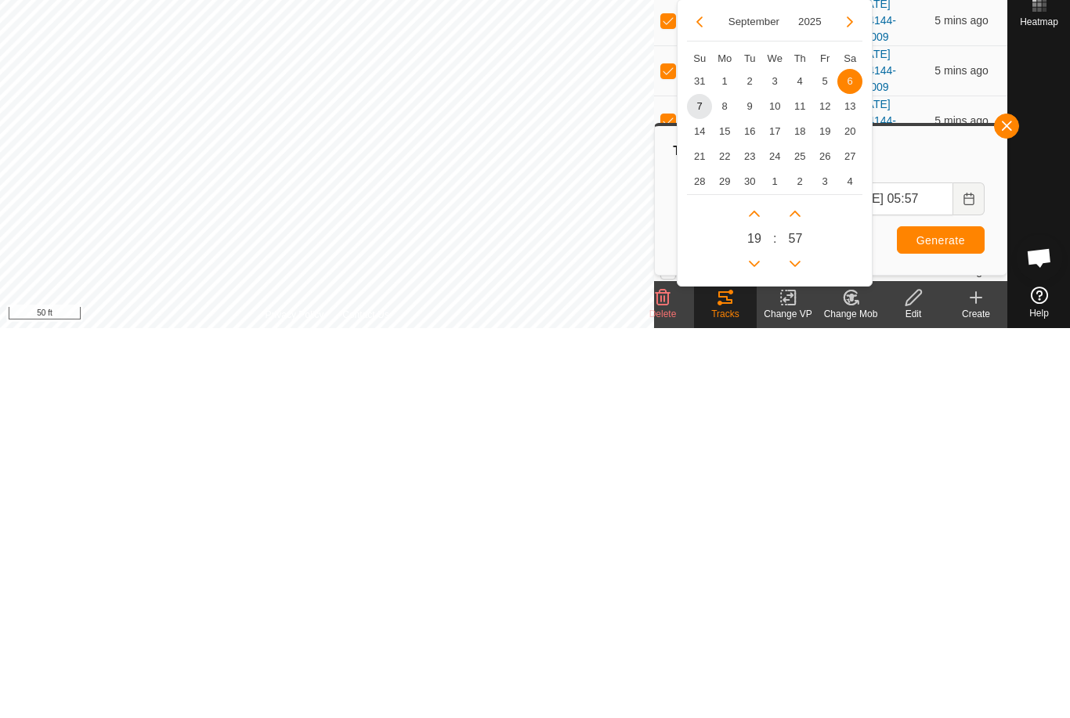
click at [755, 642] on button "Previous Hour" at bounding box center [754, 654] width 25 height 25
click at [754, 642] on button "Previous Hour" at bounding box center [754, 654] width 25 height 25
click at [755, 642] on button "Previous Hour" at bounding box center [754, 654] width 25 height 25
click at [755, 648] on icon "Previous Hour" at bounding box center [754, 654] width 13 height 13
click at [757, 642] on button "Previous Hour" at bounding box center [754, 654] width 25 height 25
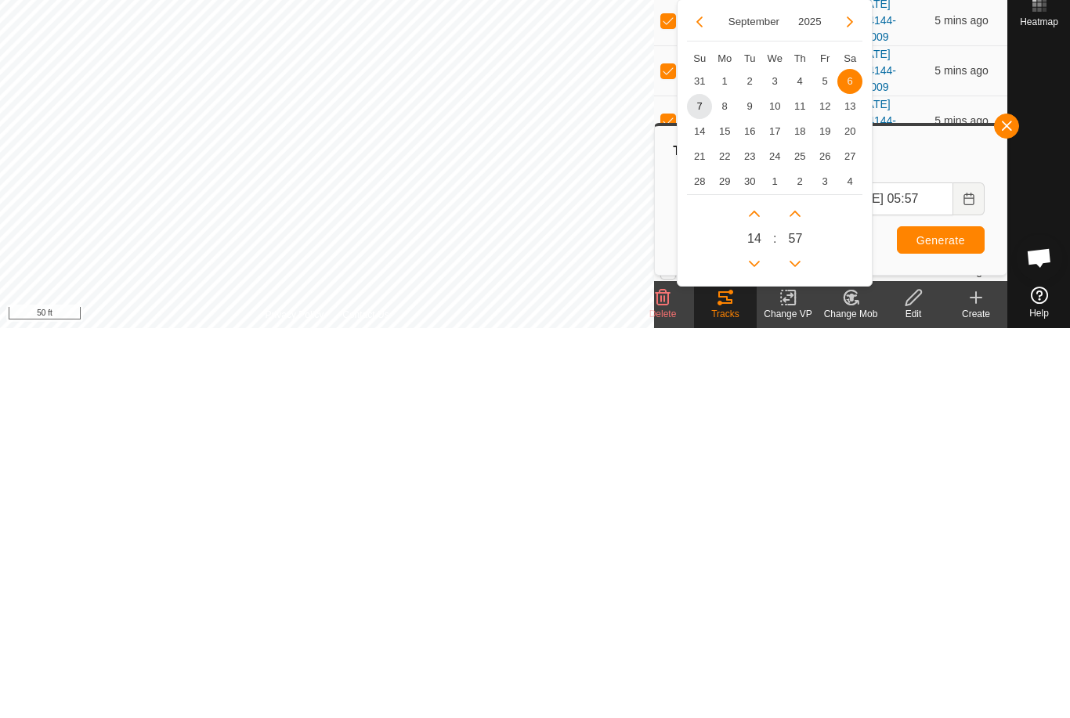
click at [761, 591] on button "Next Hour" at bounding box center [754, 603] width 25 height 25
click at [757, 601] on icon "Next Hour" at bounding box center [754, 604] width 11 height 6
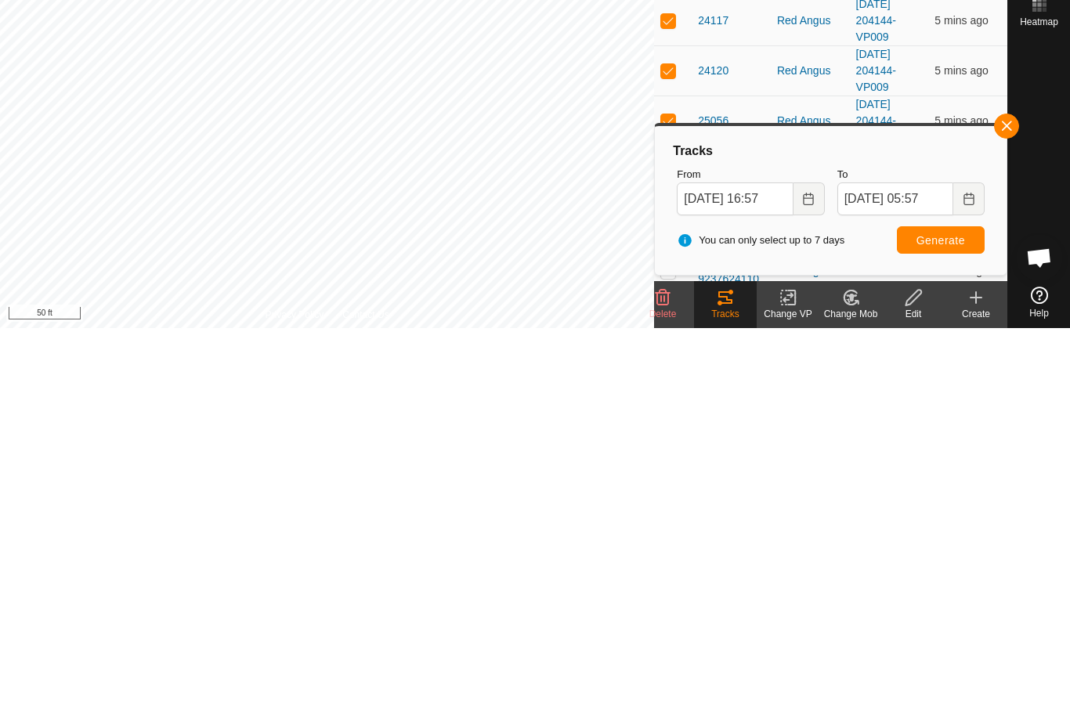
click at [945, 624] on span "Generate" at bounding box center [940, 630] width 49 height 13
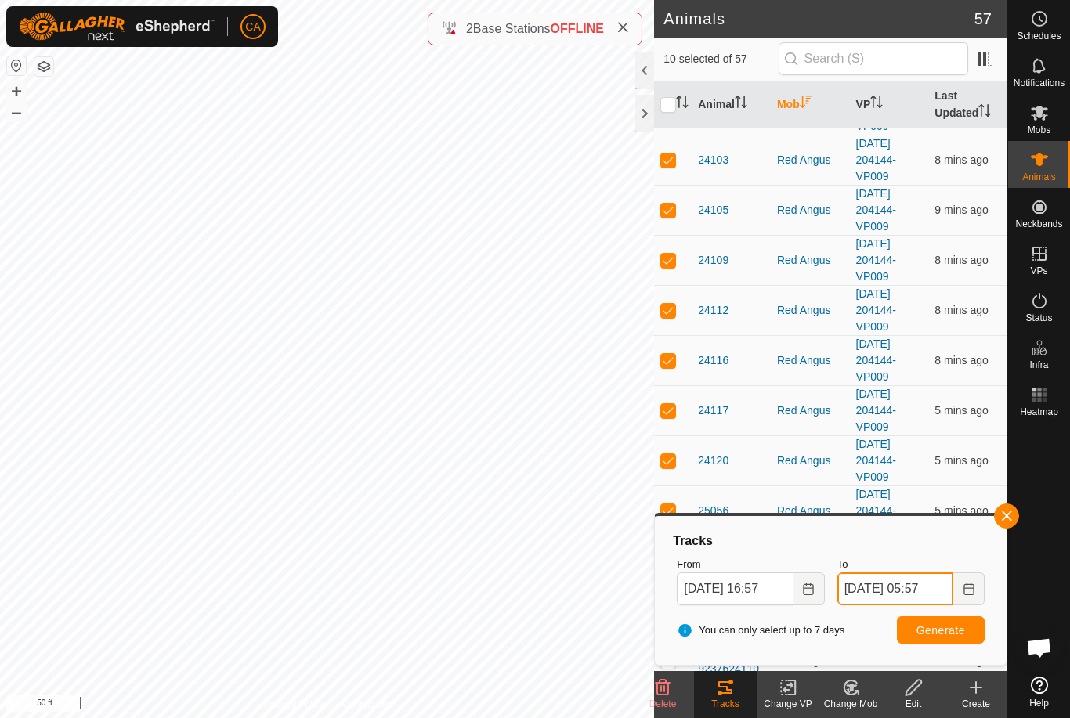
click at [918, 588] on input "[DATE] 05:57" at bounding box center [895, 589] width 116 height 33
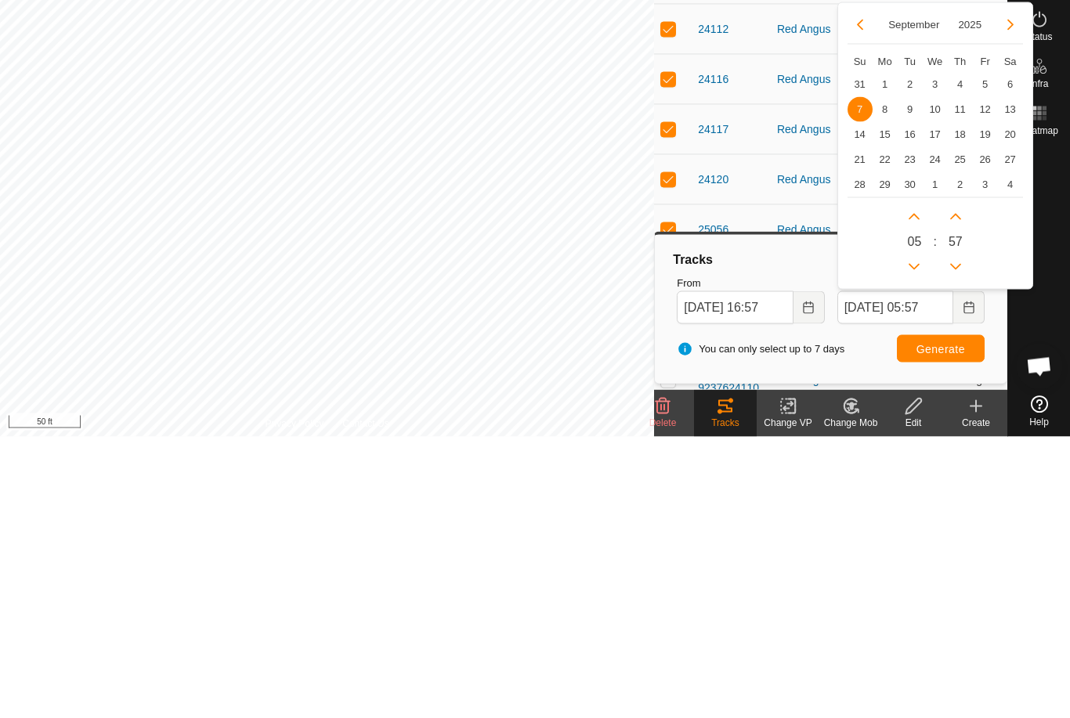
click at [1013, 353] on span "6" at bounding box center [1010, 365] width 25 height 25
type input "[DATE] 05:57"
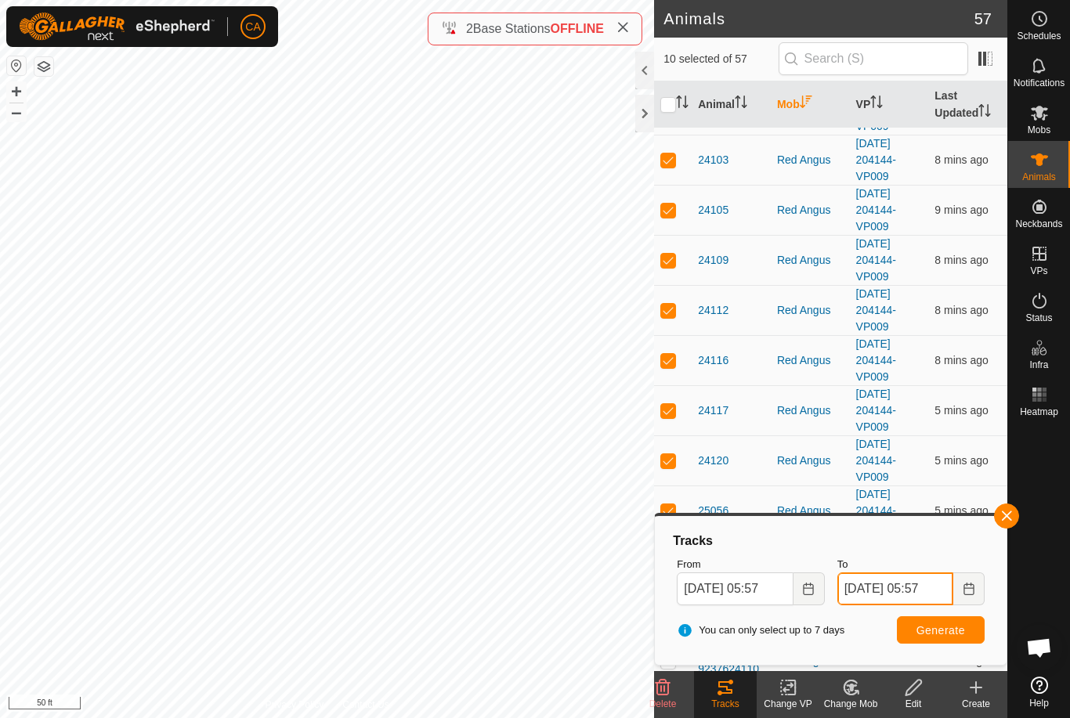
click at [925, 584] on input "[DATE] 05:57" at bounding box center [895, 589] width 116 height 33
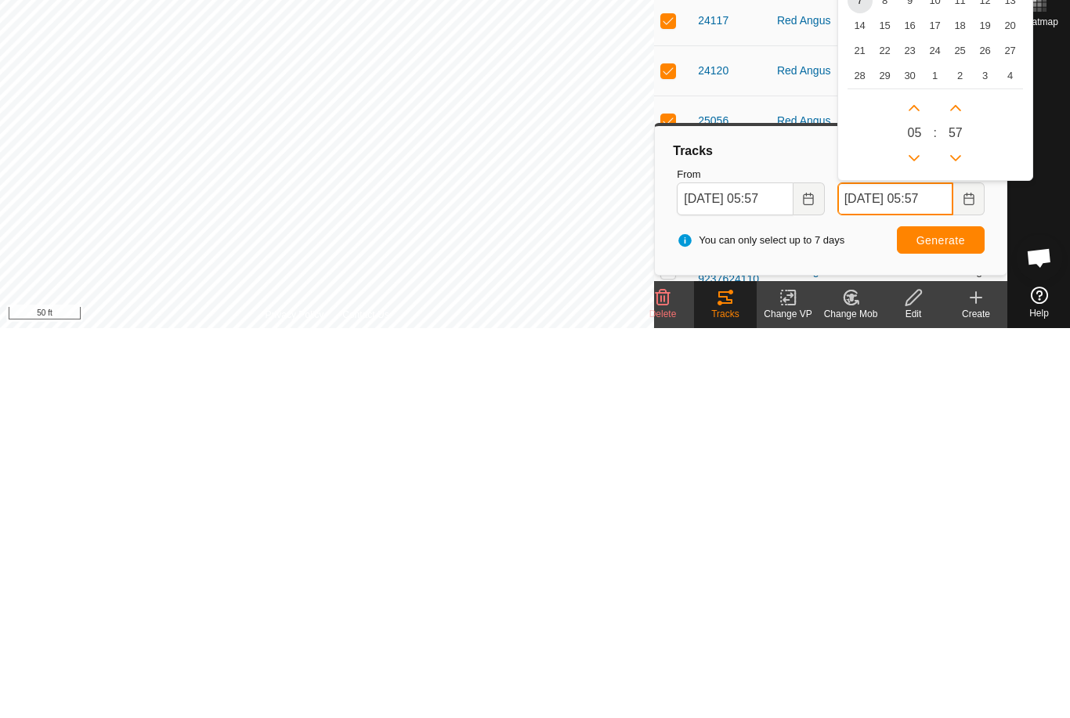
click at [920, 542] on icon "Previous Hour" at bounding box center [914, 548] width 13 height 13
click at [920, 536] on button "Previous Hour" at bounding box center [914, 548] width 25 height 25
click at [916, 536] on button "Previous Hour" at bounding box center [914, 548] width 25 height 25
click at [914, 536] on button "Previous Hour" at bounding box center [914, 548] width 25 height 25
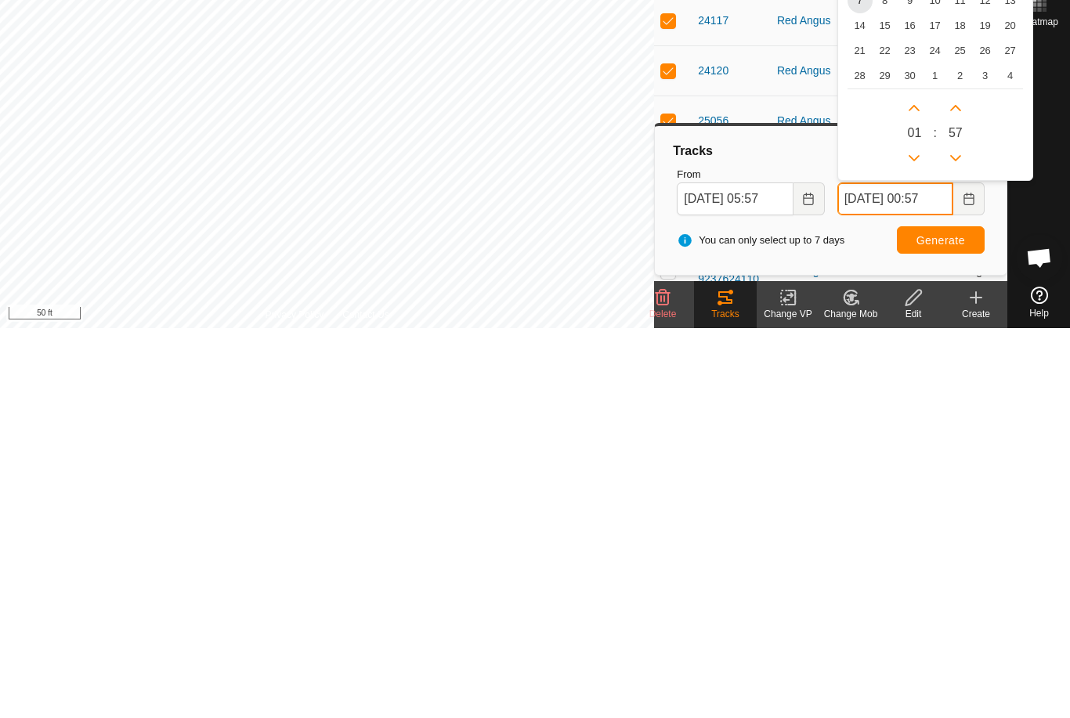
click at [914, 536] on button "Previous Hour" at bounding box center [914, 548] width 25 height 25
click at [909, 536] on button "Previous Hour" at bounding box center [914, 548] width 25 height 25
type input "[DATE] 22:57"
click at [914, 284] on div "[DATE] Su Mo Tu We Th Fr Sa 31 1 2 3 4 5 6 6 7 8 9 10 11 12 13 14 15 16 17 18 1…" at bounding box center [935, 428] width 196 height 288
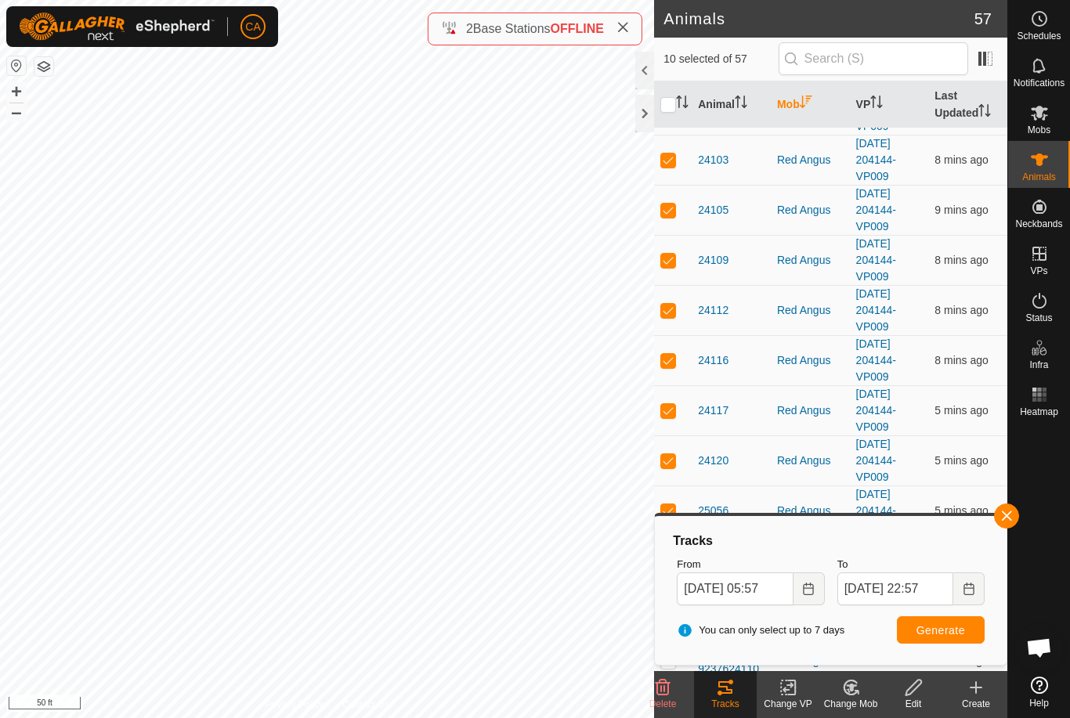
click at [955, 633] on span "Generate" at bounding box center [940, 630] width 49 height 13
click at [777, 587] on input "[DATE] 05:57" at bounding box center [735, 589] width 116 height 33
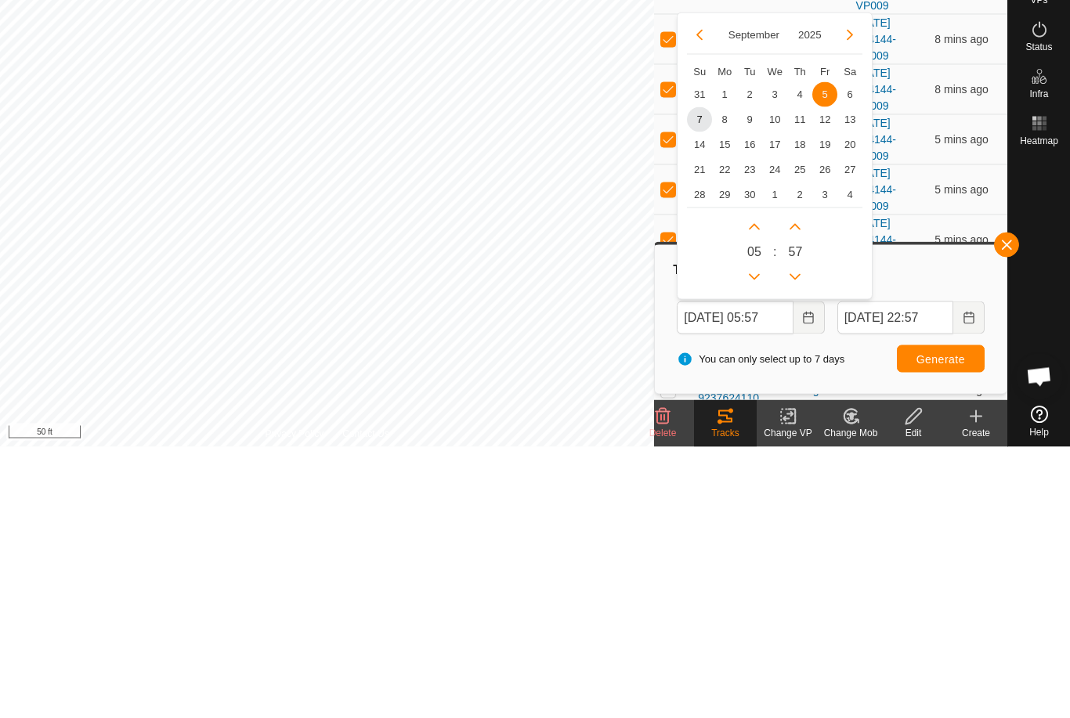
click at [858, 353] on span "6" at bounding box center [849, 365] width 25 height 25
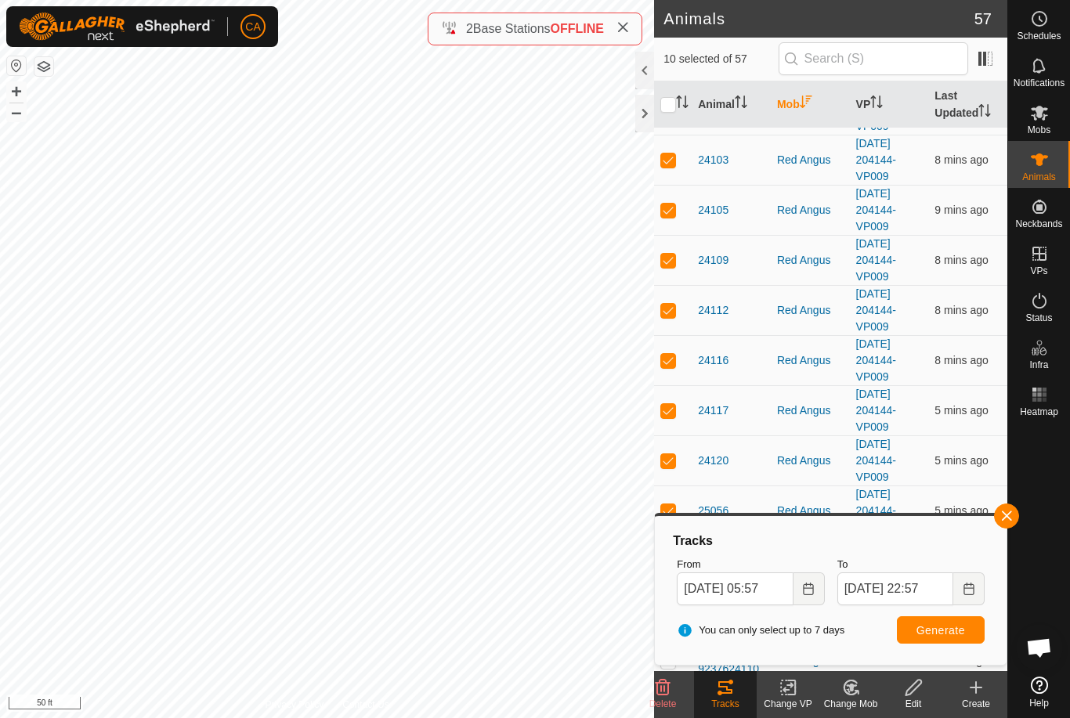
click at [953, 638] on button "Generate" at bounding box center [941, 629] width 88 height 27
click at [768, 594] on input "[DATE] 05:57" at bounding box center [735, 589] width 116 height 33
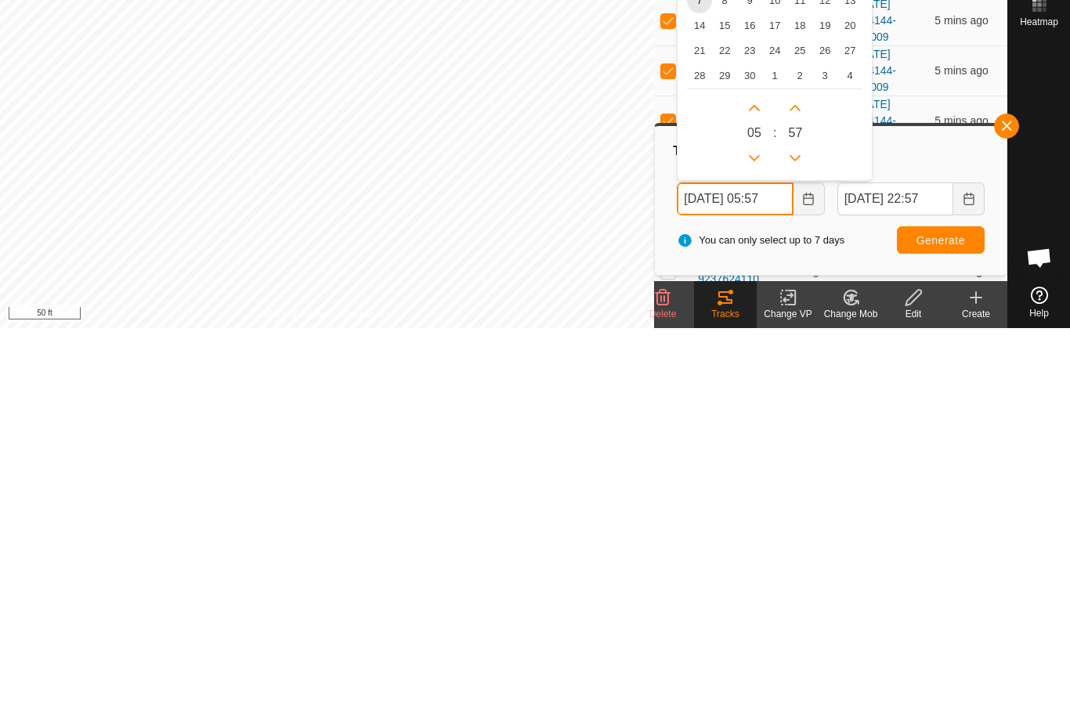
click at [761, 536] on button "Previous Hour" at bounding box center [754, 548] width 25 height 25
click at [761, 486] on button "Next Hour" at bounding box center [754, 498] width 25 height 25
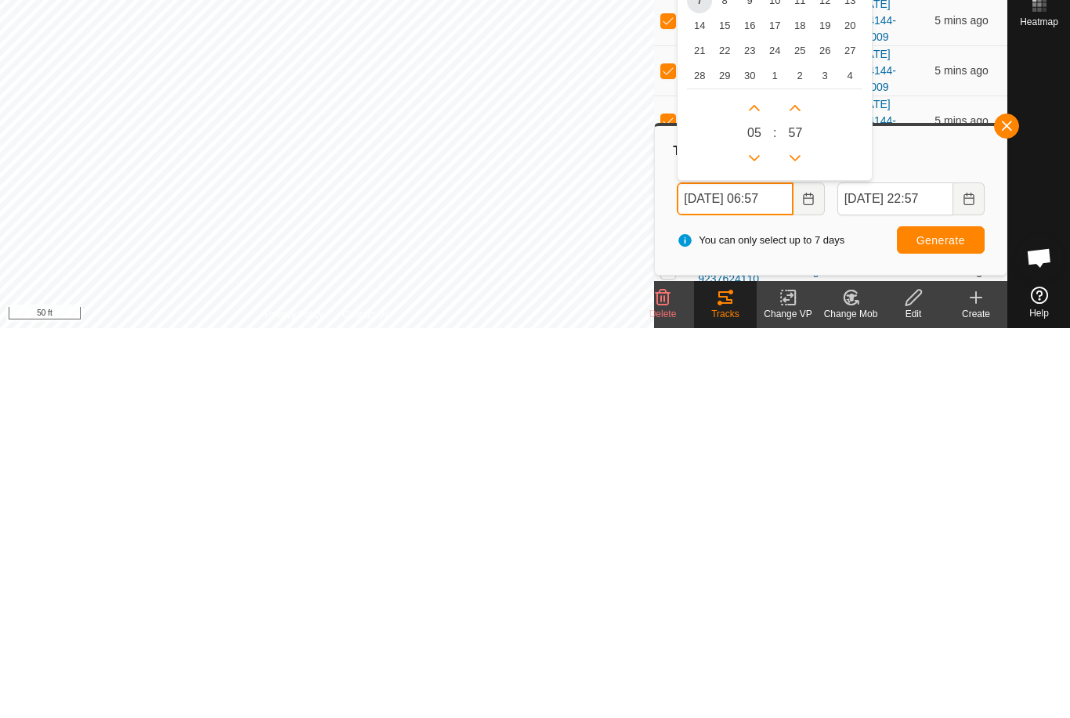
click at [761, 486] on button "Next Hour" at bounding box center [754, 498] width 25 height 25
click at [762, 486] on button "Next Hour" at bounding box center [754, 498] width 25 height 25
click at [761, 486] on button "Next Hour" at bounding box center [754, 498] width 25 height 25
click at [765, 486] on button "Next Hour" at bounding box center [754, 498] width 25 height 25
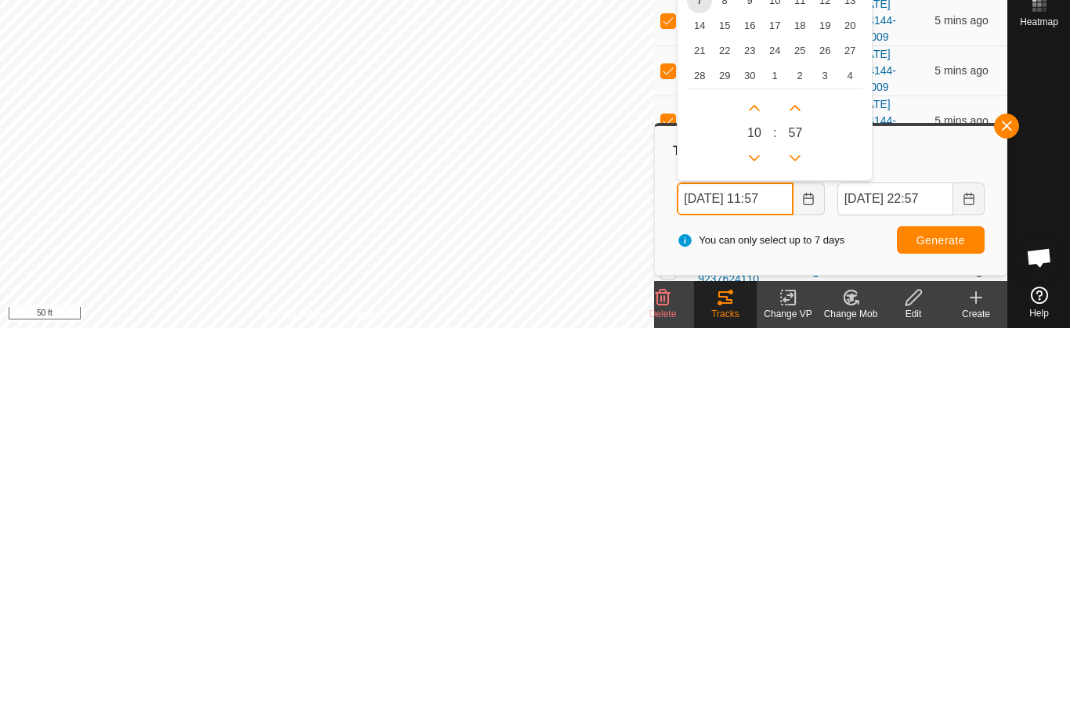
click at [758, 486] on button "Next Hour" at bounding box center [754, 498] width 25 height 25
click at [763, 486] on button "Next Hour" at bounding box center [754, 498] width 25 height 25
click at [762, 486] on button "Next Hour" at bounding box center [754, 498] width 25 height 25
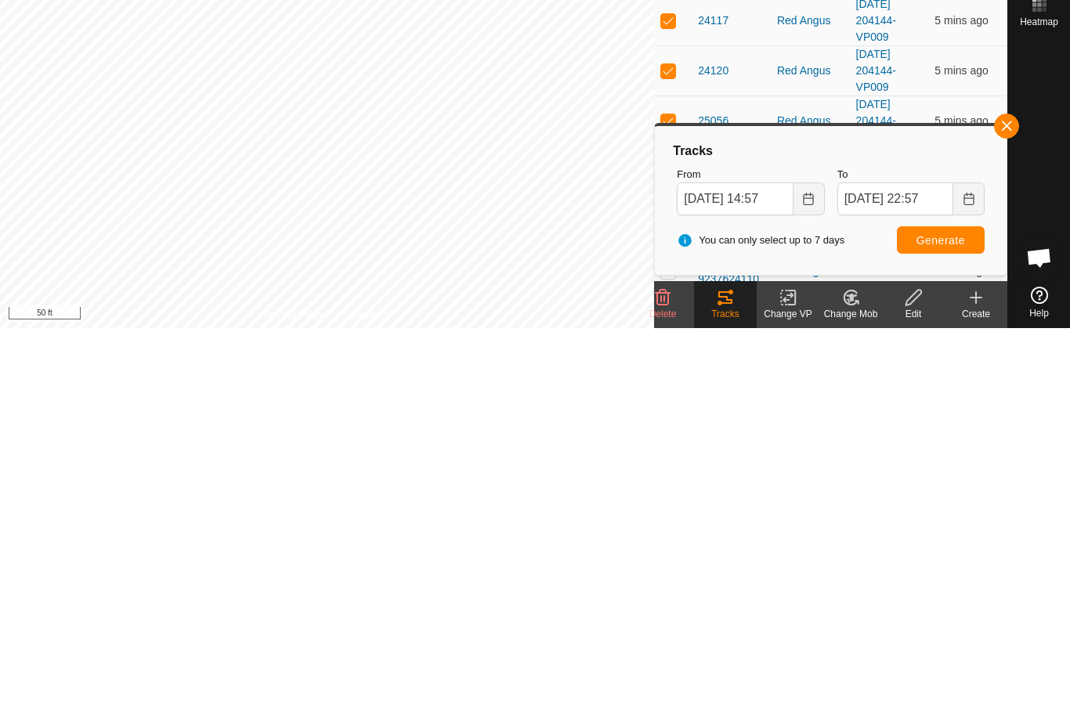
click at [954, 624] on span "Generate" at bounding box center [940, 630] width 49 height 13
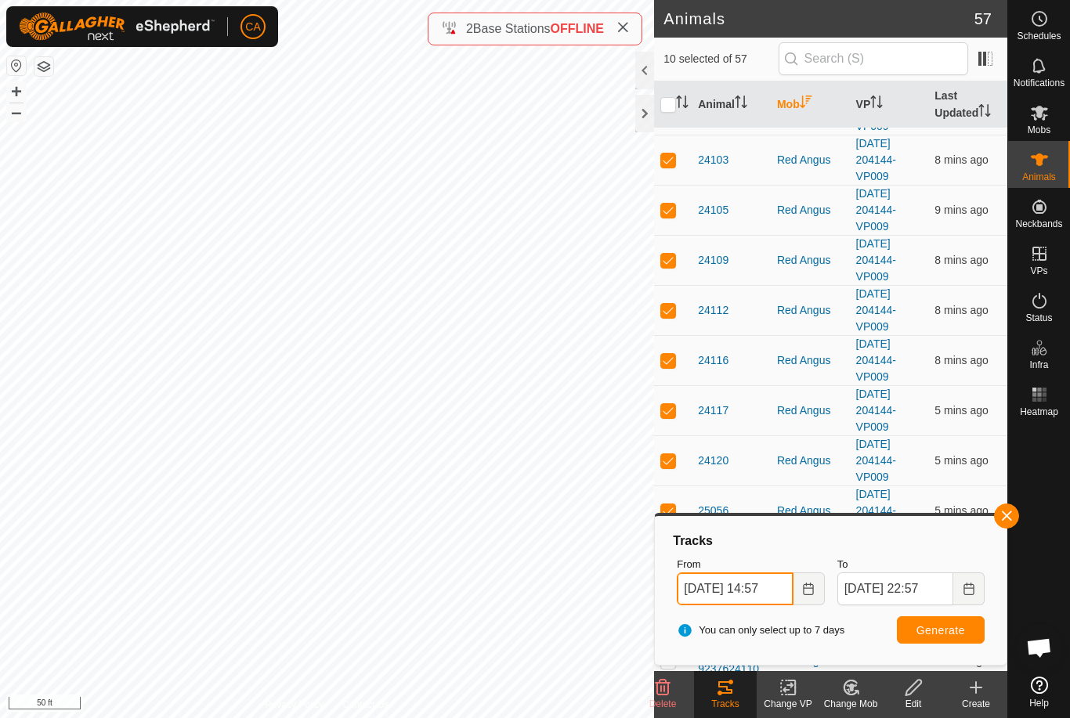
click at [760, 589] on input "[DATE] 14:57" at bounding box center [735, 589] width 116 height 33
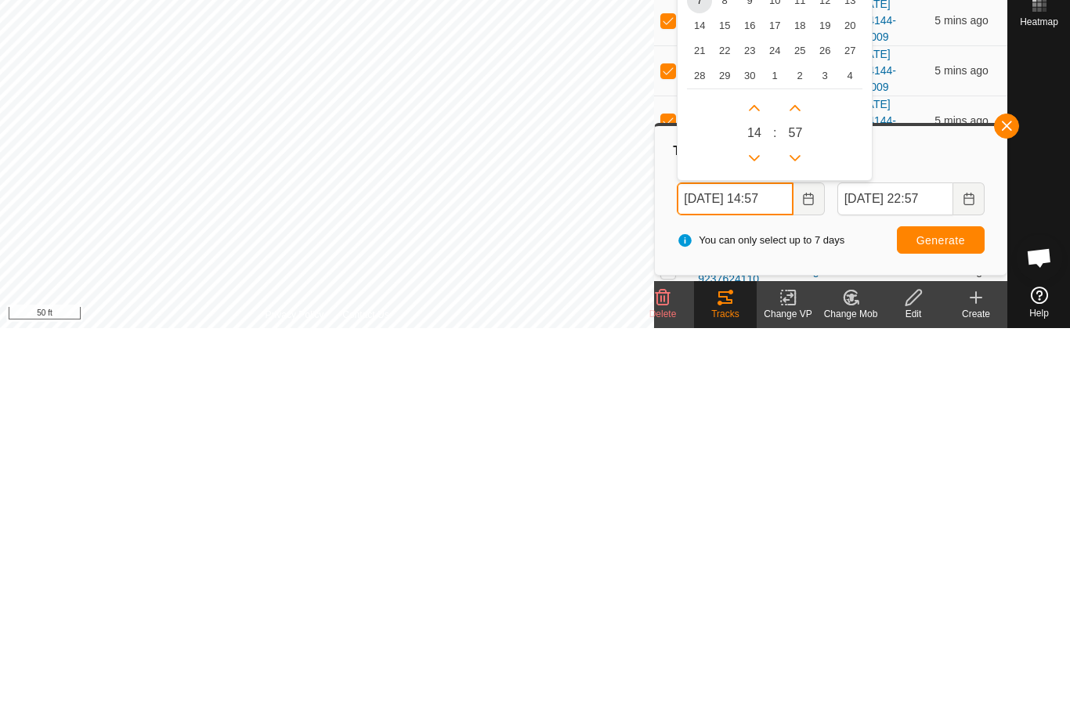
click at [754, 492] on icon "Next Hour" at bounding box center [754, 498] width 13 height 13
click at [765, 486] on button "Next Hour" at bounding box center [754, 498] width 25 height 25
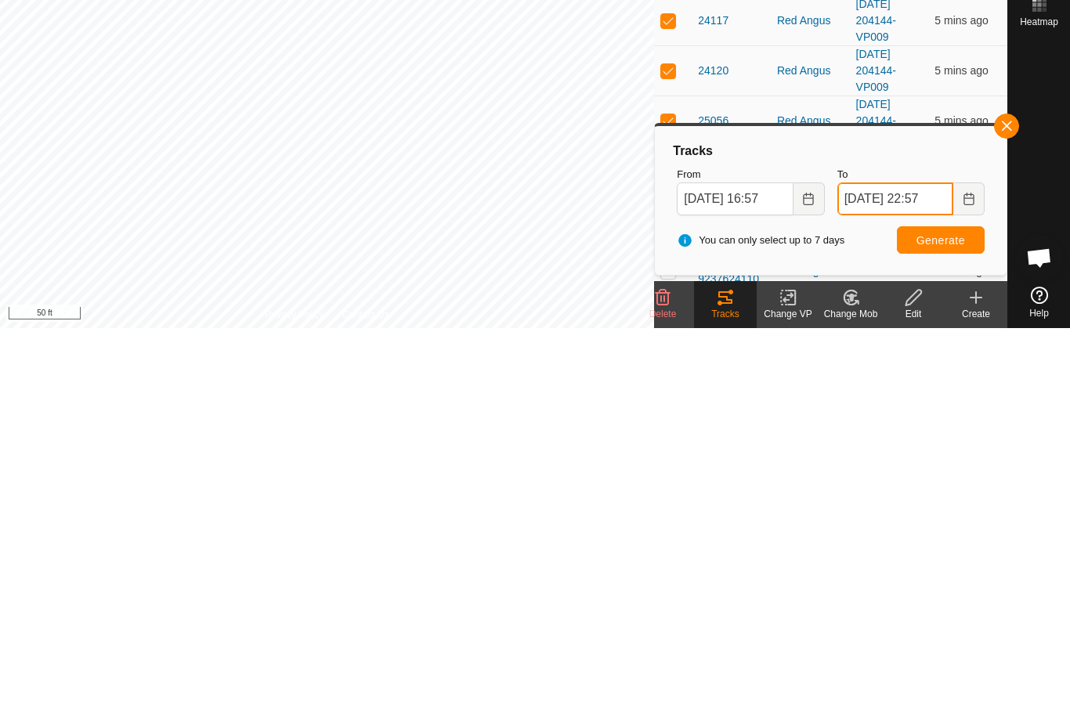
click at [925, 573] on span "[DATE] 22:57" at bounding box center [910, 589] width 147 height 33
click at [809, 532] on div "Tracks" at bounding box center [831, 541] width 320 height 19
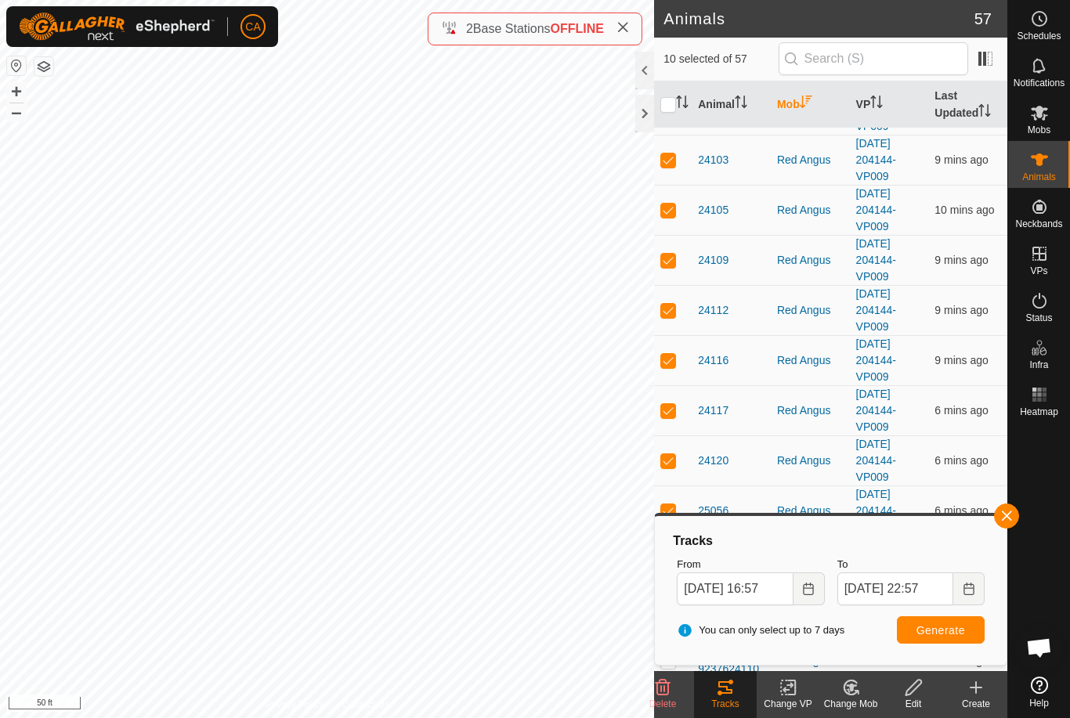
click at [949, 631] on span "Generate" at bounding box center [940, 630] width 49 height 13
click at [757, 584] on input "[DATE] 16:57" at bounding box center [735, 589] width 116 height 33
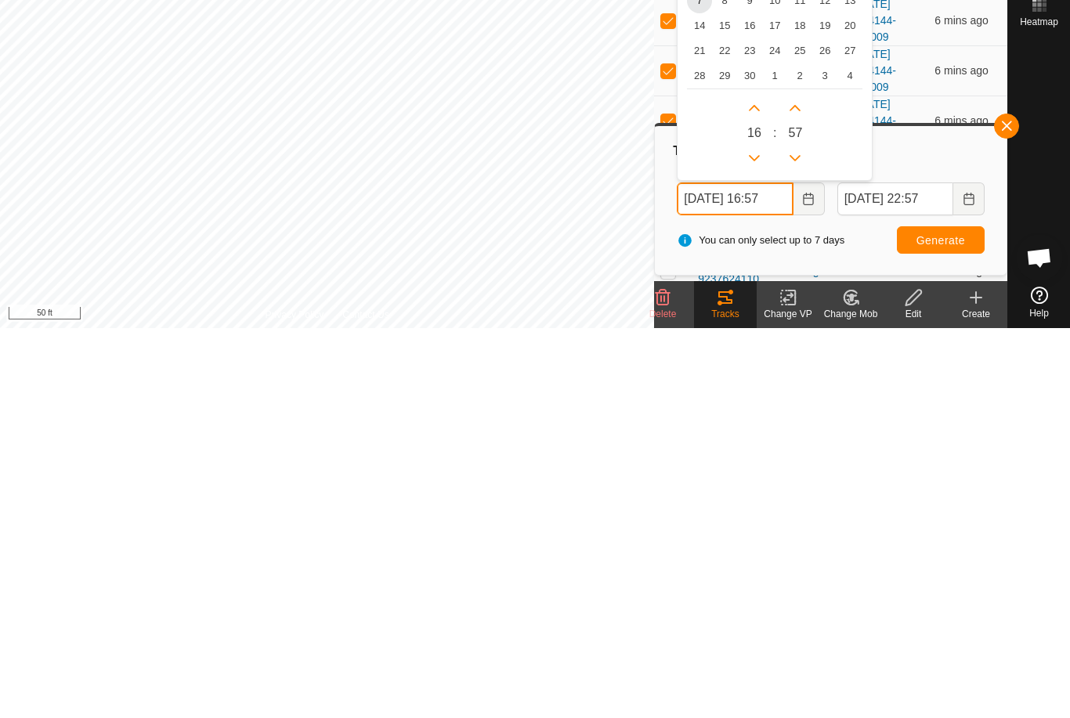
click at [761, 492] on icon "Next Hour" at bounding box center [754, 498] width 13 height 13
type input "[DATE] 17:57"
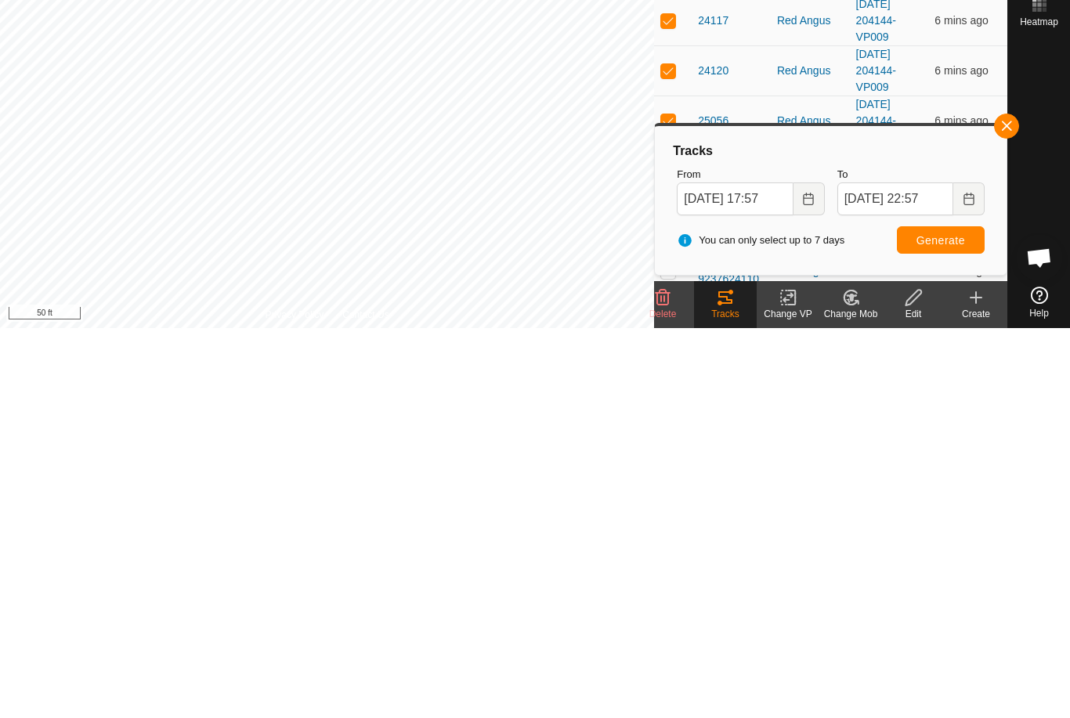
click at [955, 624] on span "Generate" at bounding box center [940, 630] width 49 height 13
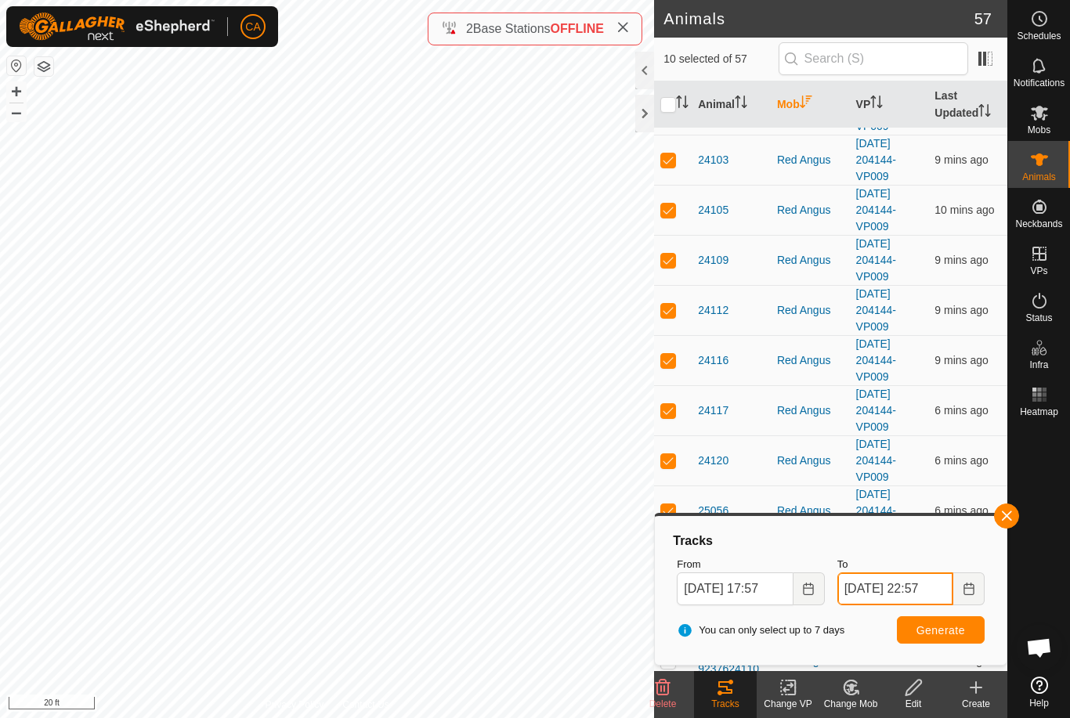
click at [913, 595] on input "[DATE] 22:57" at bounding box center [895, 589] width 116 height 33
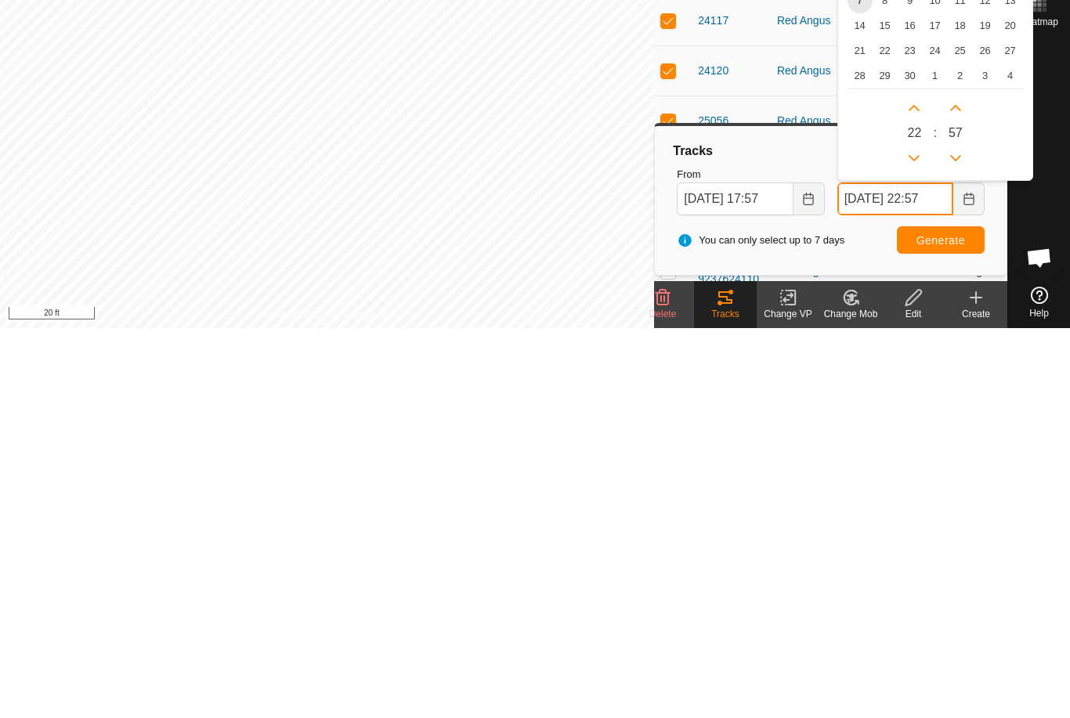
click at [915, 542] on icon "Previous Hour" at bounding box center [914, 548] width 13 height 13
click at [914, 536] on button "Previous Hour" at bounding box center [914, 548] width 25 height 25
click at [919, 545] on icon "Previous Hour" at bounding box center [914, 548] width 11 height 6
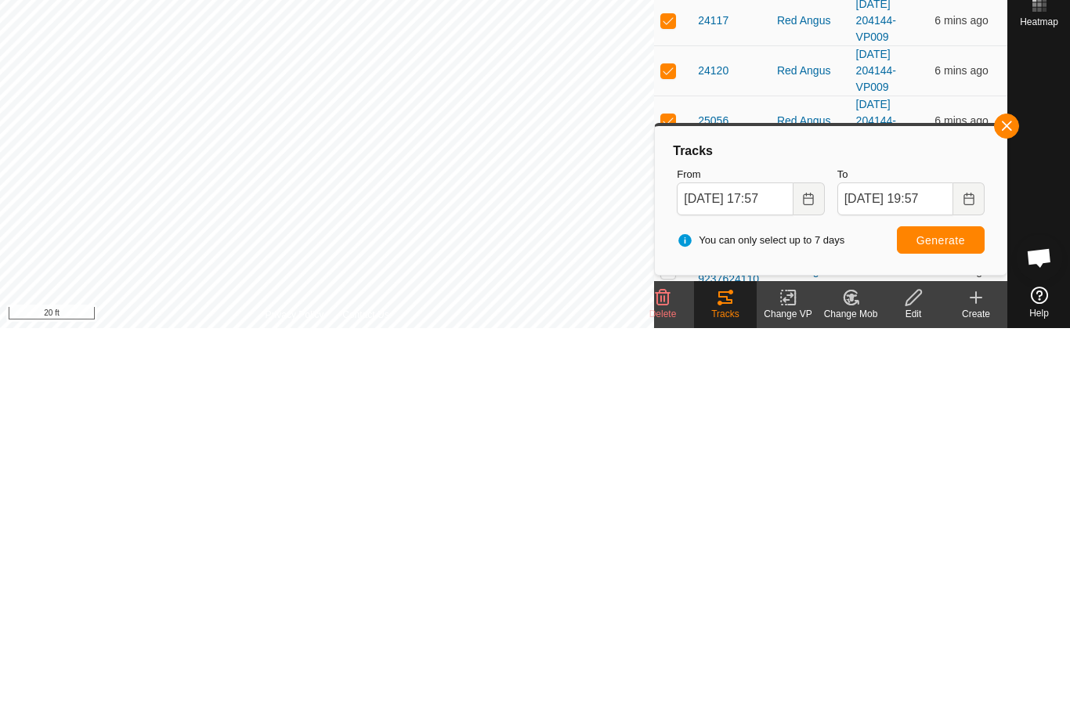
click at [960, 624] on span "Generate" at bounding box center [940, 630] width 49 height 13
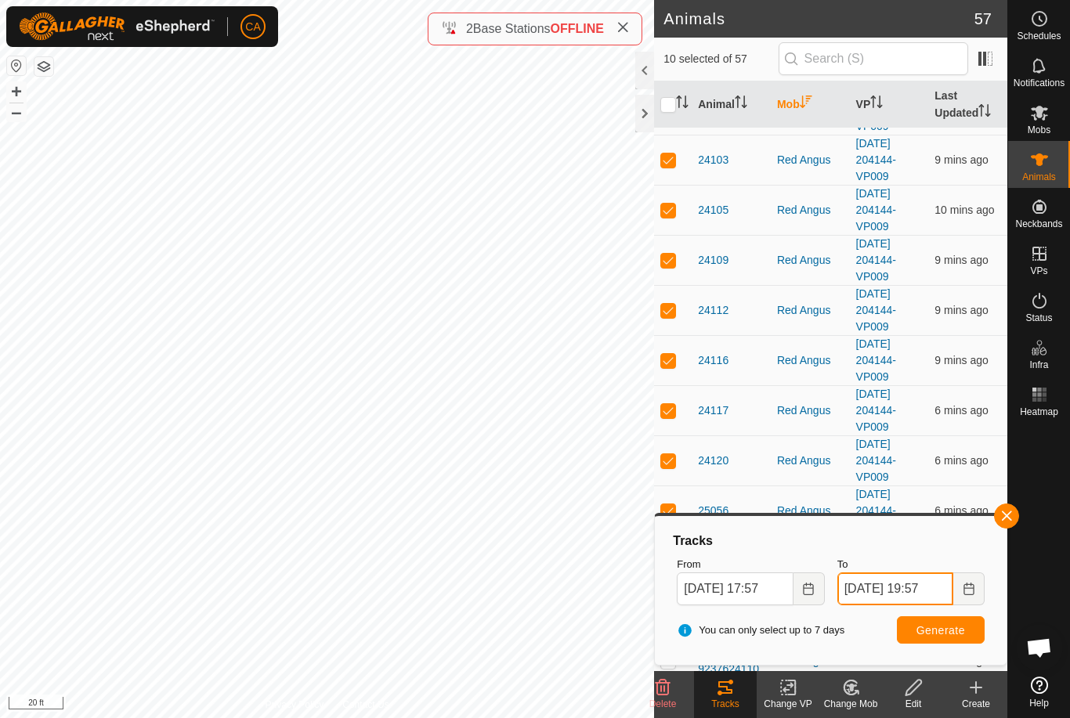
click at [915, 587] on input "[DATE] 19:57" at bounding box center [895, 589] width 116 height 33
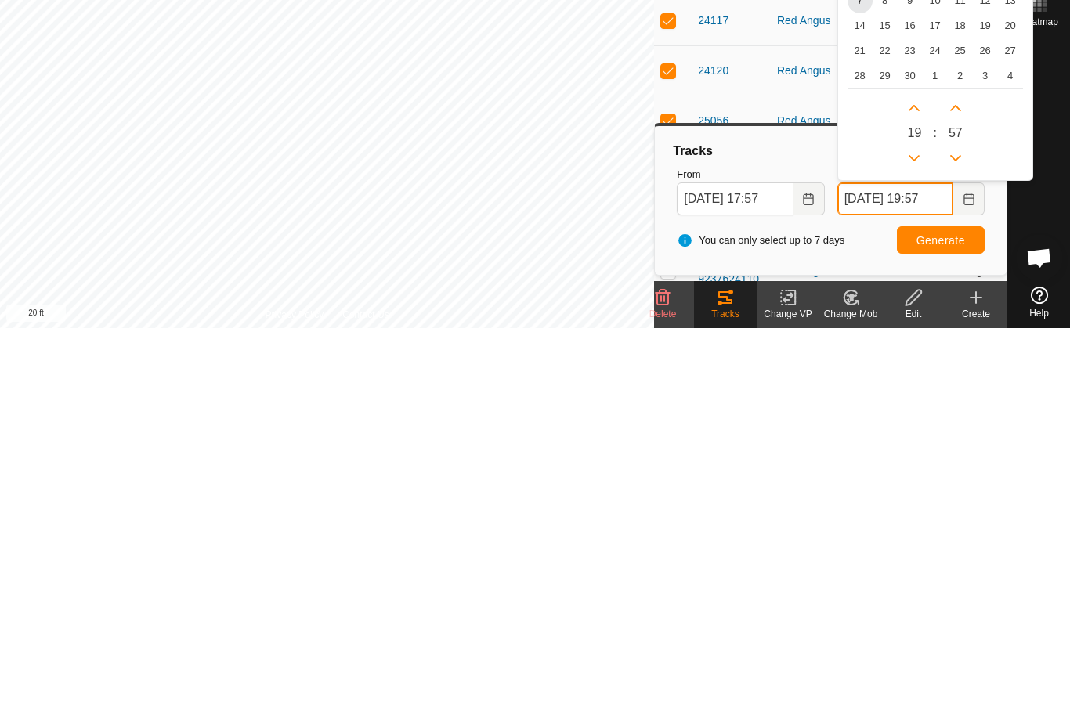
click at [912, 492] on icon "Next Hour" at bounding box center [914, 498] width 13 height 13
click at [911, 486] on button "Next Hour" at bounding box center [914, 498] width 25 height 25
type input "[DATE] 21:57"
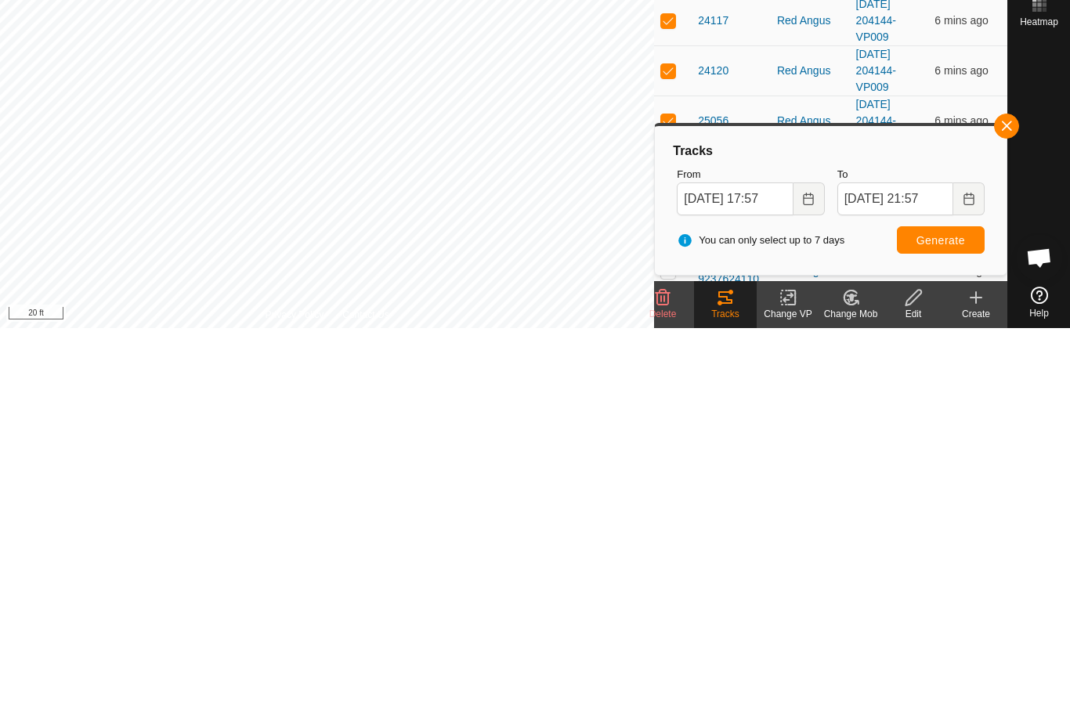
click at [963, 624] on span "Generate" at bounding box center [940, 630] width 49 height 13
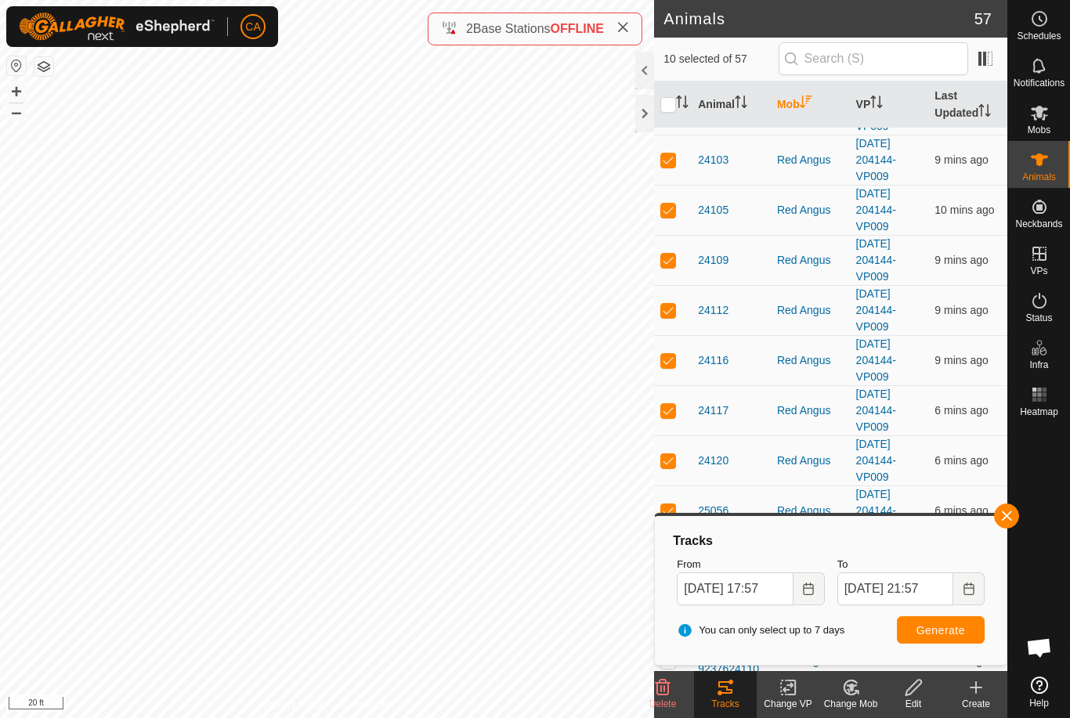
click at [679, 103] on icon "Activate to sort" at bounding box center [679, 102] width 2 height 13
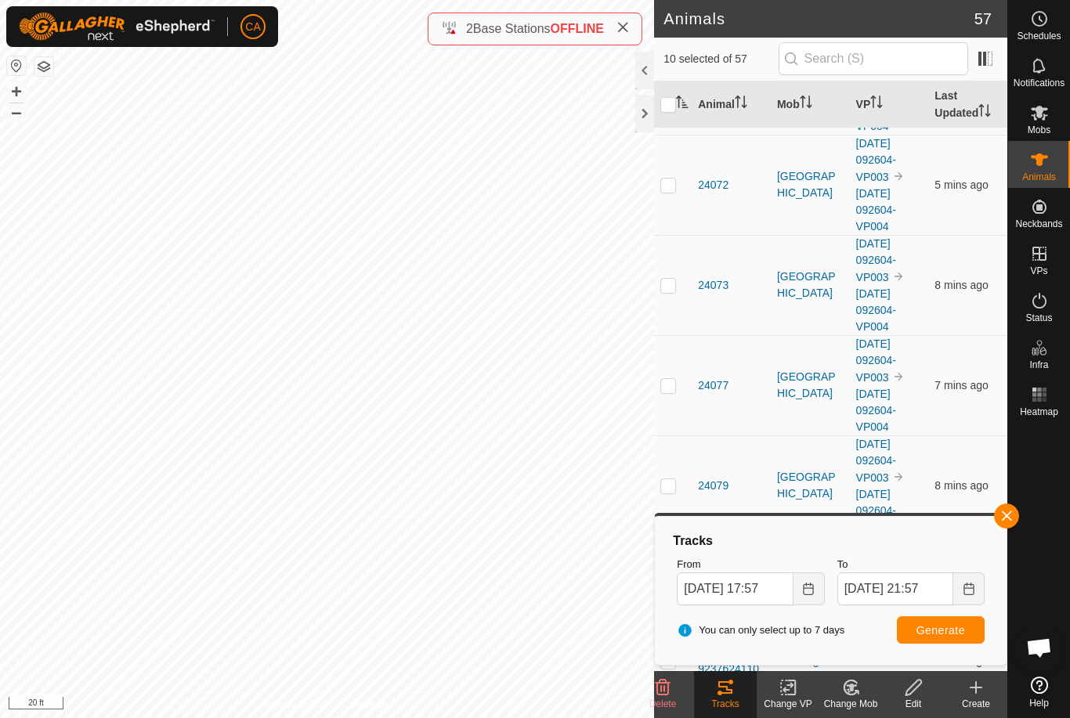
scroll to position [0, 0]
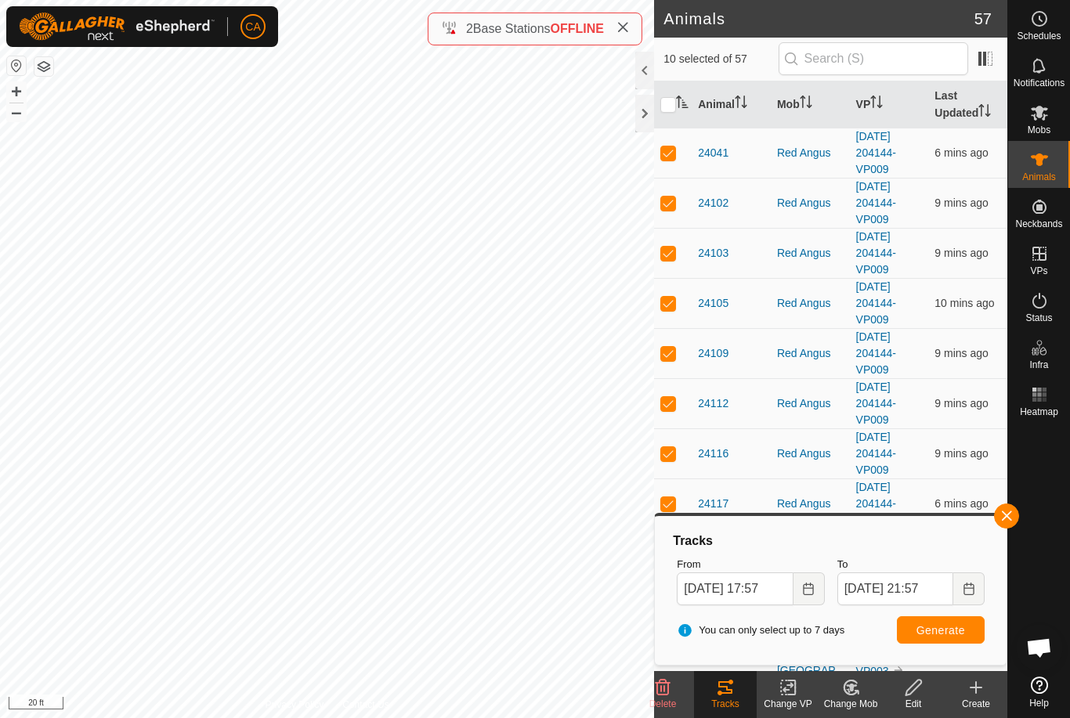
click at [667, 103] on input "checkbox" at bounding box center [668, 105] width 16 height 16
checkbox input "true"
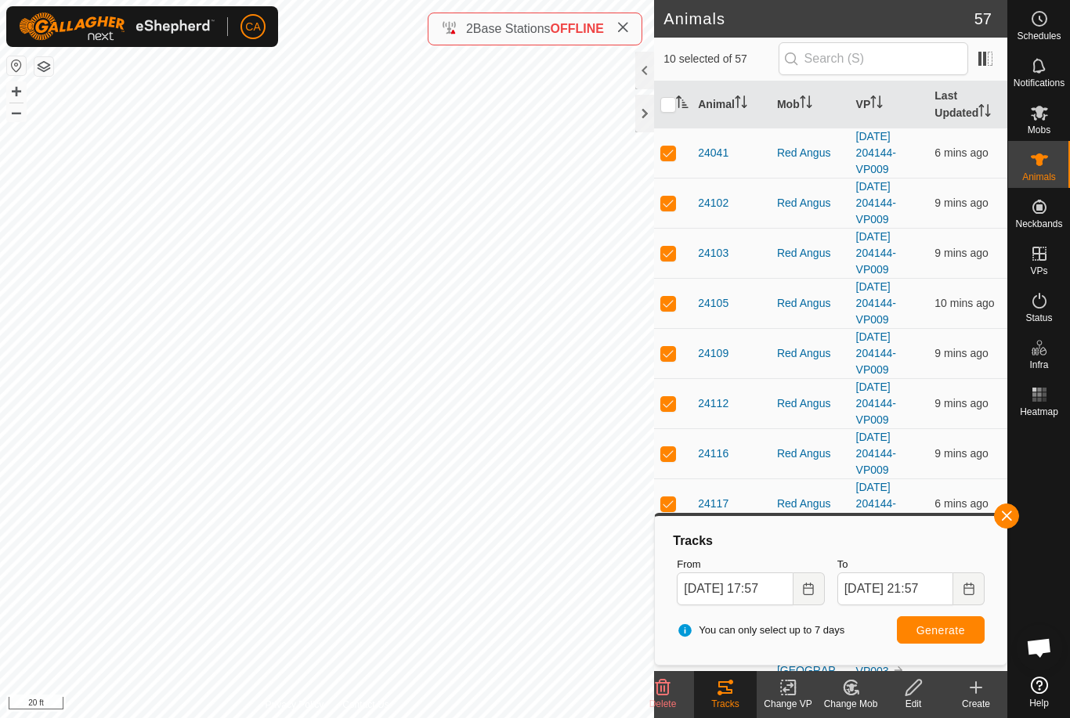
checkbox input "true"
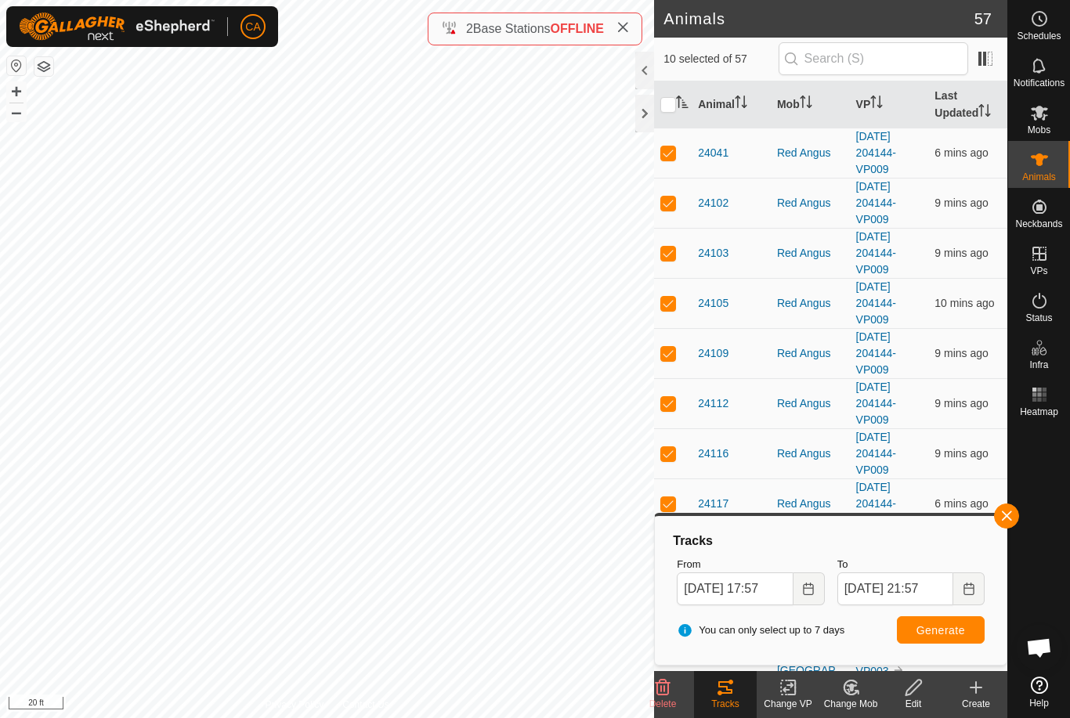
checkbox input "true"
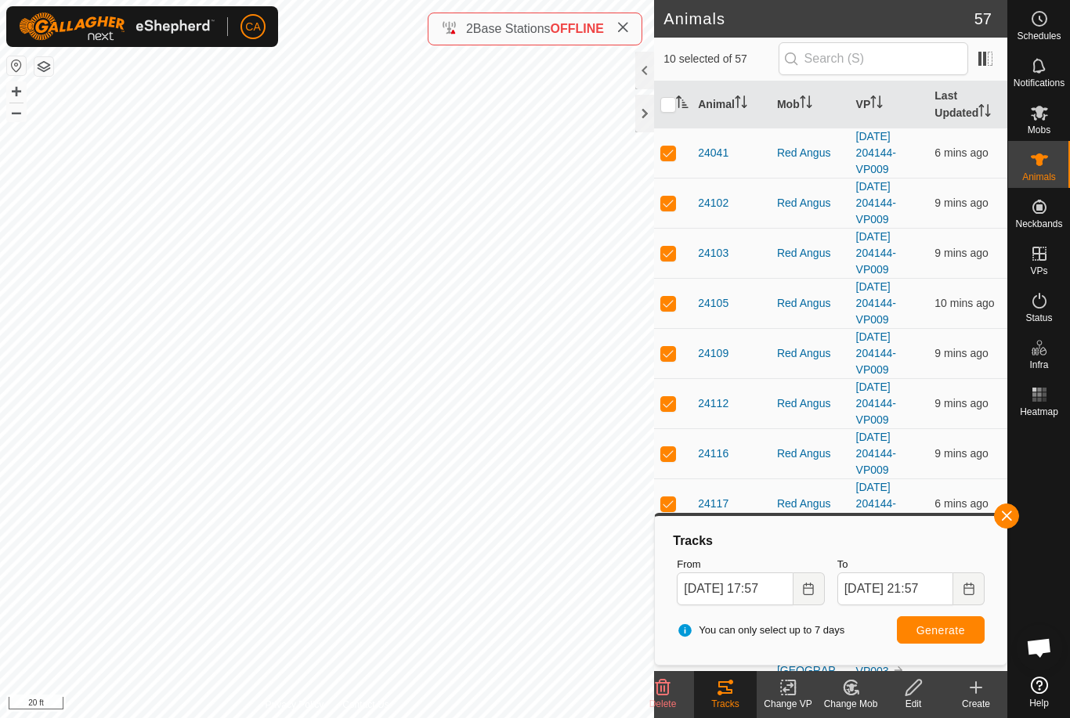
checkbox input "true"
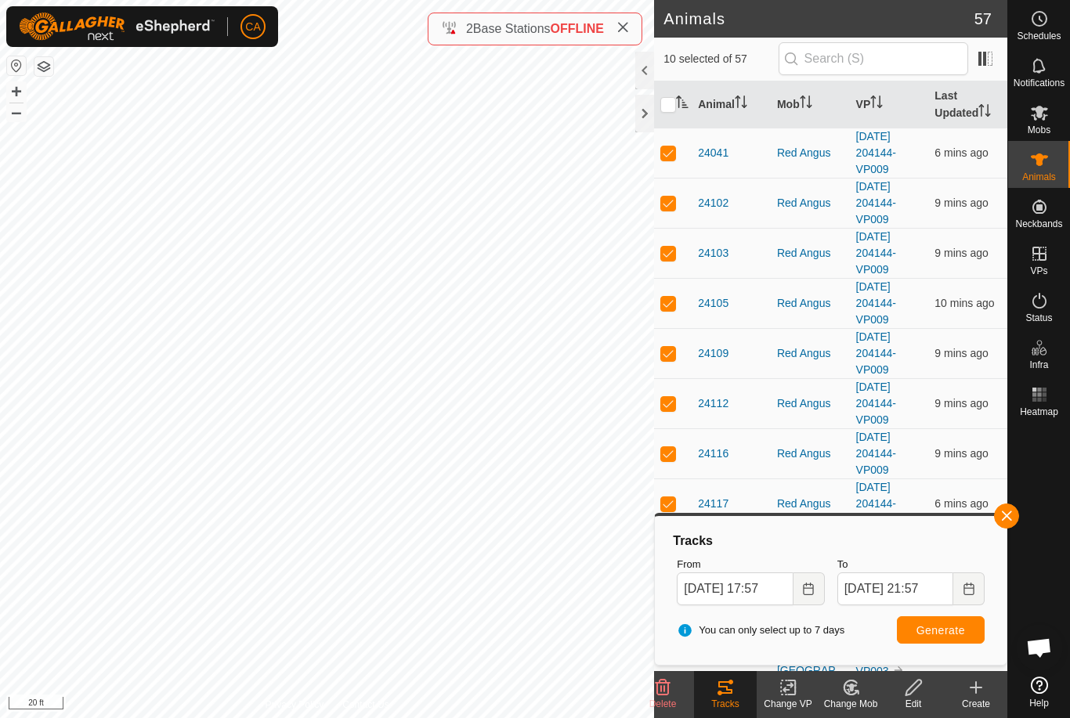
checkbox input "true"
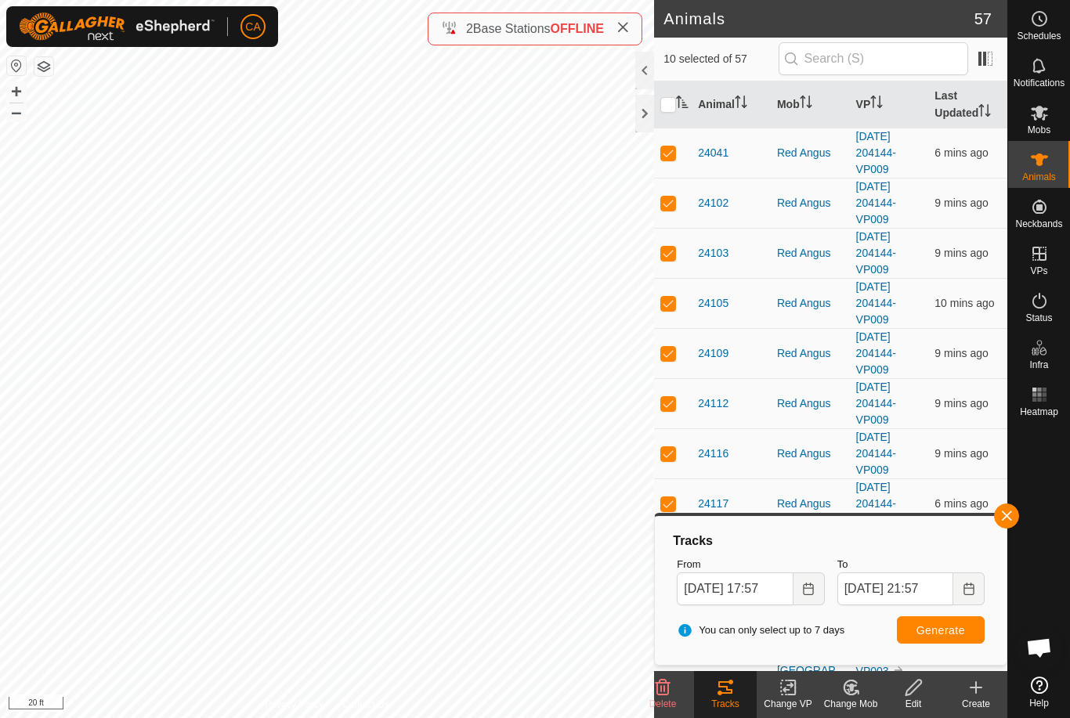
checkbox input "true"
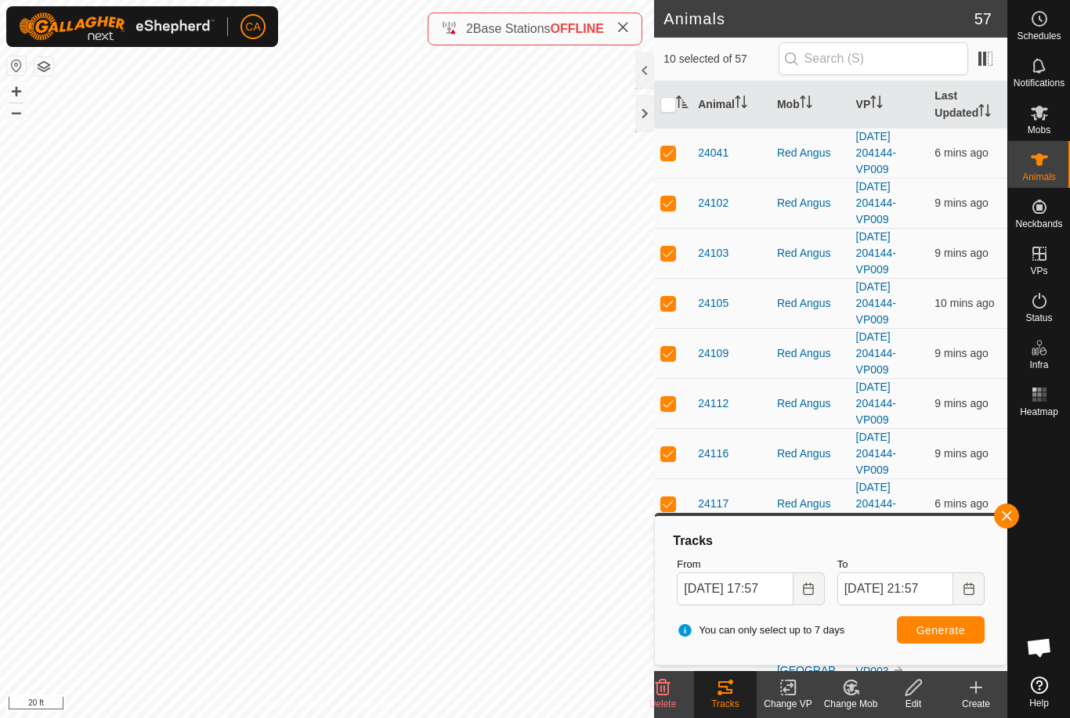
checkbox input "true"
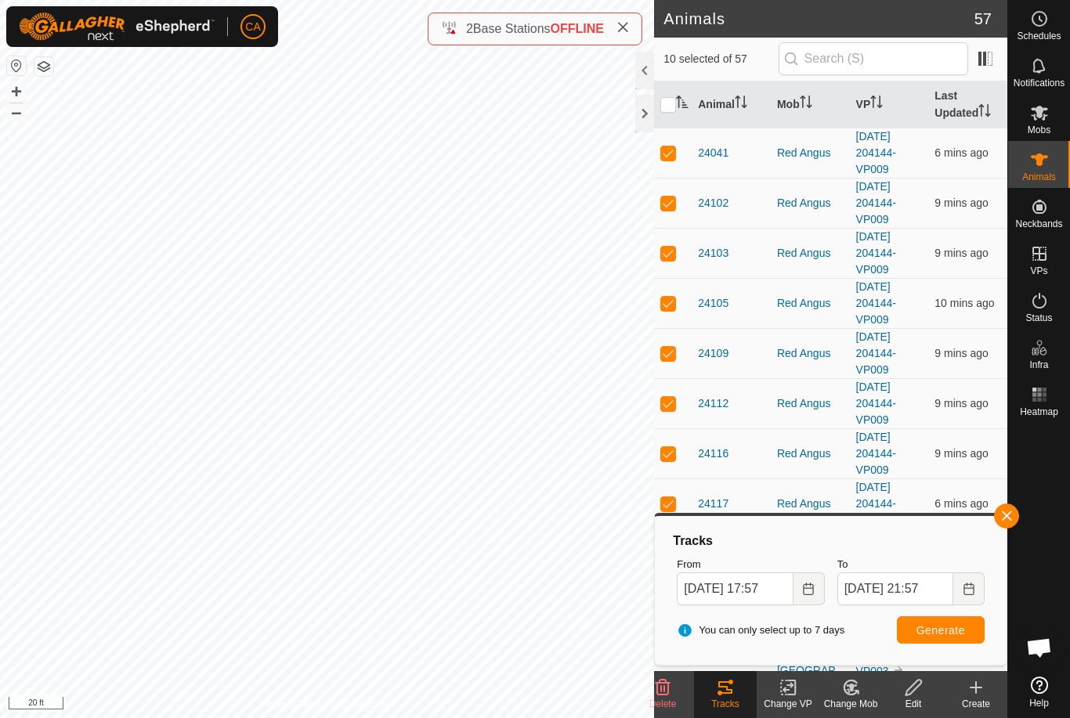
checkbox input "true"
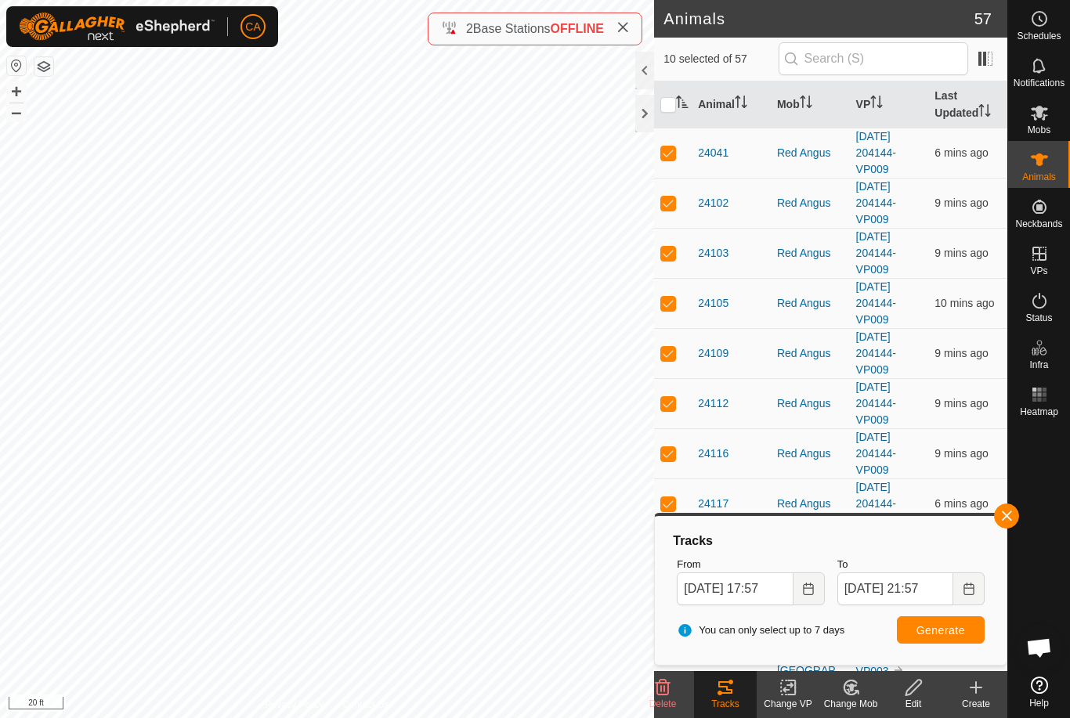
checkbox input "true"
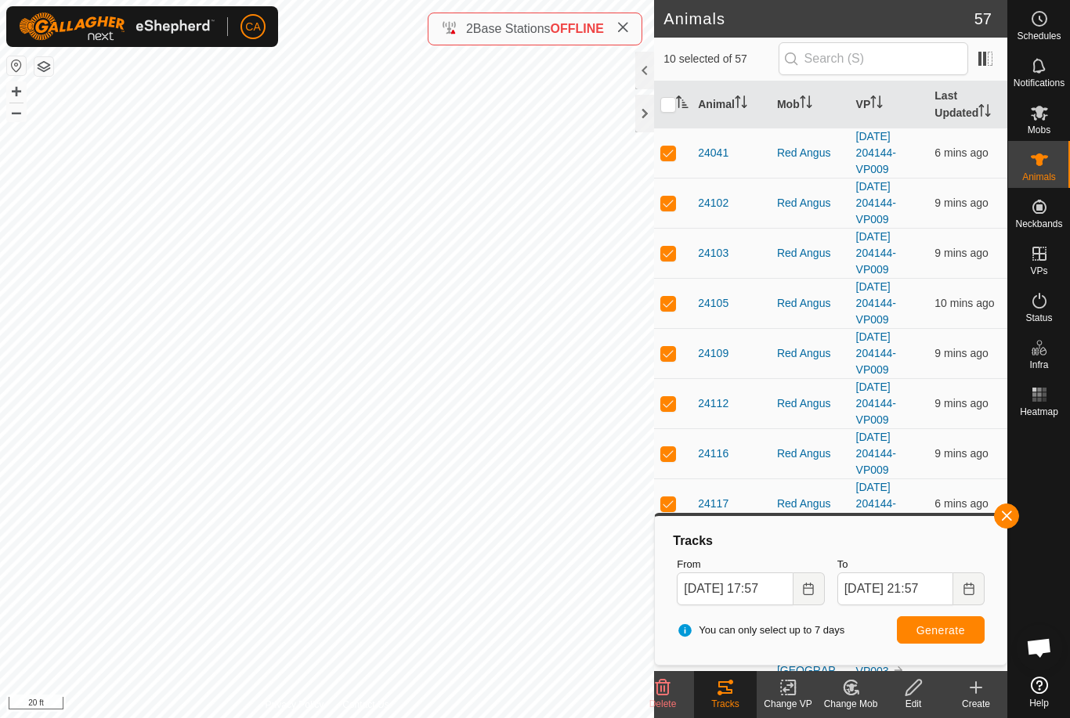
checkbox input "true"
click at [661, 105] on input "checkbox" at bounding box center [668, 105] width 16 height 16
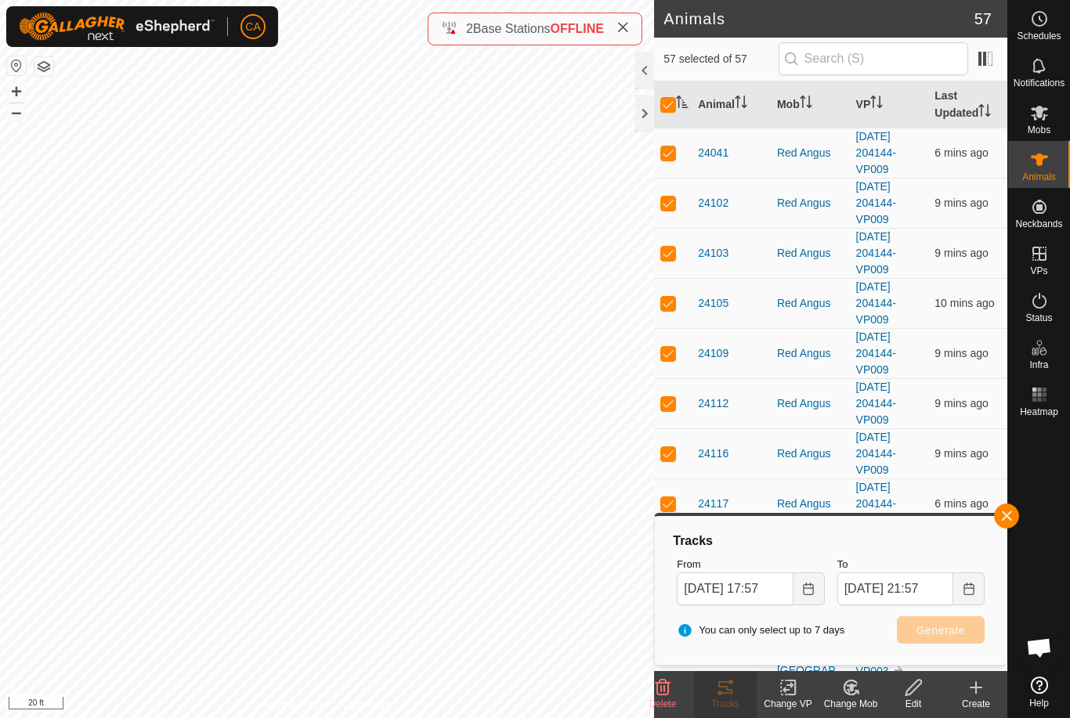
checkbox input "false"
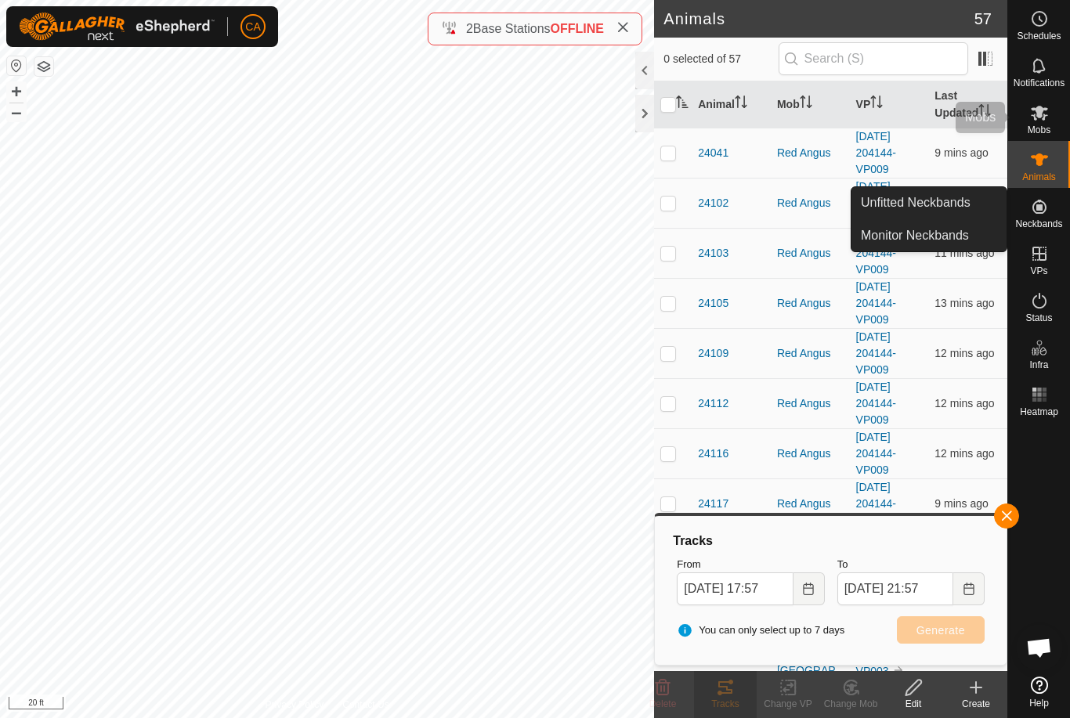
click at [1042, 117] on icon at bounding box center [1039, 113] width 17 height 15
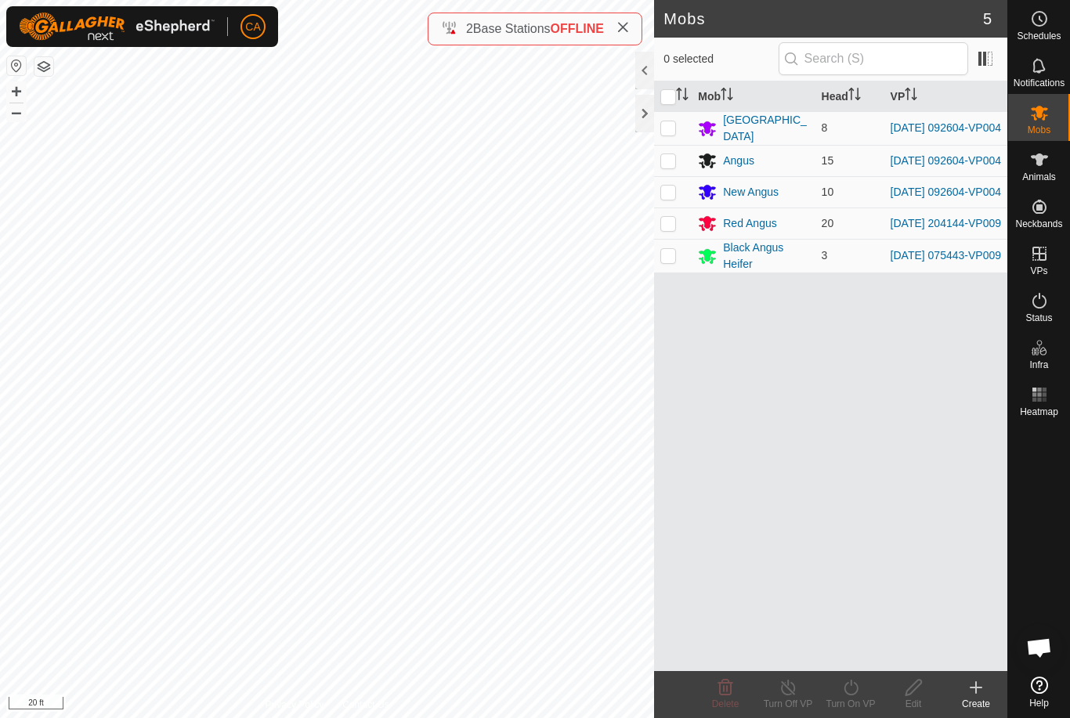
click at [1042, 173] on span "Animals" at bounding box center [1039, 176] width 34 height 9
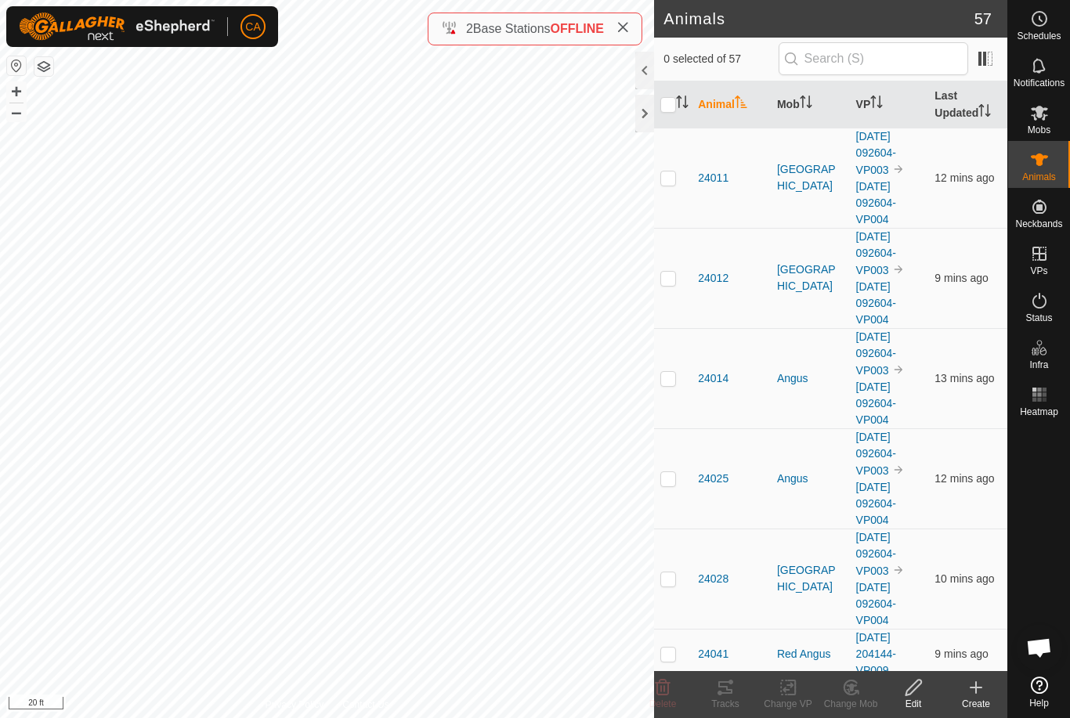
click at [673, 105] on input "checkbox" at bounding box center [668, 105] width 16 height 16
click at [676, 106] on input "checkbox" at bounding box center [668, 105] width 16 height 16
click at [795, 104] on th "Mob" at bounding box center [810, 104] width 79 height 47
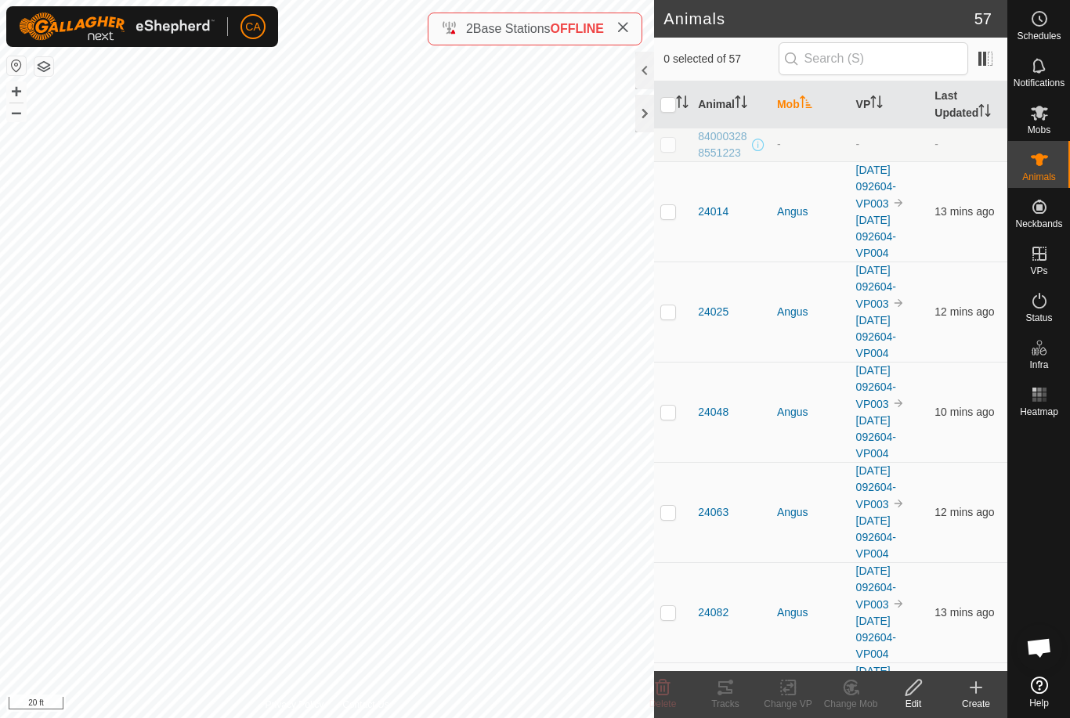
click at [802, 110] on p-sorticon "Activate to sort" at bounding box center [806, 104] width 13 height 13
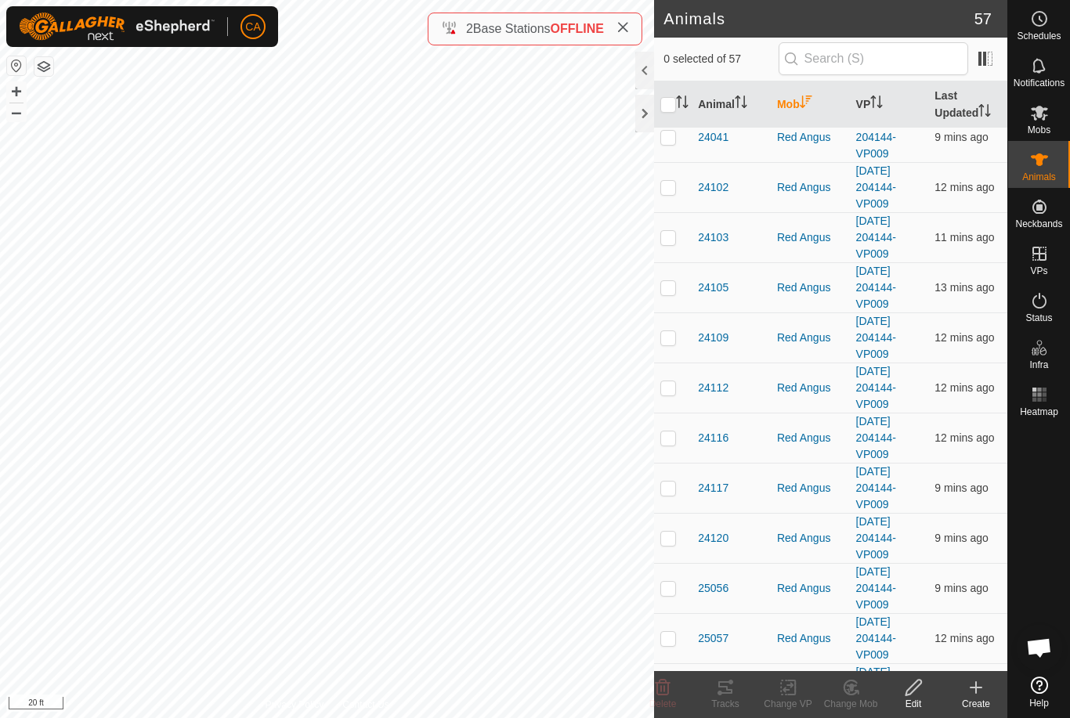
scroll to position [822, 0]
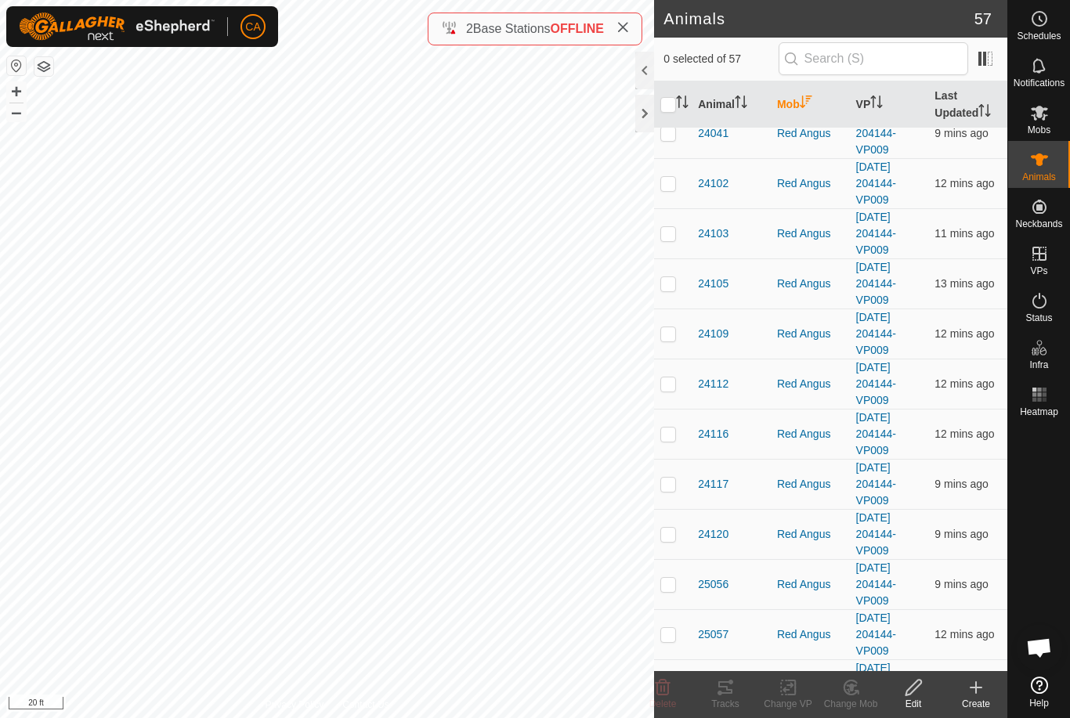
click at [664, 436] on p-checkbox at bounding box center [668, 434] width 16 height 13
click at [659, 526] on td at bounding box center [673, 534] width 38 height 50
click at [671, 594] on td at bounding box center [673, 584] width 38 height 50
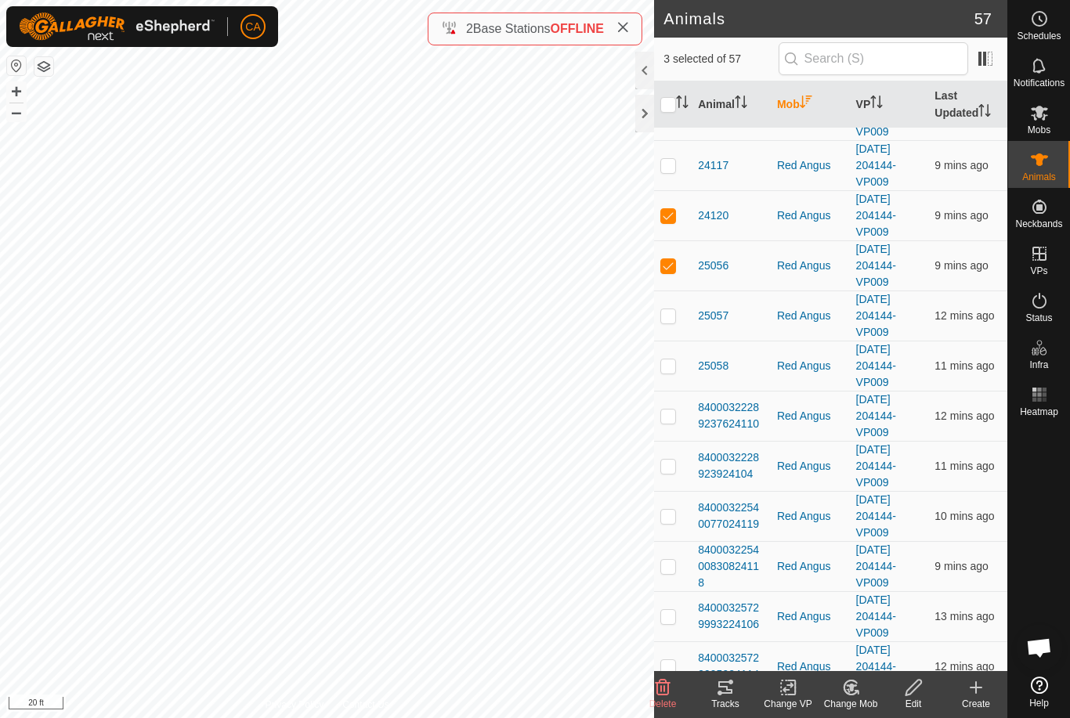
scroll to position [1154, 0]
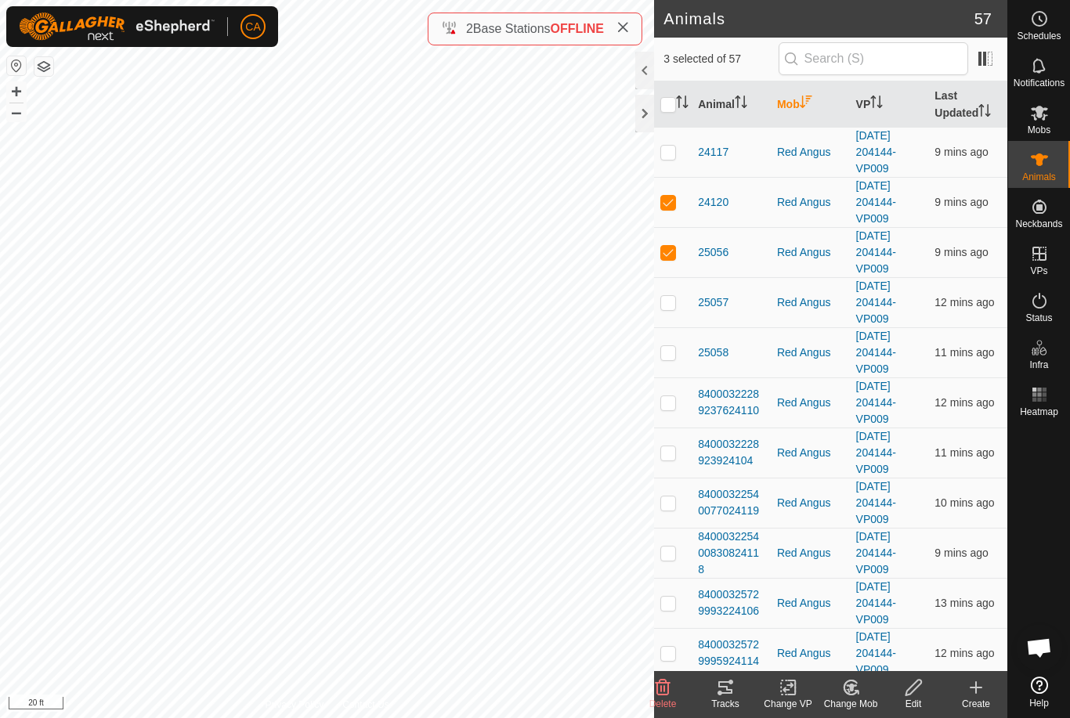
click at [680, 352] on td at bounding box center [673, 352] width 38 height 50
click at [661, 409] on p-checkbox at bounding box center [668, 402] width 16 height 13
click at [667, 449] on p-checkbox at bounding box center [668, 452] width 16 height 13
click at [663, 504] on p-checkbox at bounding box center [668, 503] width 16 height 13
click at [667, 559] on p-checkbox at bounding box center [668, 553] width 16 height 13
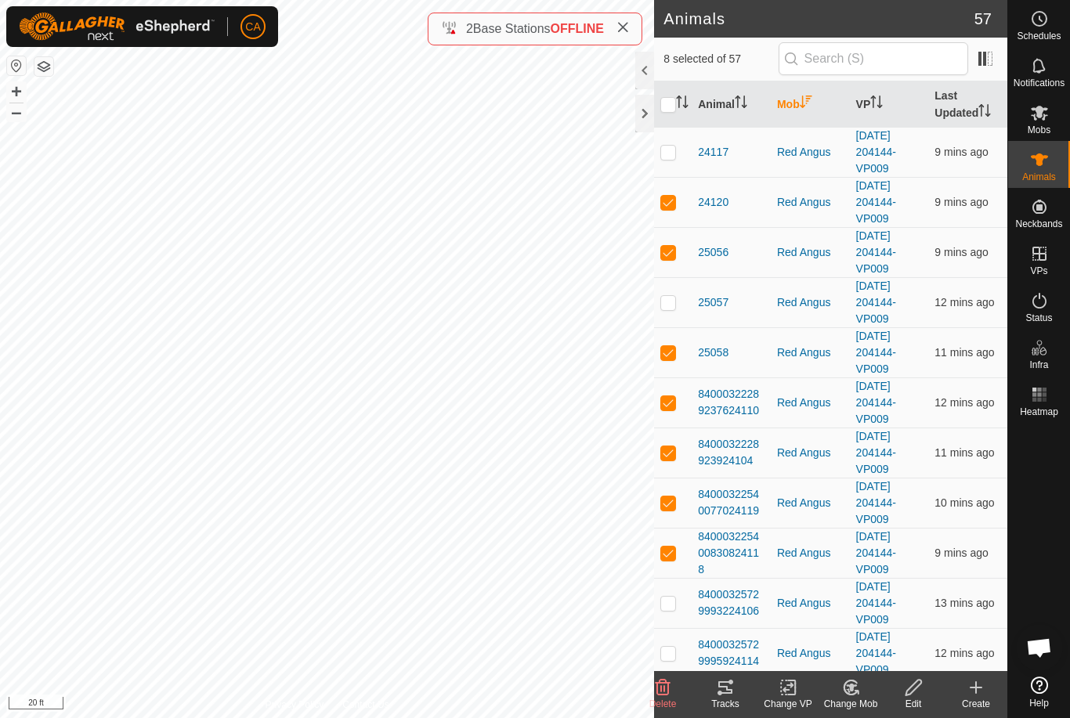
click at [667, 616] on td at bounding box center [673, 603] width 38 height 50
click at [671, 652] on p-checkbox at bounding box center [668, 653] width 16 height 13
click at [731, 695] on icon at bounding box center [725, 687] width 19 height 19
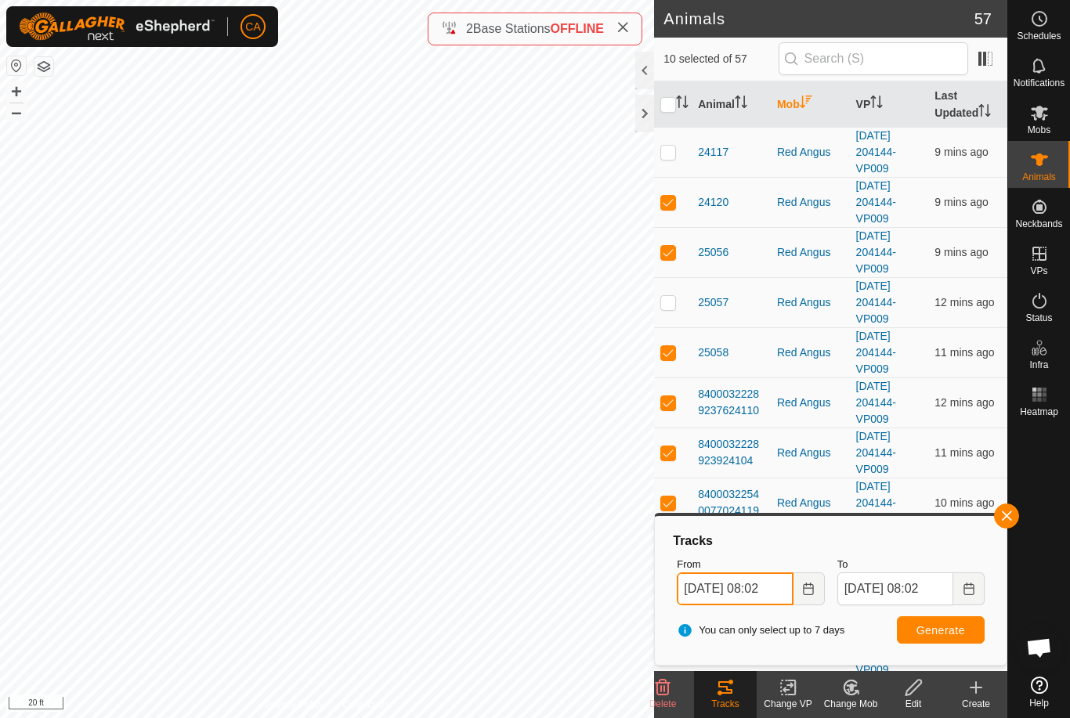
click at [752, 584] on input "[DATE] 08:02" at bounding box center [735, 589] width 116 height 33
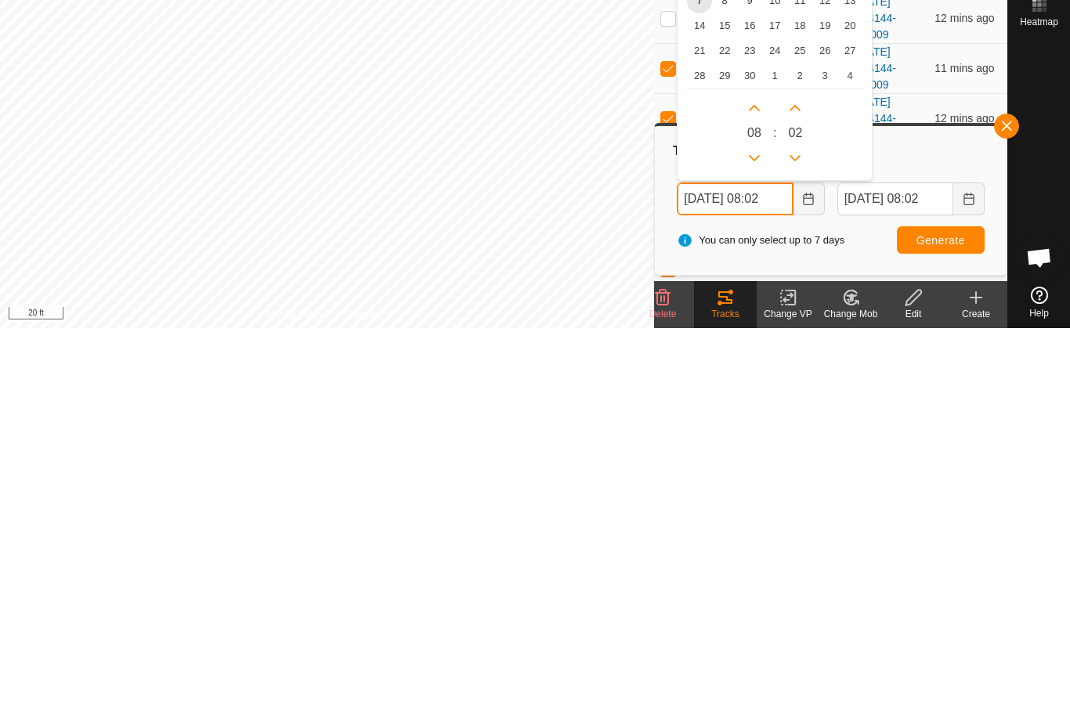
scroll to position [1049, 0]
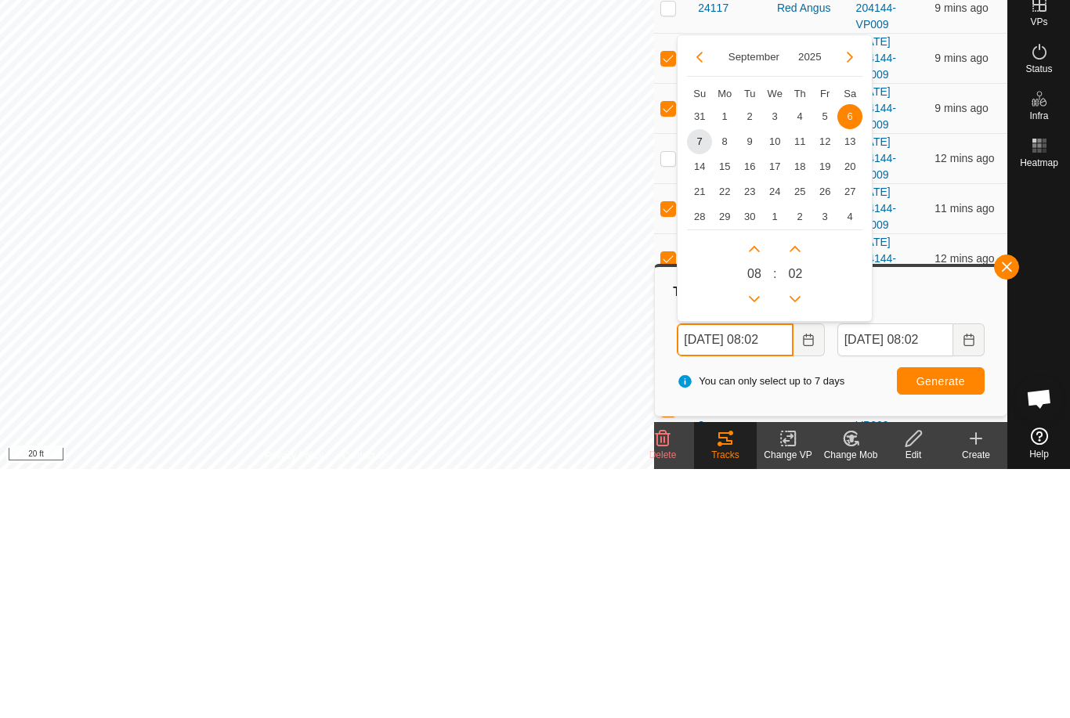
click at [752, 492] on icon "Next Hour" at bounding box center [754, 498] width 13 height 13
click at [751, 486] on button "Next Hour" at bounding box center [754, 498] width 25 height 25
click at [759, 492] on icon "Next Hour" at bounding box center [754, 498] width 13 height 13
click at [759, 486] on button "Next Hour" at bounding box center [754, 498] width 25 height 25
click at [759, 492] on icon "Next Hour" at bounding box center [754, 498] width 13 height 13
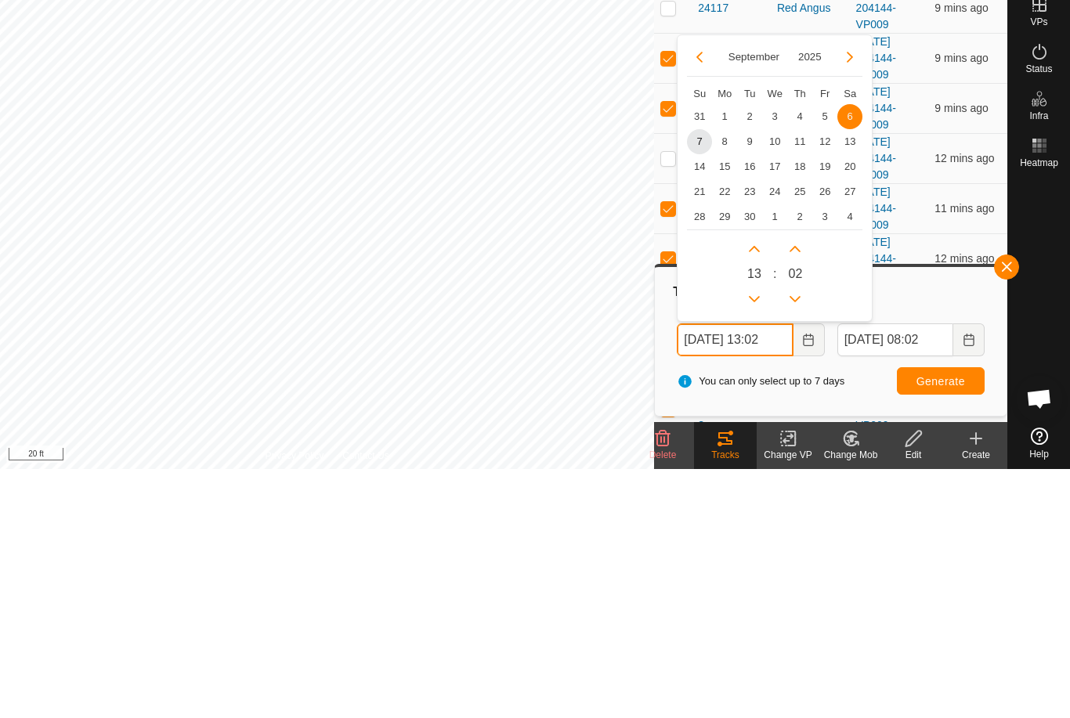
click at [758, 495] on icon "Next Hour" at bounding box center [754, 498] width 11 height 6
click at [757, 495] on icon "Next Hour" at bounding box center [754, 498] width 11 height 6
click at [752, 492] on icon "Next Hour" at bounding box center [754, 498] width 13 height 13
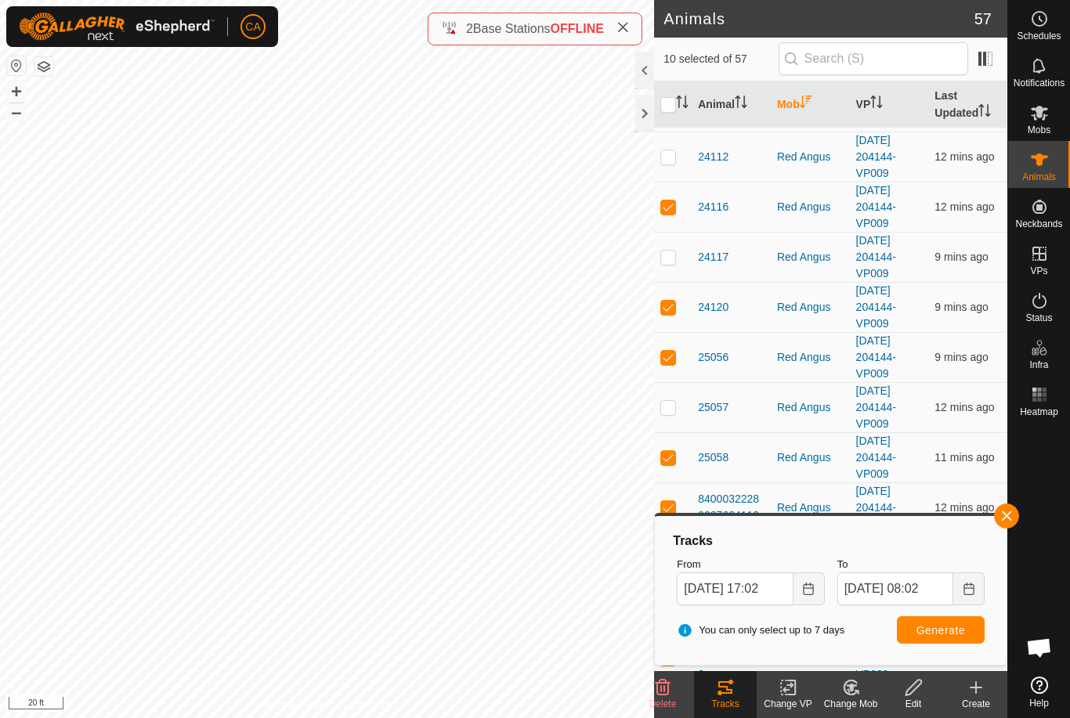
click at [949, 631] on span "Generate" at bounding box center [940, 630] width 49 height 13
